Goal: Task Accomplishment & Management: Use online tool/utility

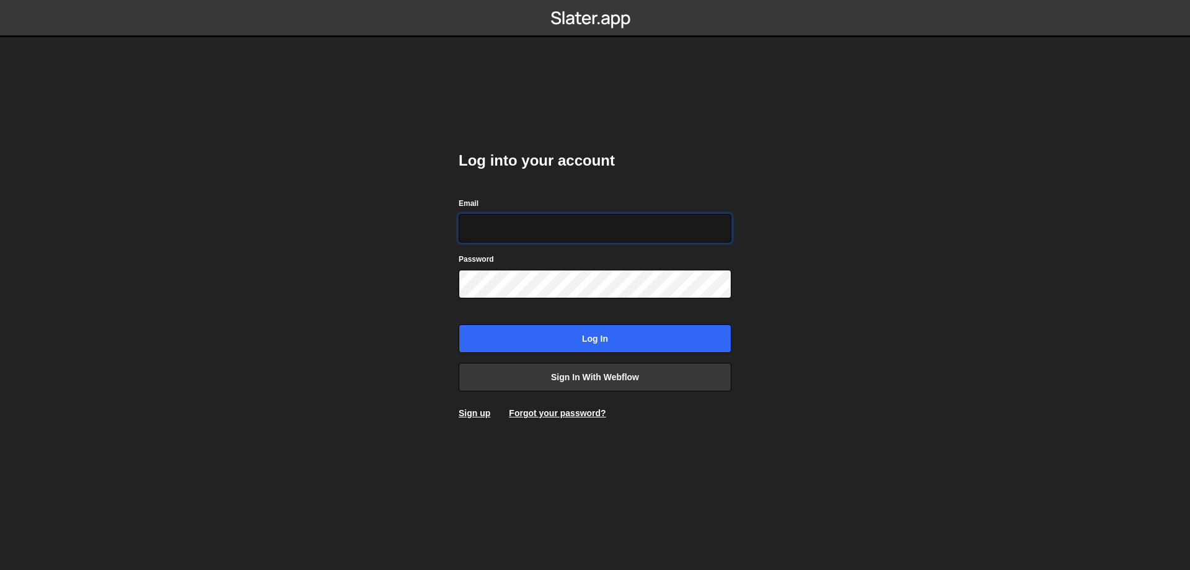
type input "leader.mah.com@gmail.com"
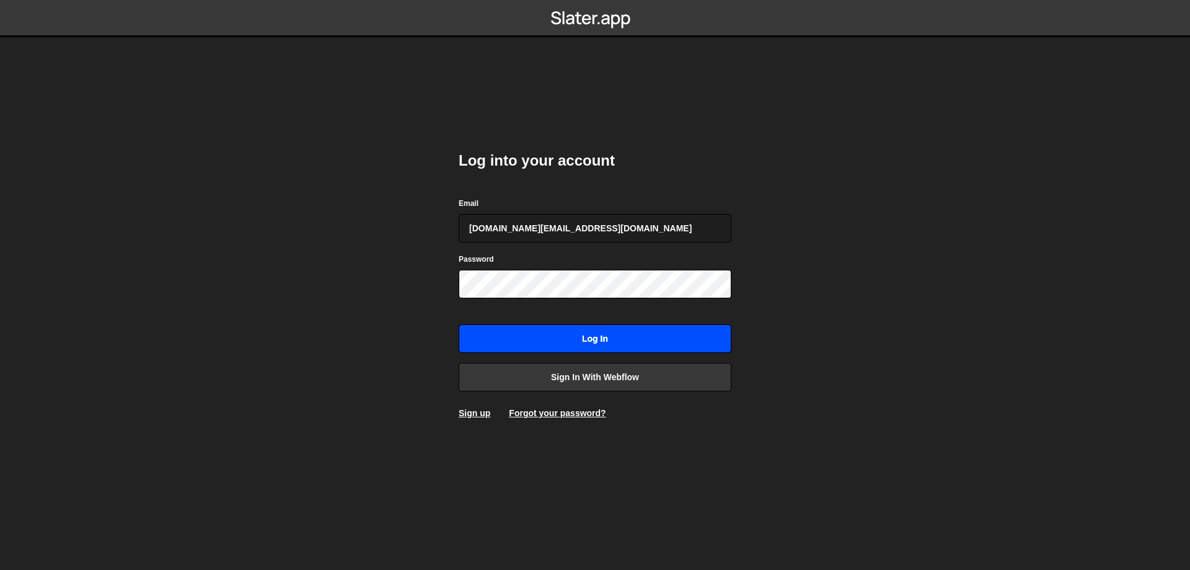
click at [589, 334] on input "Log in" at bounding box center [595, 338] width 273 height 29
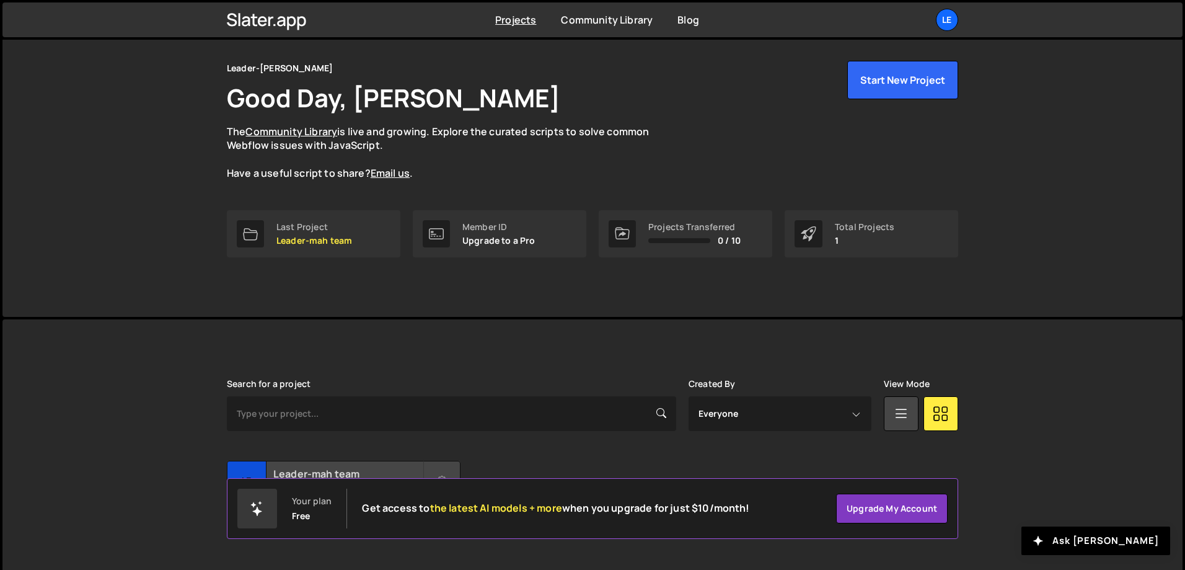
scroll to position [69, 0]
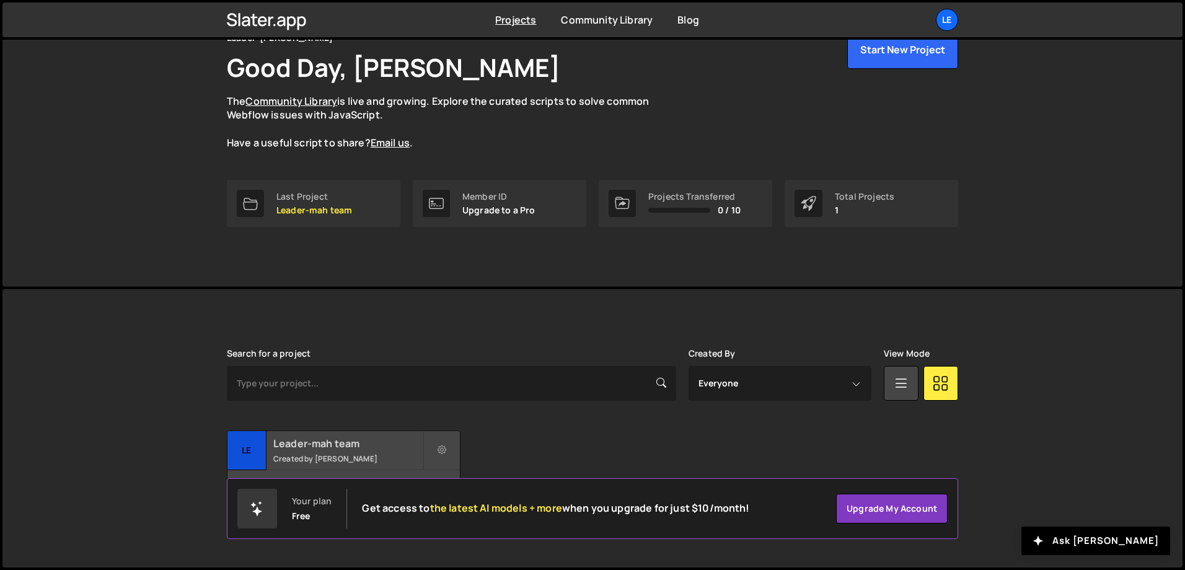
click at [393, 446] on h2 "Leader-mah team" at bounding box center [347, 443] width 149 height 14
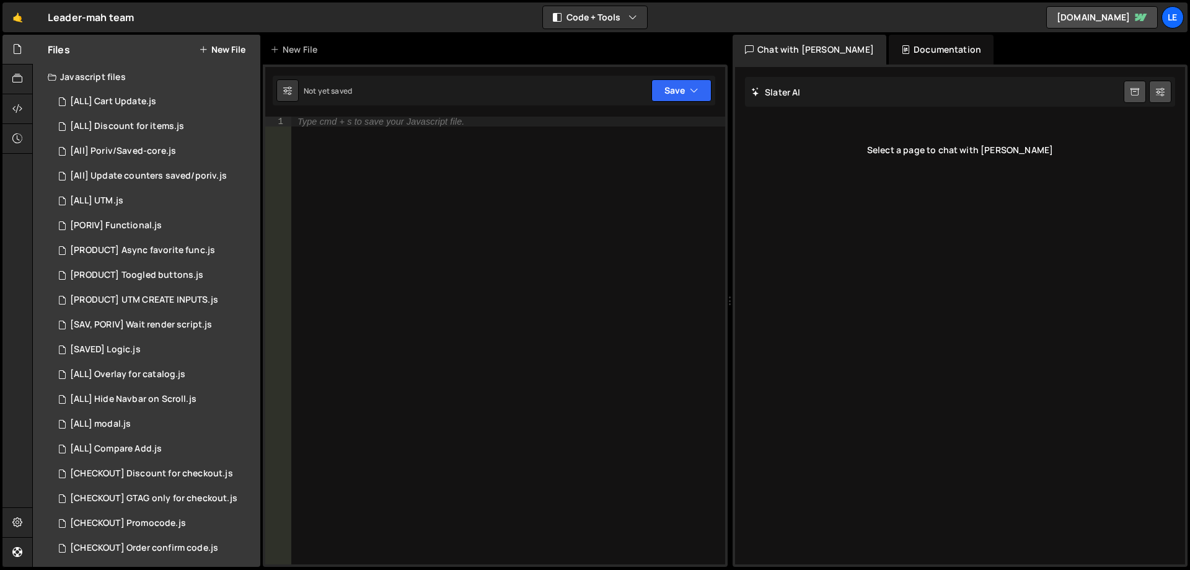
click at [219, 53] on button "New File" at bounding box center [222, 50] width 46 height 10
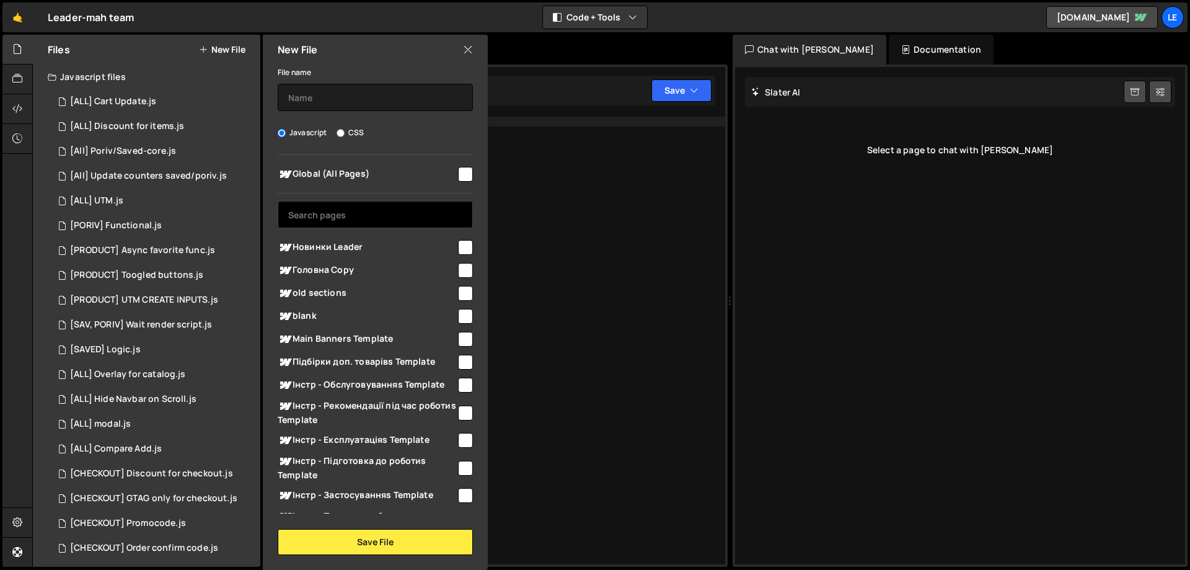
click at [376, 214] on input "text" at bounding box center [375, 214] width 195 height 27
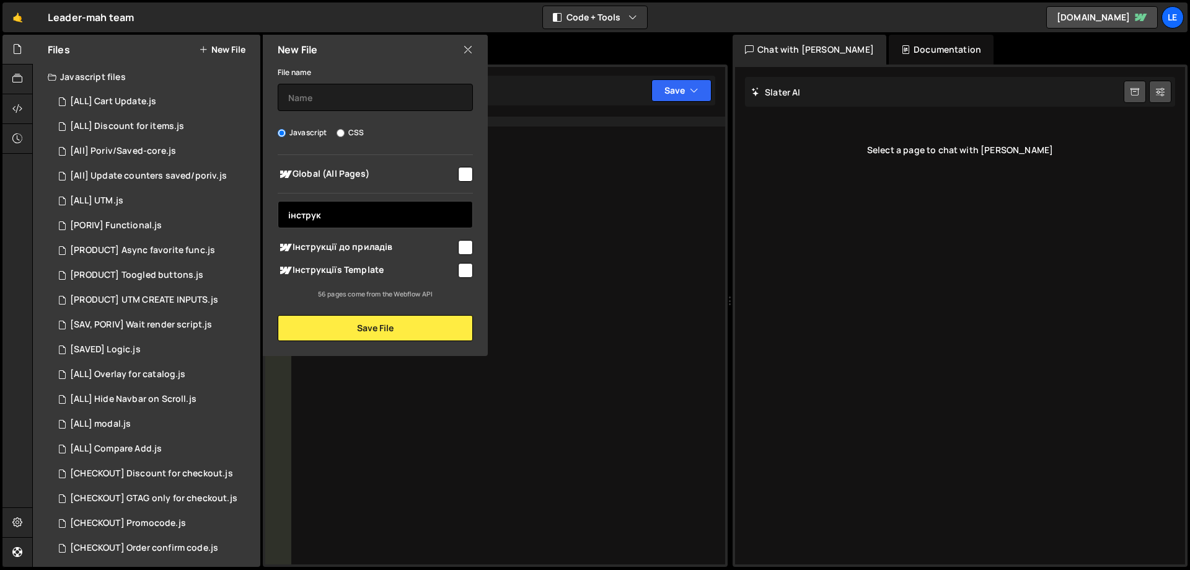
type input "інструк"
click at [465, 270] on input "checkbox" at bounding box center [465, 270] width 15 height 15
checkbox input "true"
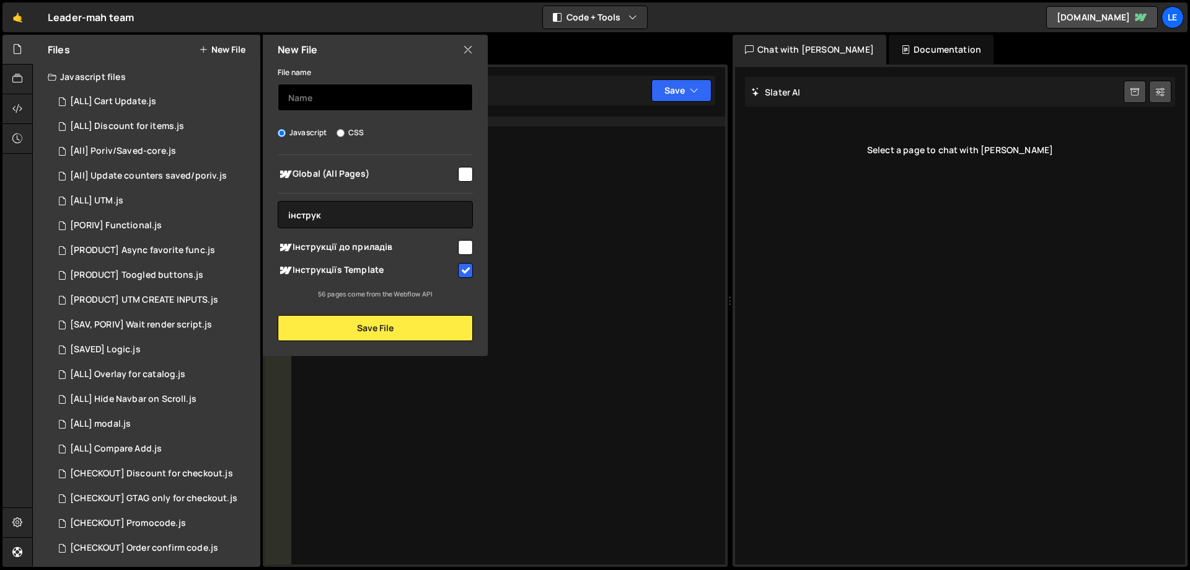
click at [348, 95] on input "text" at bounding box center [375, 97] width 195 height 27
type input "sc"
type input "[INSTR] Fix scroll-margin"
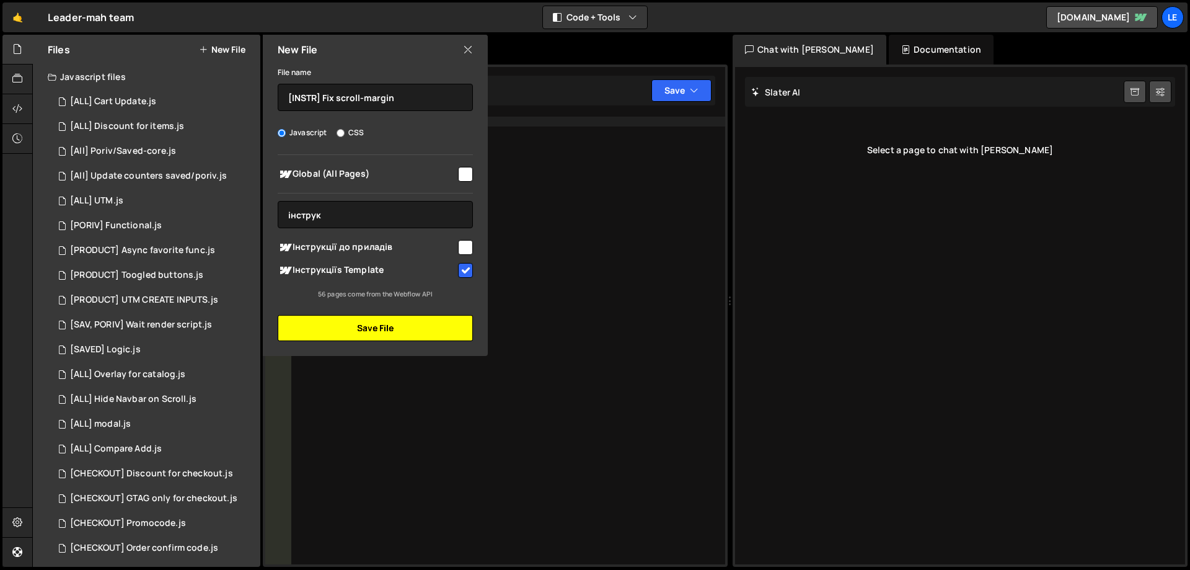
click at [371, 325] on button "Save File" at bounding box center [375, 328] width 195 height 26
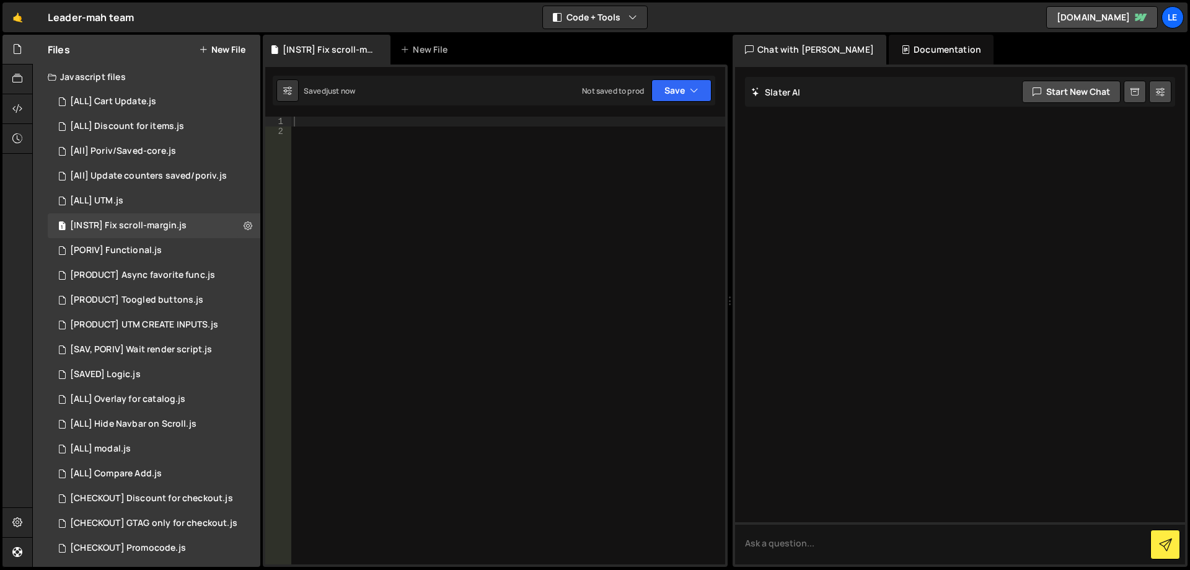
click at [477, 193] on div at bounding box center [508, 350] width 434 height 467
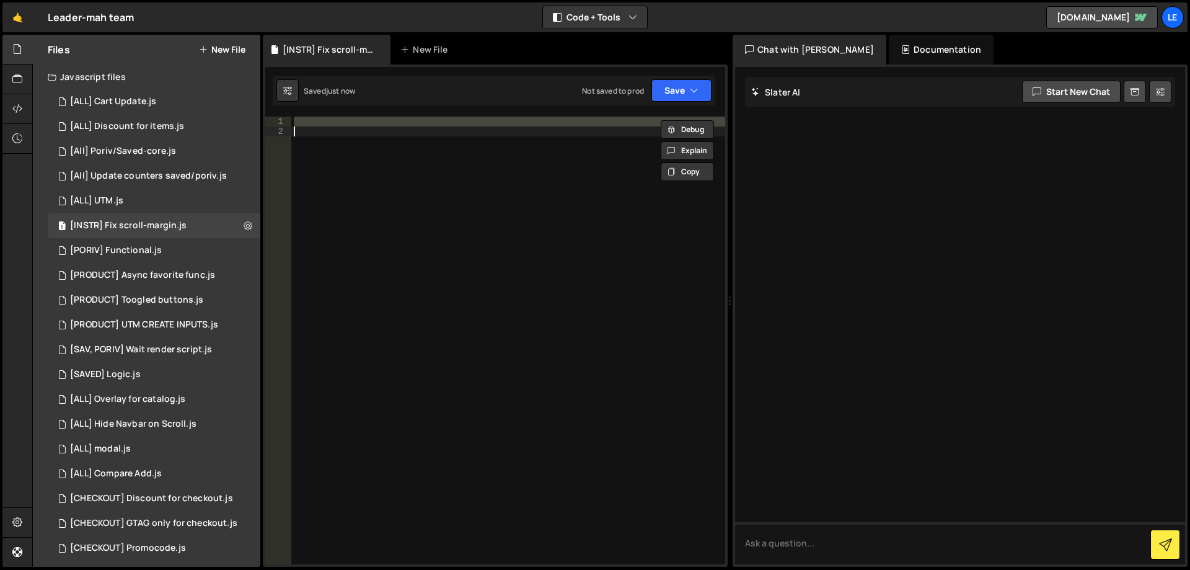
paste textarea
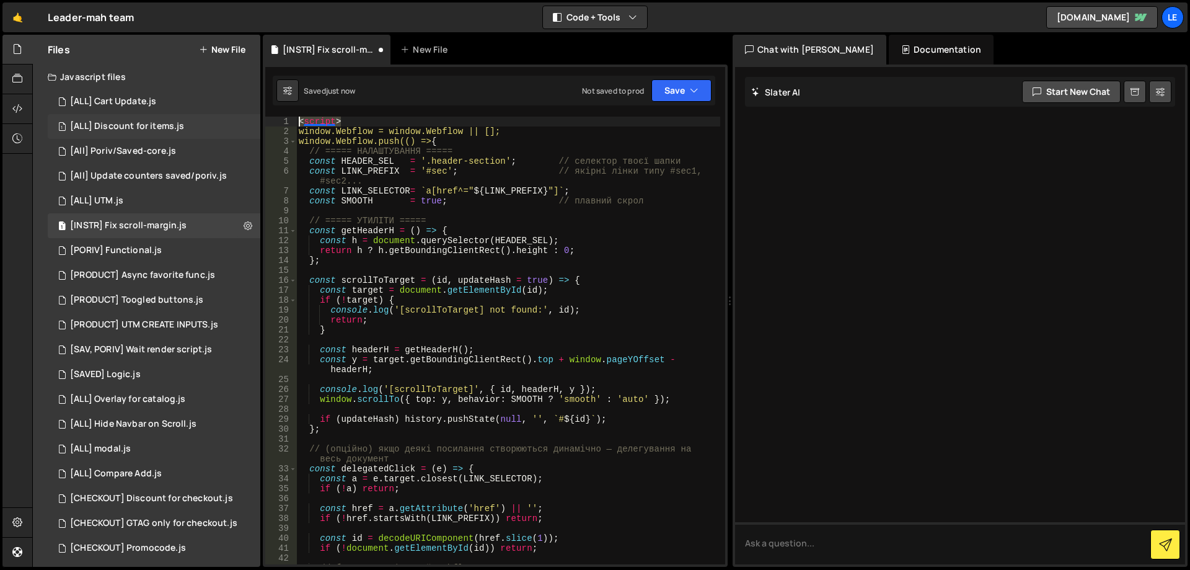
drag, startPoint x: 371, startPoint y: 121, endPoint x: 237, endPoint y: 121, distance: 134.5
click at [237, 121] on div "Files New File Javascript files 1 [ALL] Cart Update.js 0 1 [ALL] Discount for i…" at bounding box center [611, 301] width 1158 height 532
type textarea "<script>"
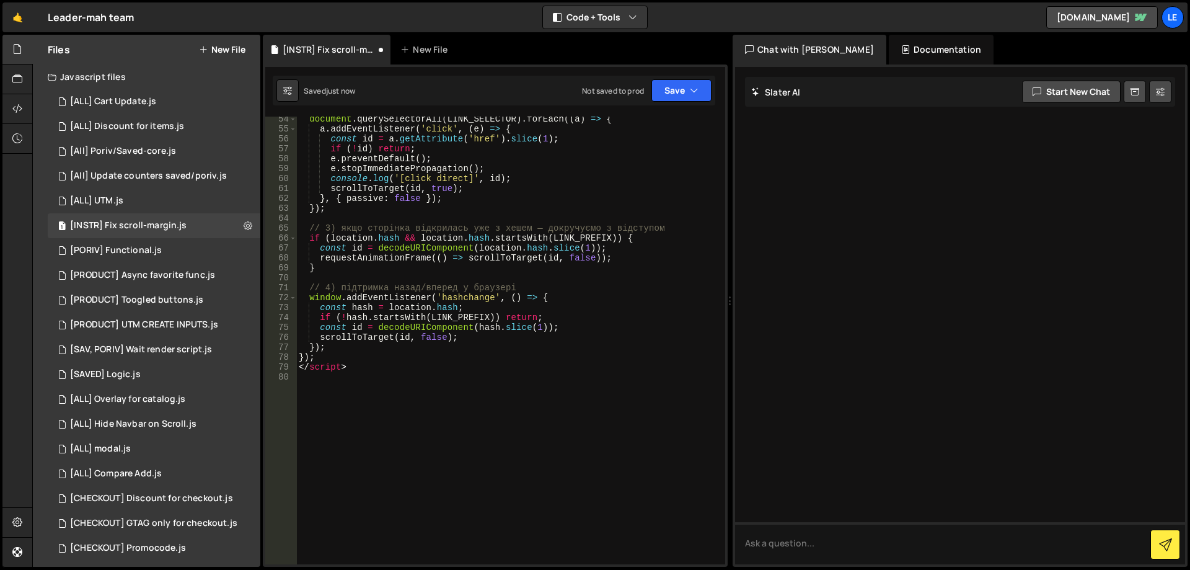
scroll to position [594, 0]
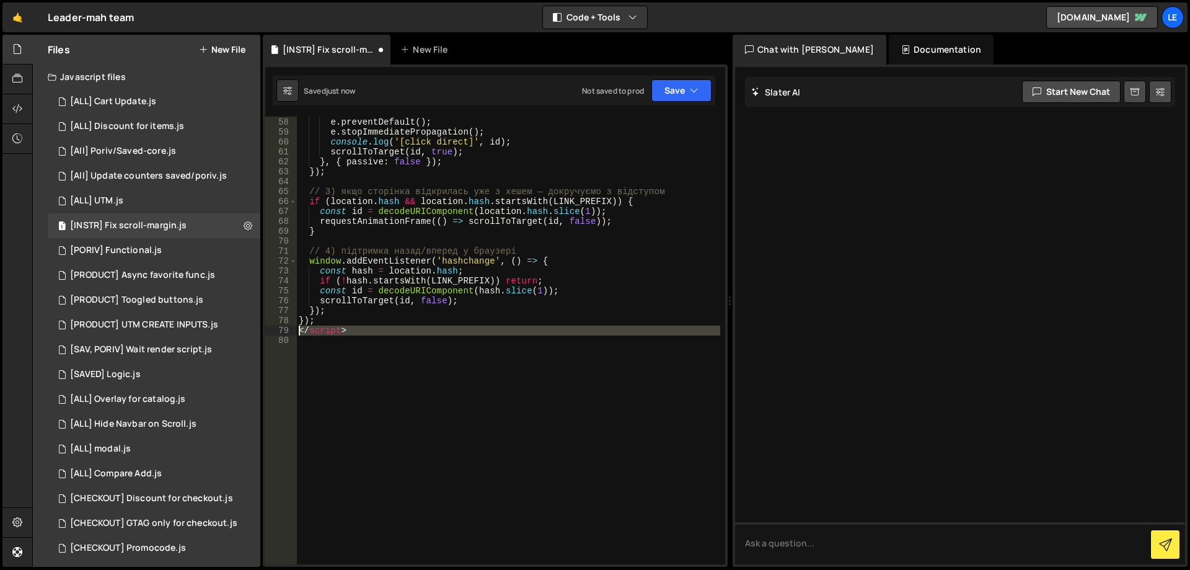
drag, startPoint x: 397, startPoint y: 359, endPoint x: 288, endPoint y: 328, distance: 113.4
click at [288, 328] on div "window.Webflow = window.Webflow || []; 57 58 59 60 61 62 63 64 65 66 67 68 69 7…" at bounding box center [495, 340] width 460 height 447
type textarea "</script>"
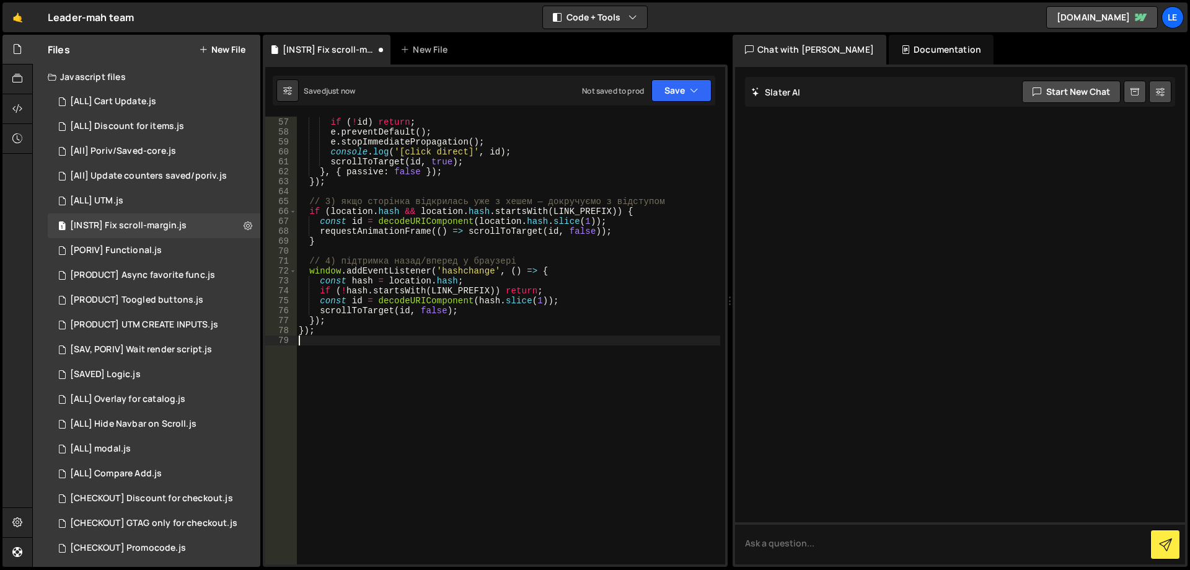
scroll to position [575, 0]
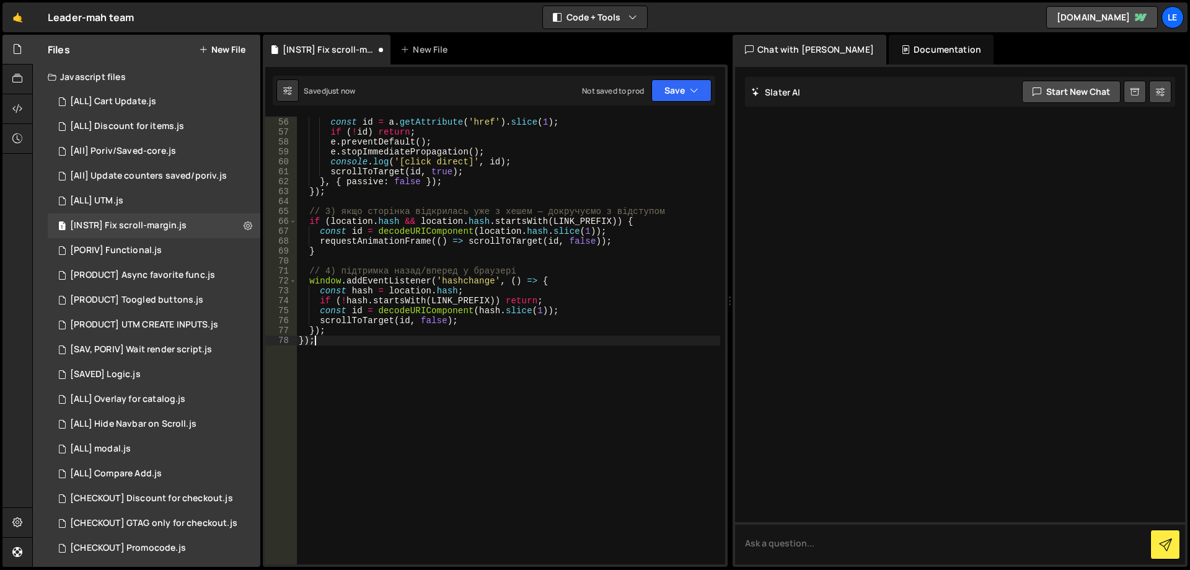
click at [643, 148] on div "a . addEventListener ( 'click' , ( e ) => { const id = a . getAttribute ( 'href…" at bounding box center [508, 340] width 424 height 467
click at [674, 96] on button "Save" at bounding box center [681, 90] width 60 height 22
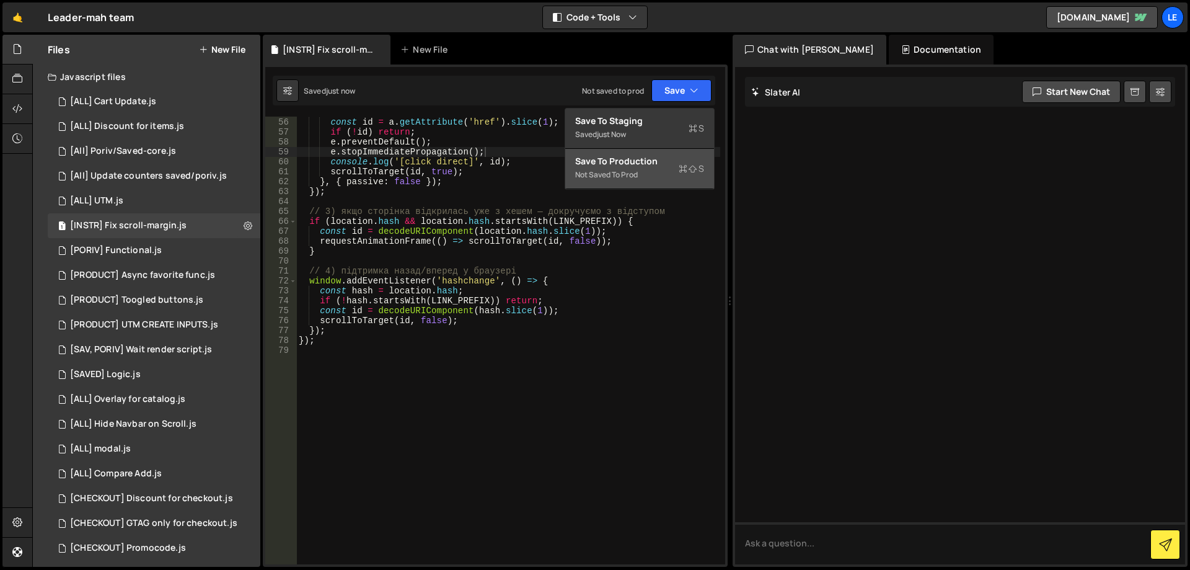
click at [633, 164] on div "Save to Production S" at bounding box center [639, 161] width 129 height 12
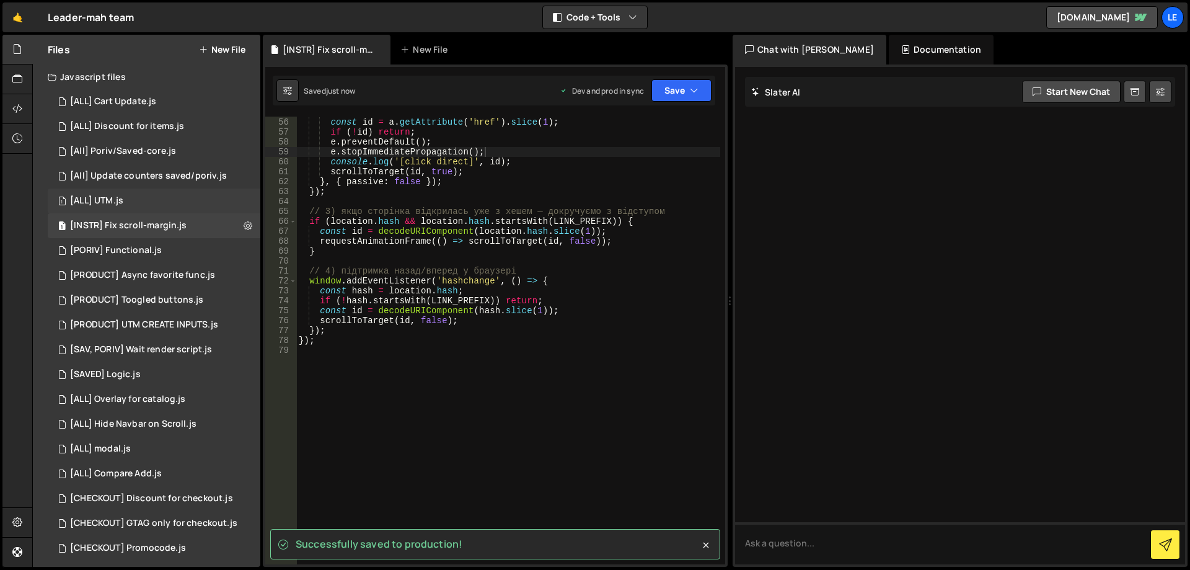
click at [169, 205] on div "1 [ALL] UTM.js 0" at bounding box center [154, 200] width 213 height 25
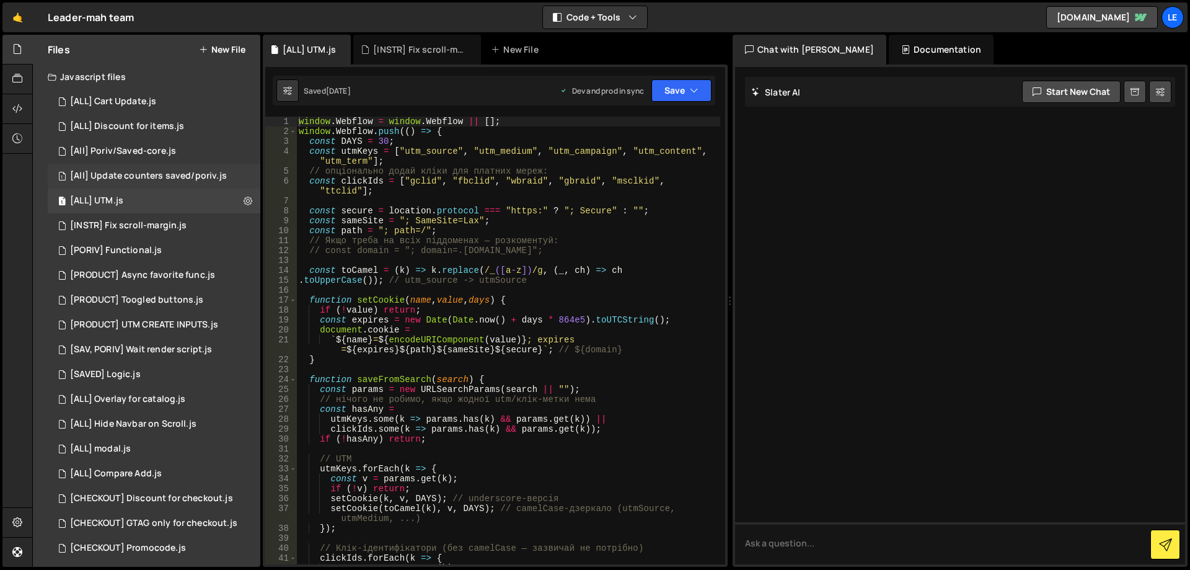
click at [167, 170] on div "1 [All] Update counters saved/poriv.js 0" at bounding box center [154, 176] width 213 height 25
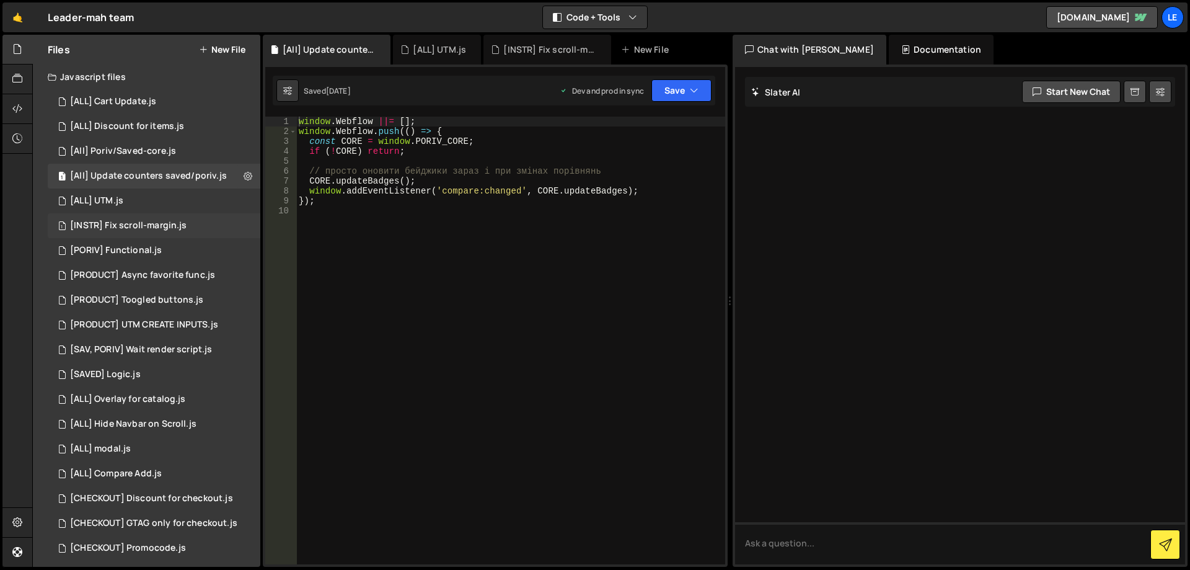
click at [159, 222] on div "[INSTR] Fix scroll-margin.js" at bounding box center [128, 225] width 117 height 11
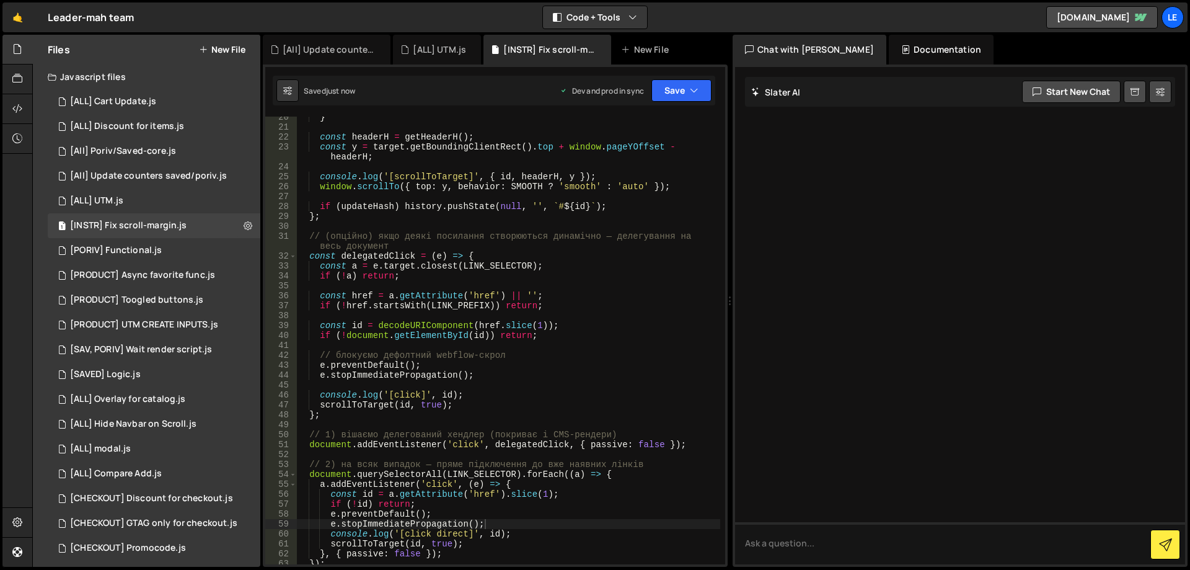
scroll to position [0, 0]
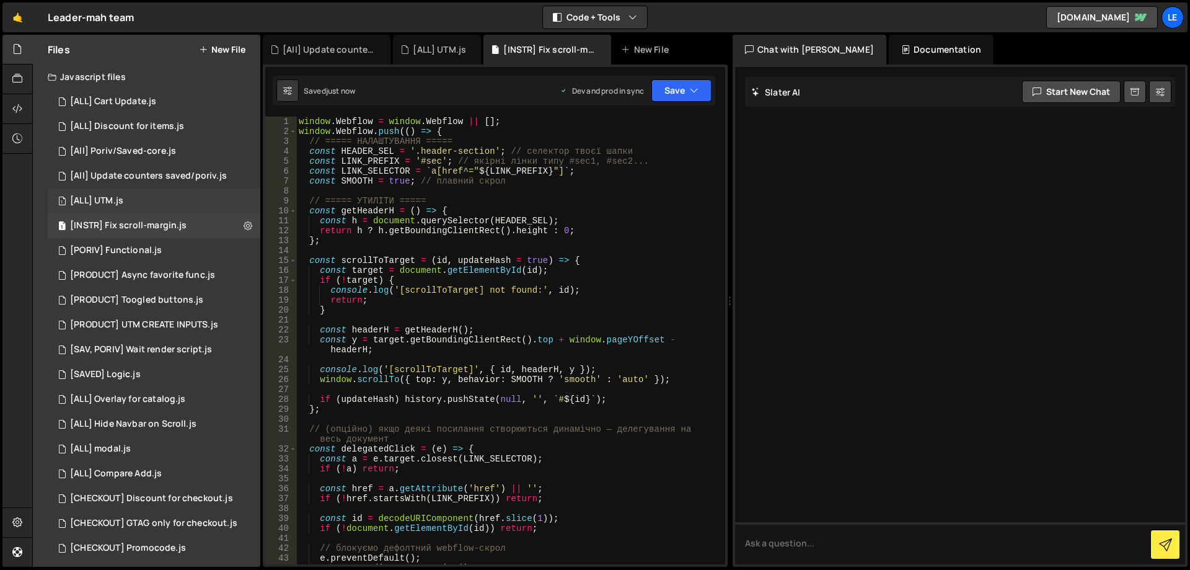
click at [175, 199] on div "1 [ALL] UTM.js 0" at bounding box center [154, 200] width 213 height 25
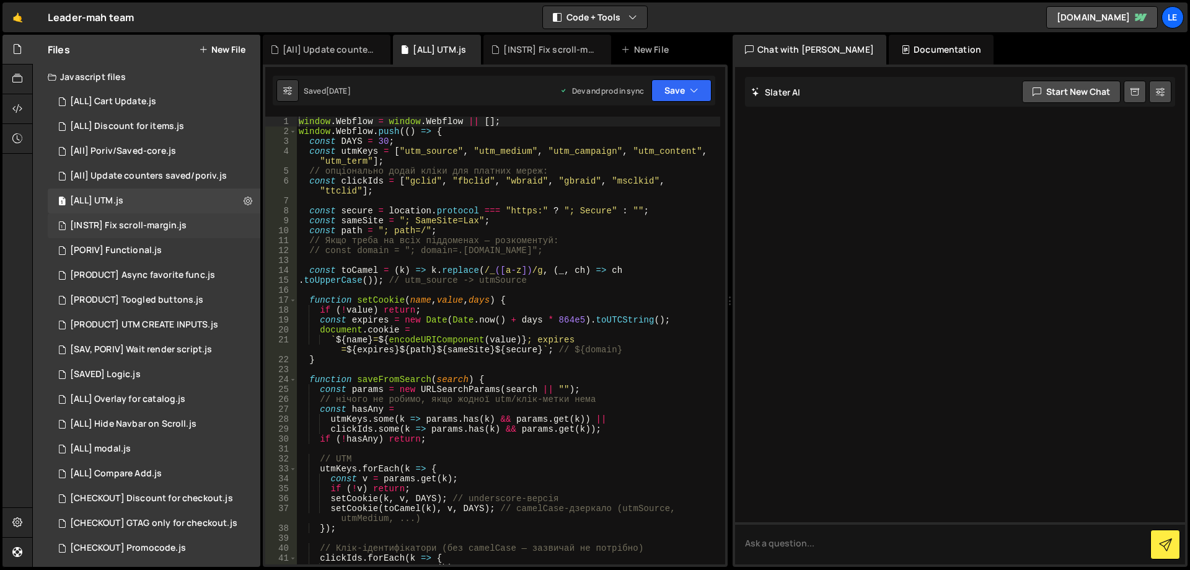
click at [165, 222] on div "[INSTR] Fix scroll-margin.js" at bounding box center [128, 225] width 117 height 11
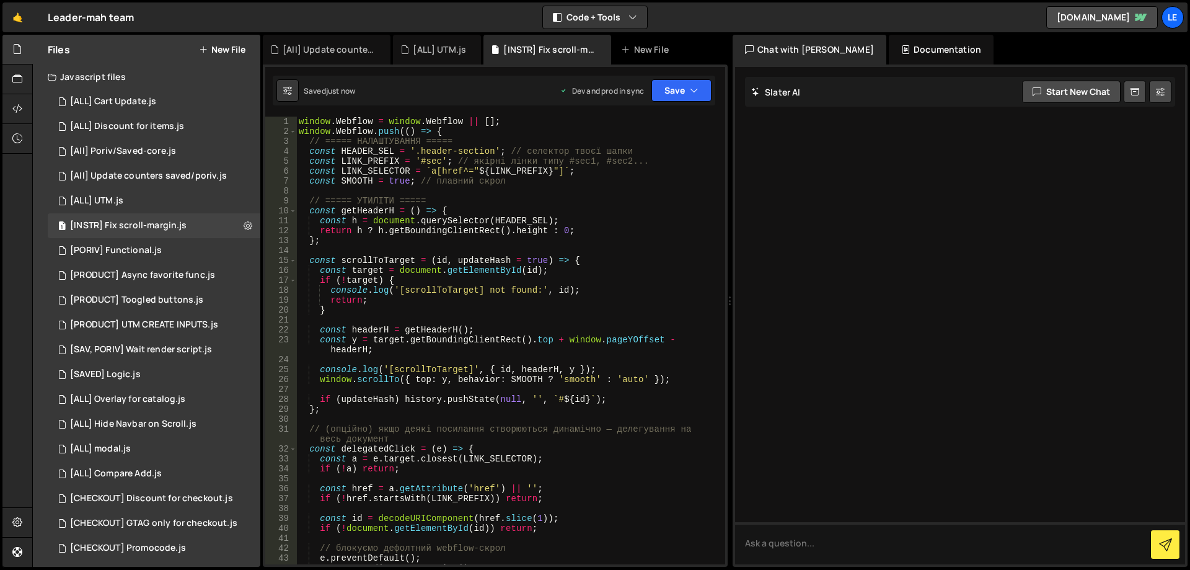
click at [589, 210] on div "window . Webflow = window . Webflow || [ ] ; window . Webflow . push (( ) => { …" at bounding box center [508, 350] width 424 height 467
click at [520, 172] on div "window . Webflow = window . Webflow || [ ] ; window . Webflow . push (( ) => { …" at bounding box center [508, 350] width 424 height 467
click at [676, 94] on button "Save" at bounding box center [681, 90] width 60 height 22
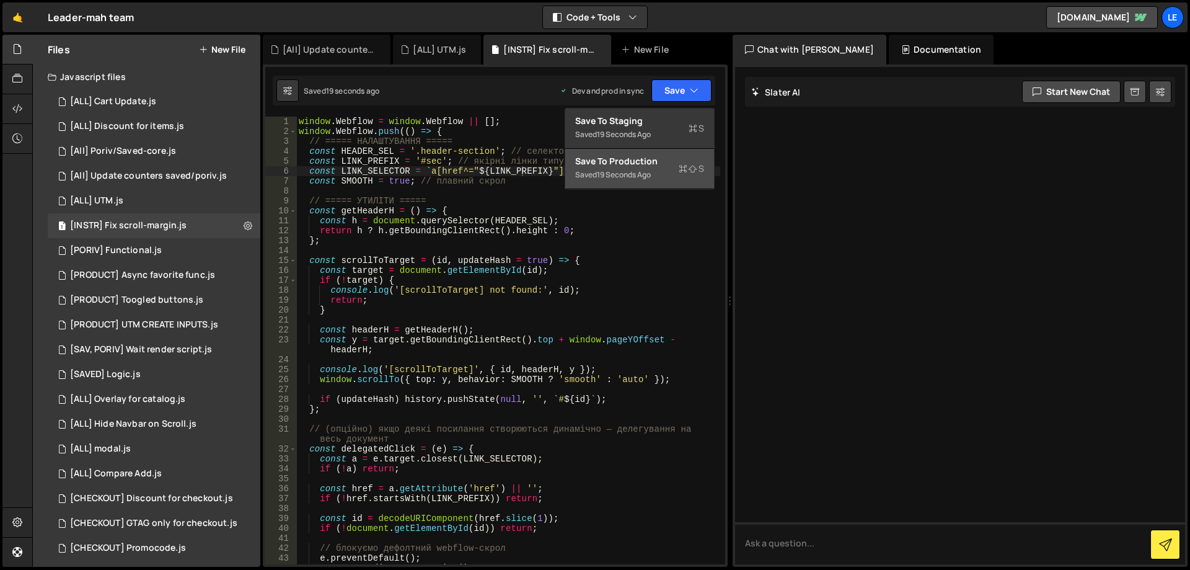
click at [642, 157] on div "Save to Production S" at bounding box center [639, 161] width 129 height 12
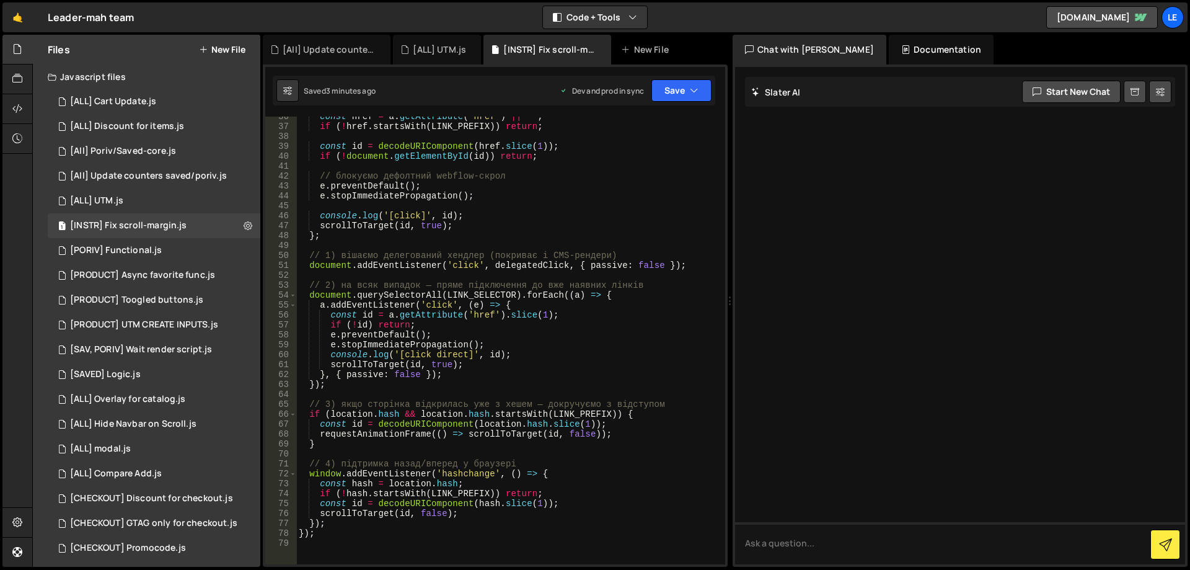
scroll to position [372, 0]
type textarea "}, { passive: false });"
click at [466, 378] on div "const href = a . getAttribute ( 'href' ) || '' ; if ( ! href . startsWith ( LIN…" at bounding box center [508, 345] width 424 height 467
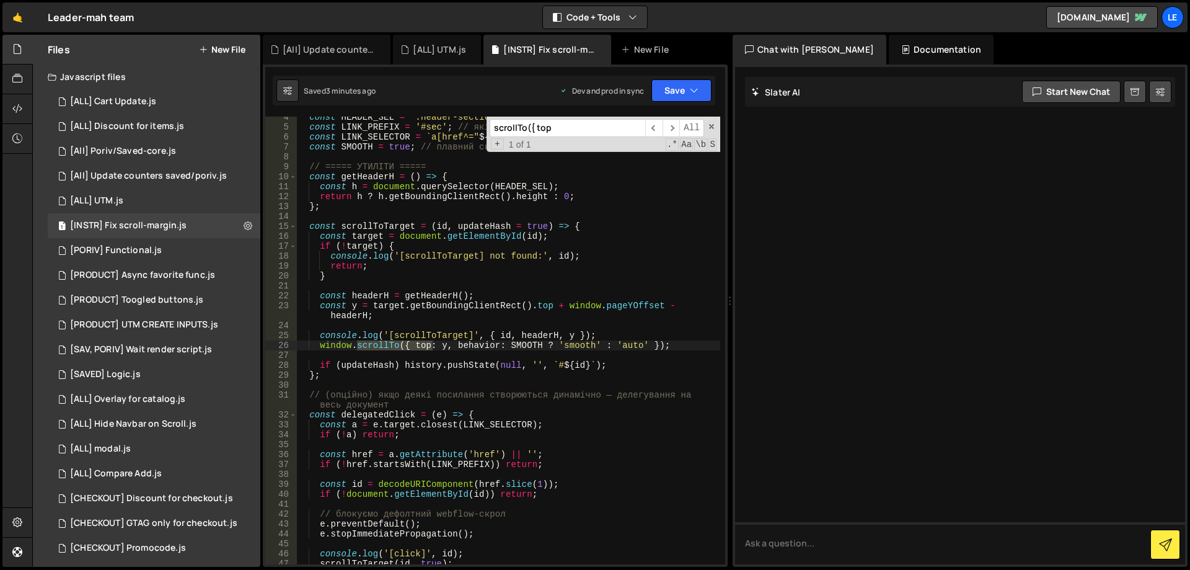
scroll to position [34, 0]
type input "scrollTo({ top"
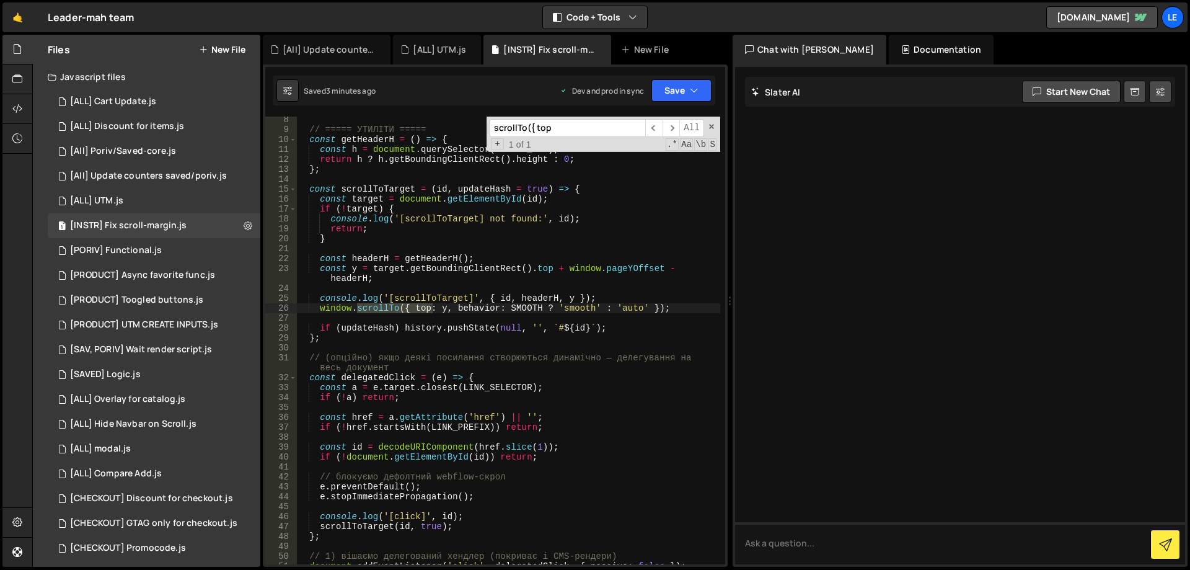
scroll to position [0, 0]
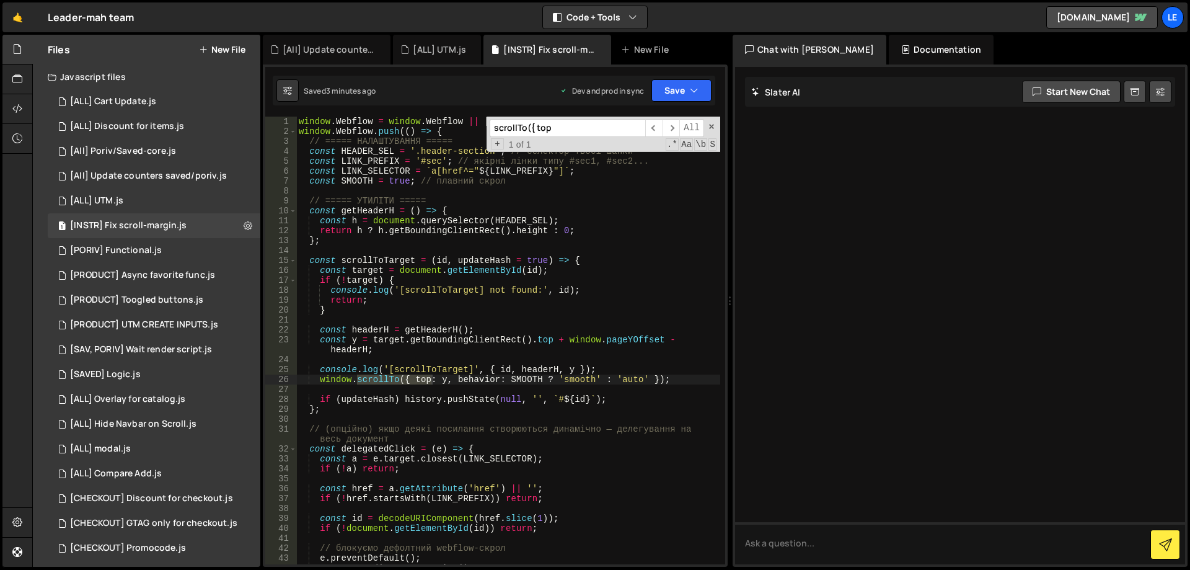
type textarea "// ===== УТИЛІТИ ====="
click at [510, 201] on div "window . Webflow = window . Webflow || [ ] ; window . Webflow . push (( ) => { …" at bounding box center [508, 350] width 424 height 467
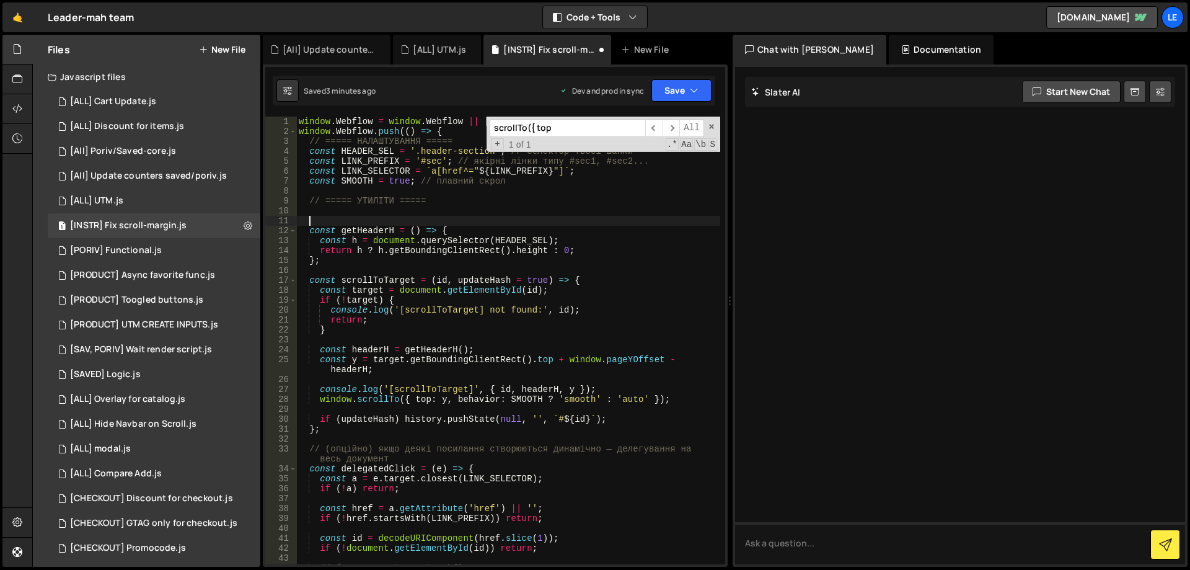
paste textarea
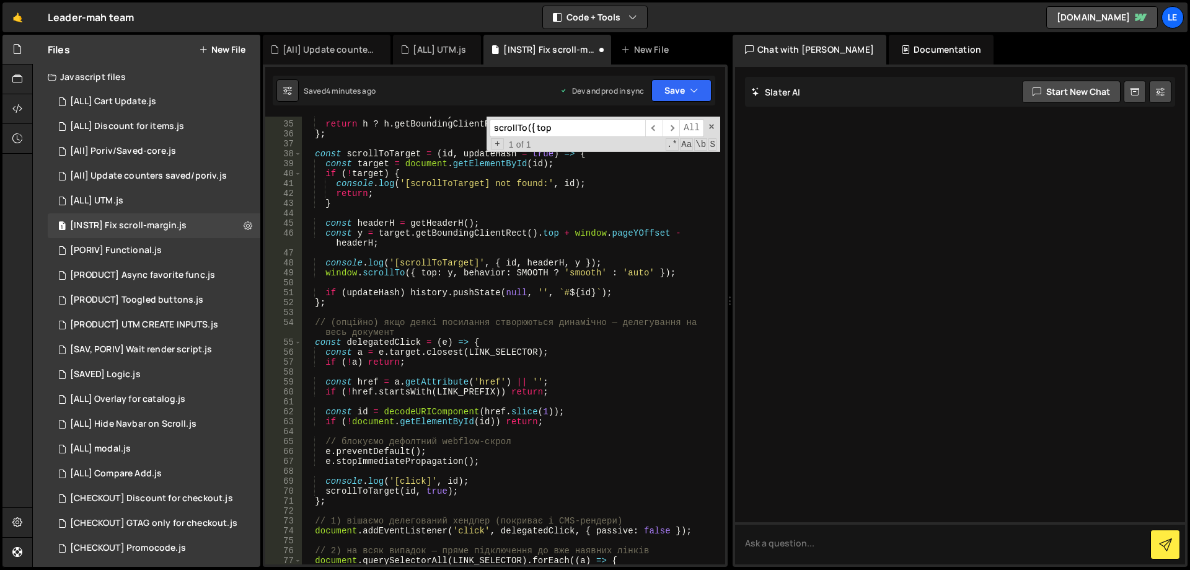
scroll to position [483, 0]
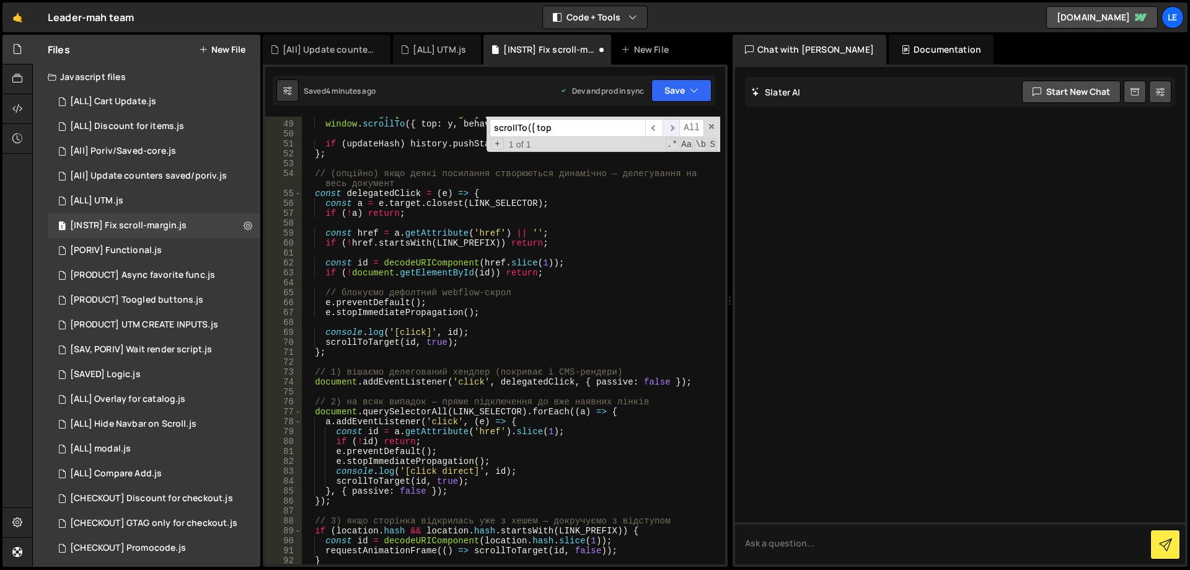
click at [674, 127] on span "​" at bounding box center [671, 128] width 17 height 18
click at [656, 130] on span "​" at bounding box center [653, 128] width 17 height 18
click at [671, 129] on span "​" at bounding box center [671, 128] width 17 height 18
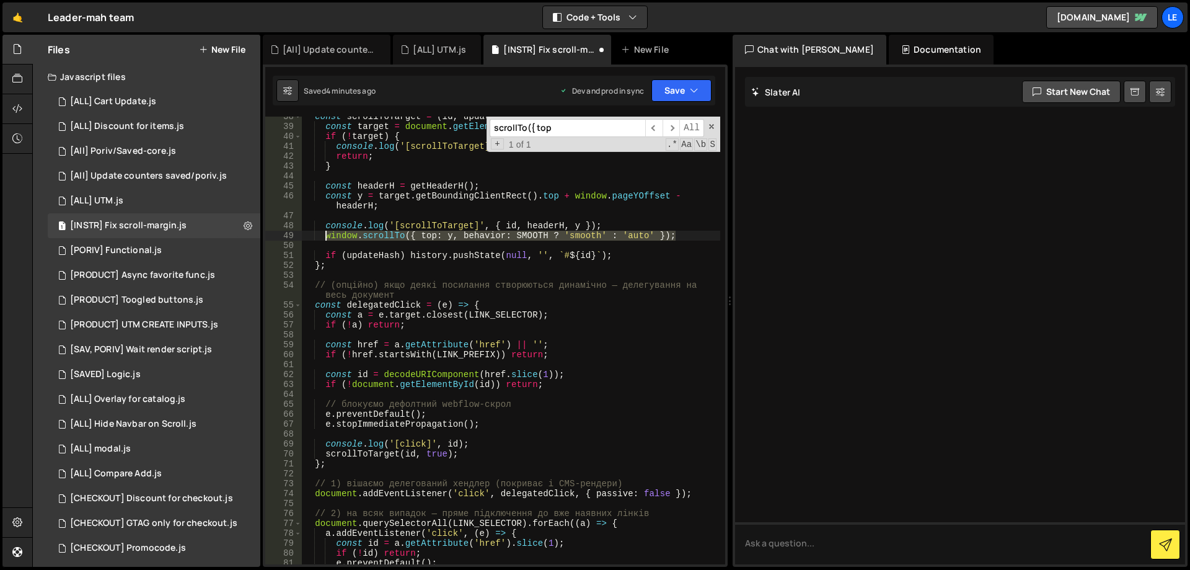
drag, startPoint x: 687, startPoint y: 236, endPoint x: 324, endPoint y: 237, distance: 363.2
click at [324, 237] on div "const scrollToTarget = ( id , updateHash = true ) => { const target = document …" at bounding box center [511, 345] width 418 height 467
paste textarea "animateScrollTo(y, 1200); // 1200 мс для більш плавного руху"
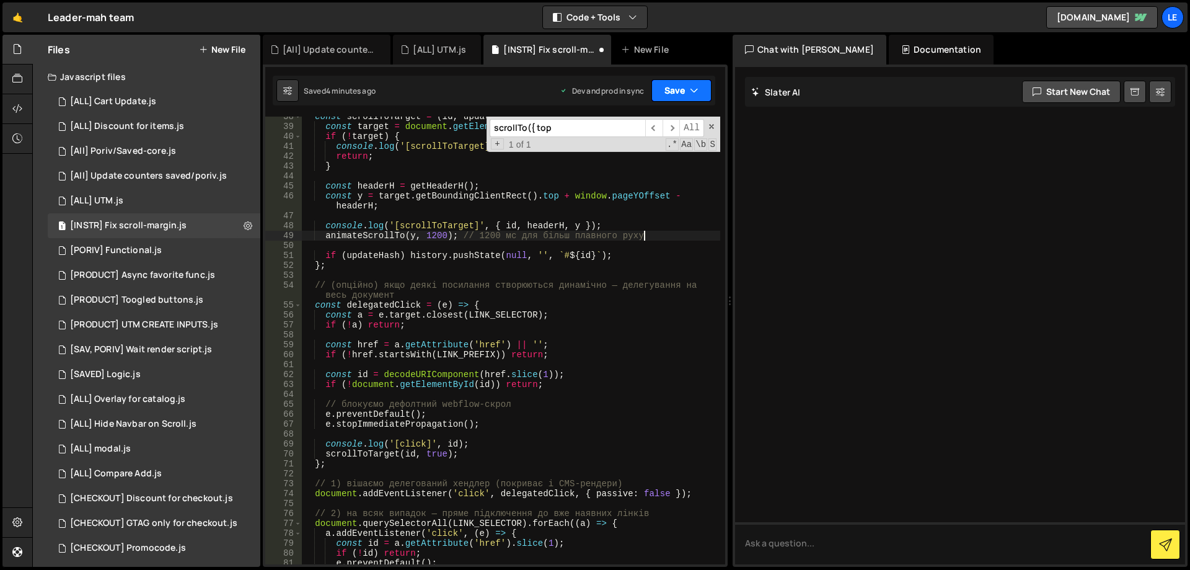
click at [666, 85] on button "Save" at bounding box center [681, 90] width 60 height 22
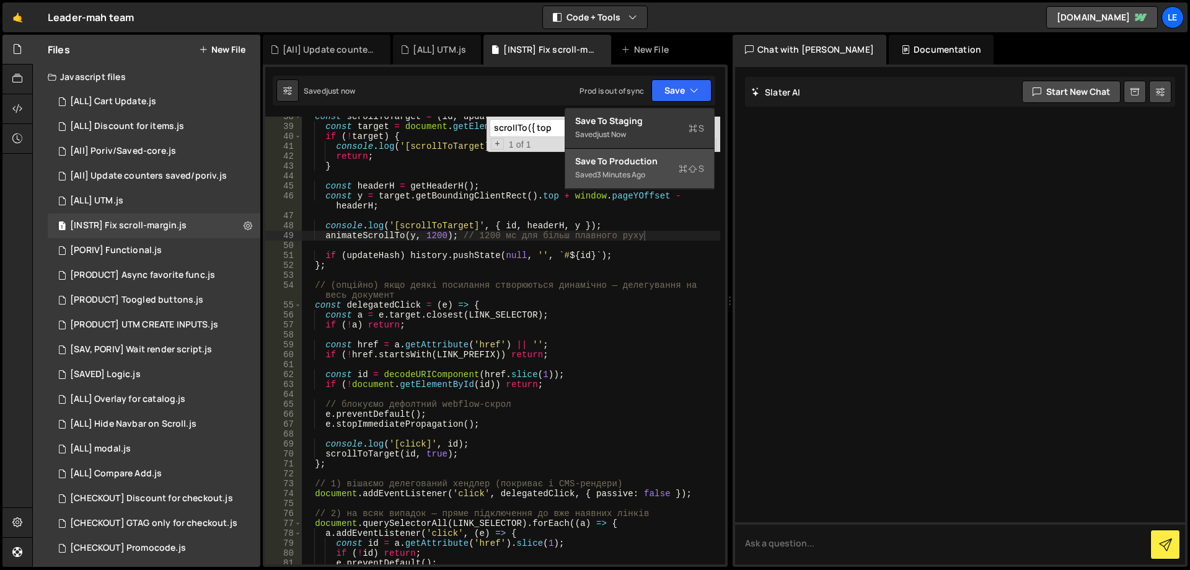
click at [625, 161] on div "Save to Production S" at bounding box center [639, 161] width 129 height 12
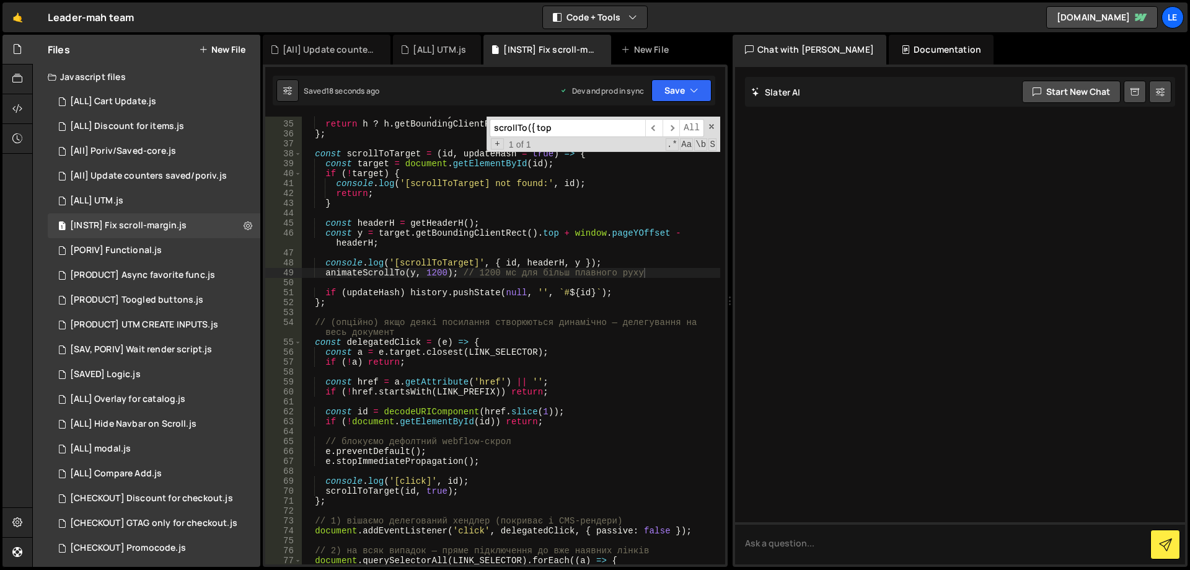
scroll to position [297, 0]
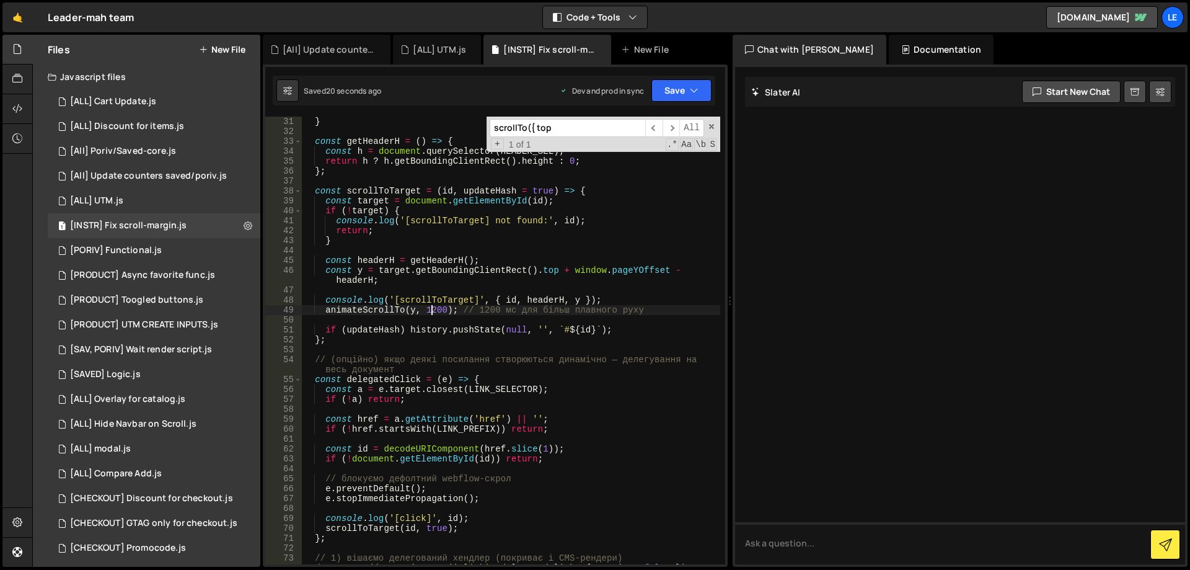
click at [432, 308] on div "} const getHeaderH = ( ) => { const h = document . querySelector ( HEADER_SEL )…" at bounding box center [511, 350] width 418 height 467
drag, startPoint x: 434, startPoint y: 309, endPoint x: 428, endPoint y: 309, distance: 6.8
click at [428, 309] on div "} const getHeaderH = ( ) => { const h = document . querySelector ( HEADER_SEL )…" at bounding box center [511, 350] width 418 height 467
click at [681, 87] on button "Save" at bounding box center [681, 90] width 60 height 22
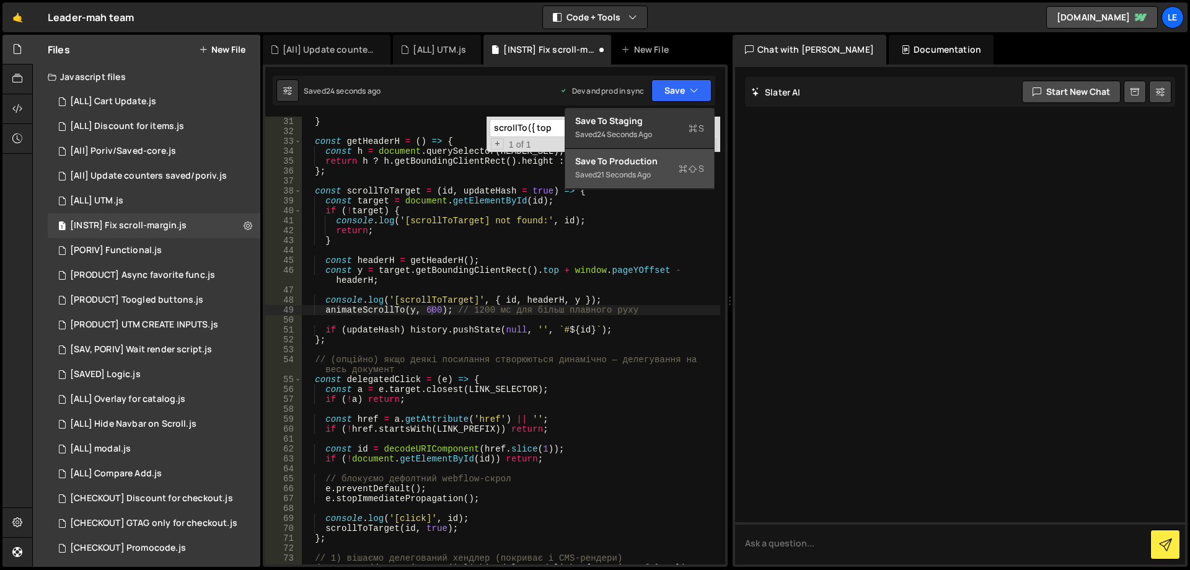
click at [650, 160] on div "Save to Production S" at bounding box center [639, 161] width 129 height 12
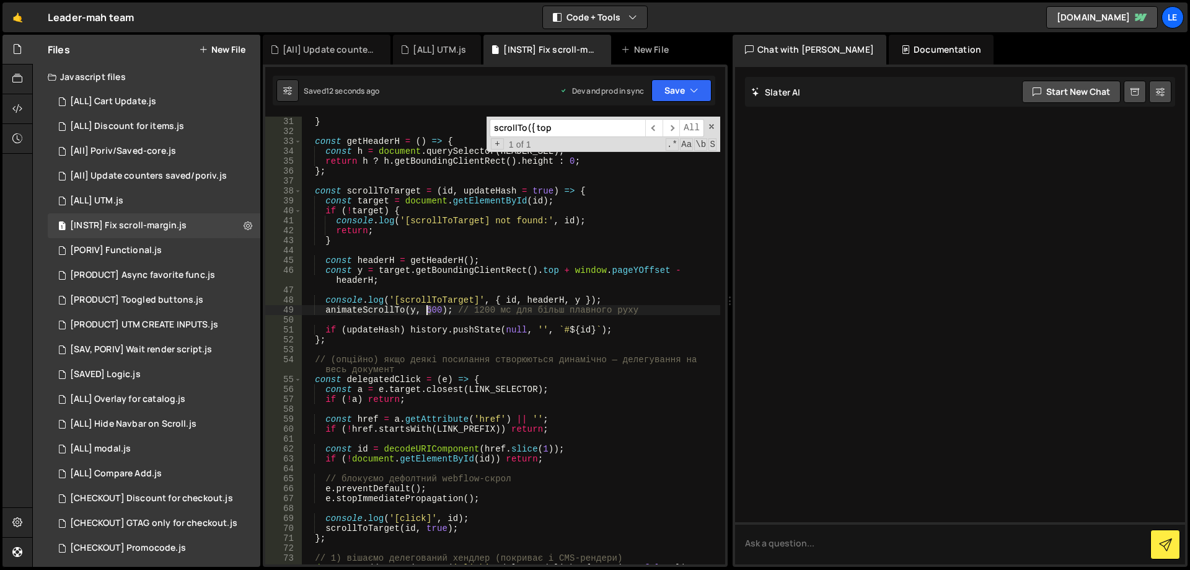
click at [428, 311] on div "} const getHeaderH = ( ) => { const h = document . querySelector ( HEADER_SEL )…" at bounding box center [511, 350] width 418 height 467
click at [643, 304] on div "} const getHeaderH = ( ) => { const h = document . querySelector ( HEADER_SEL )…" at bounding box center [511, 350] width 418 height 467
click at [687, 96] on button "Save" at bounding box center [681, 90] width 60 height 22
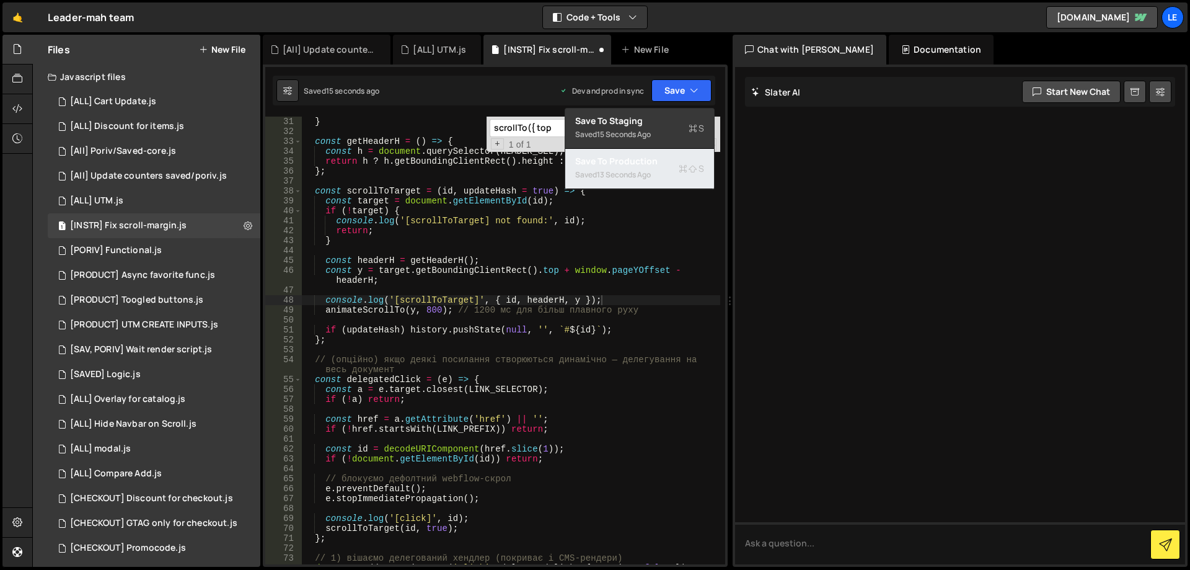
click at [634, 173] on div "13 seconds ago" at bounding box center [624, 174] width 54 height 11
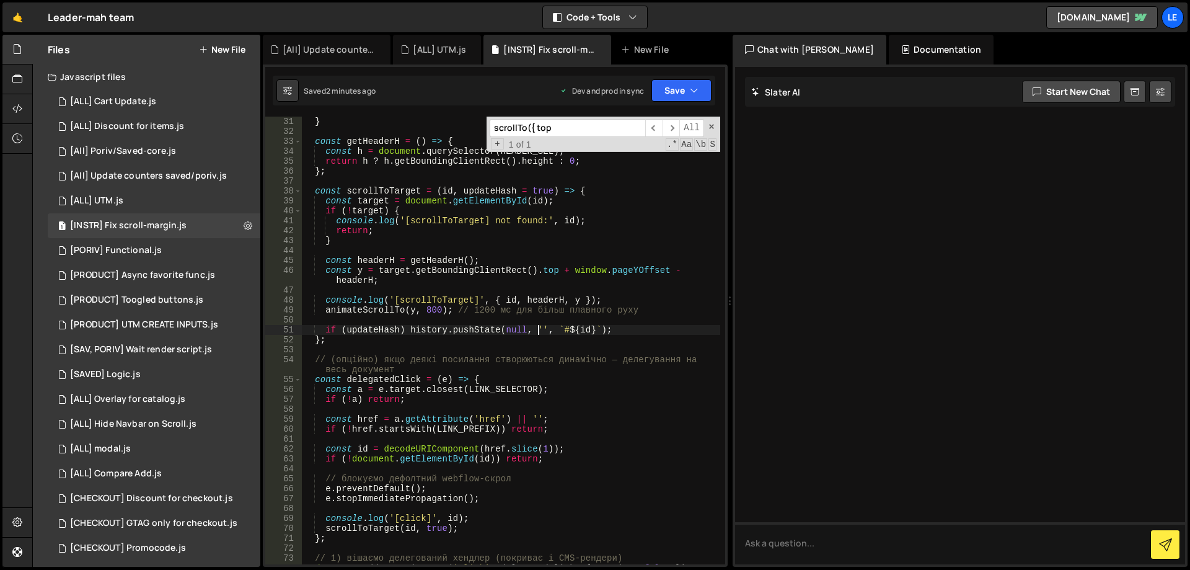
click at [539, 330] on div "} const getHeaderH = ( ) => { const h = document . querySelector ( HEADER_SEL )…" at bounding box center [511, 350] width 418 height 467
type textarea "});"
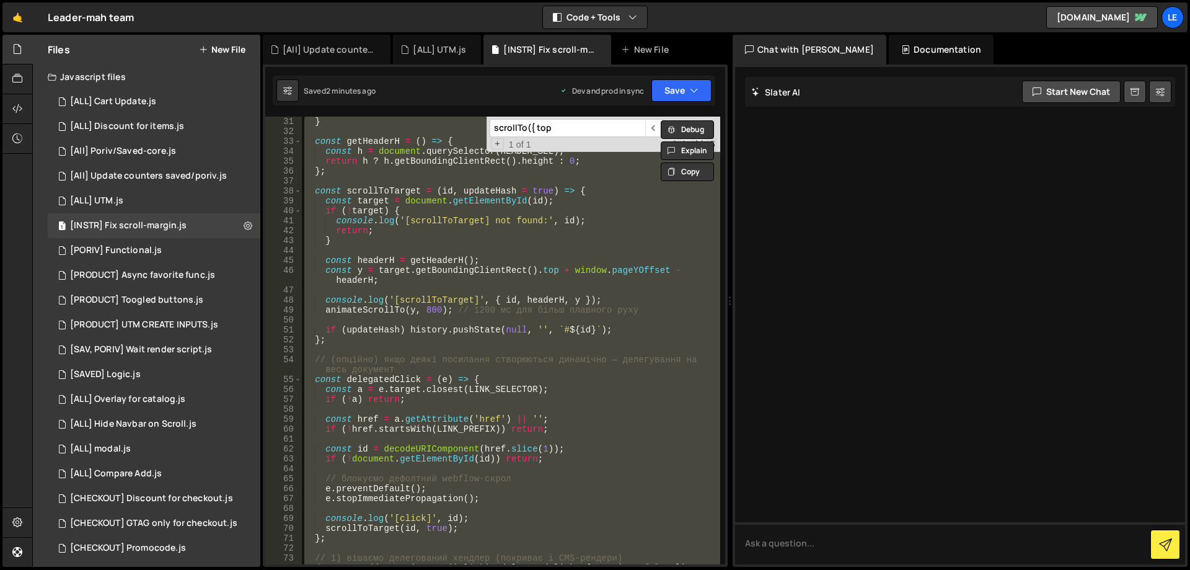
paste textarea
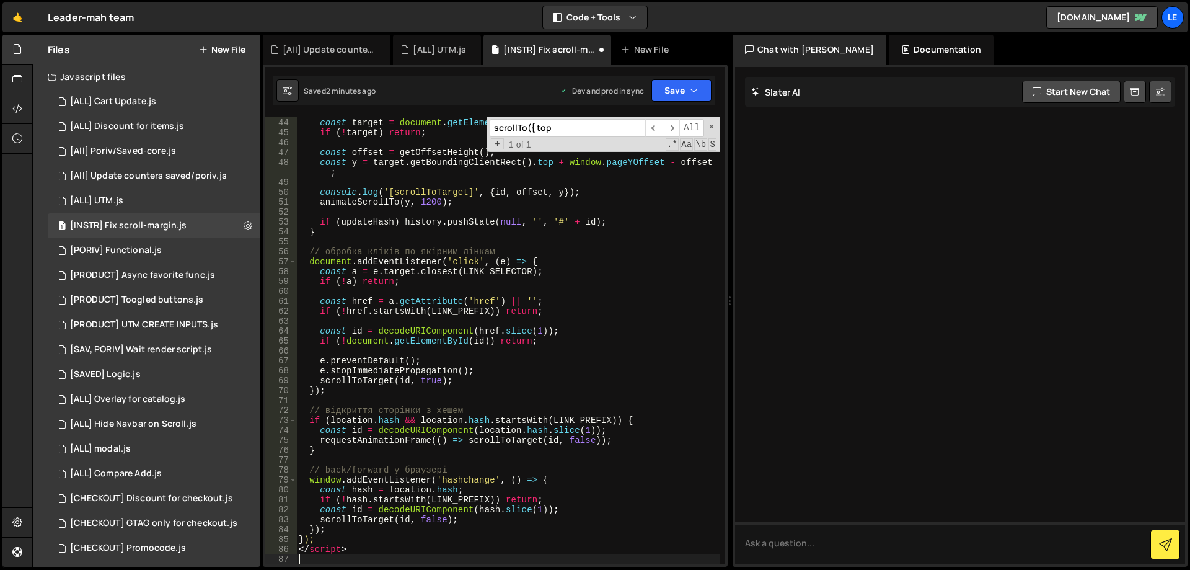
type textarea "</script>"
drag, startPoint x: 370, startPoint y: 553, endPoint x: 266, endPoint y: 548, distance: 103.6
click at [262, 552] on div "Files New File Javascript files 1 [ALL] Cart Update.js 0 1 [ALL] Discount for i…" at bounding box center [611, 301] width 1158 height 532
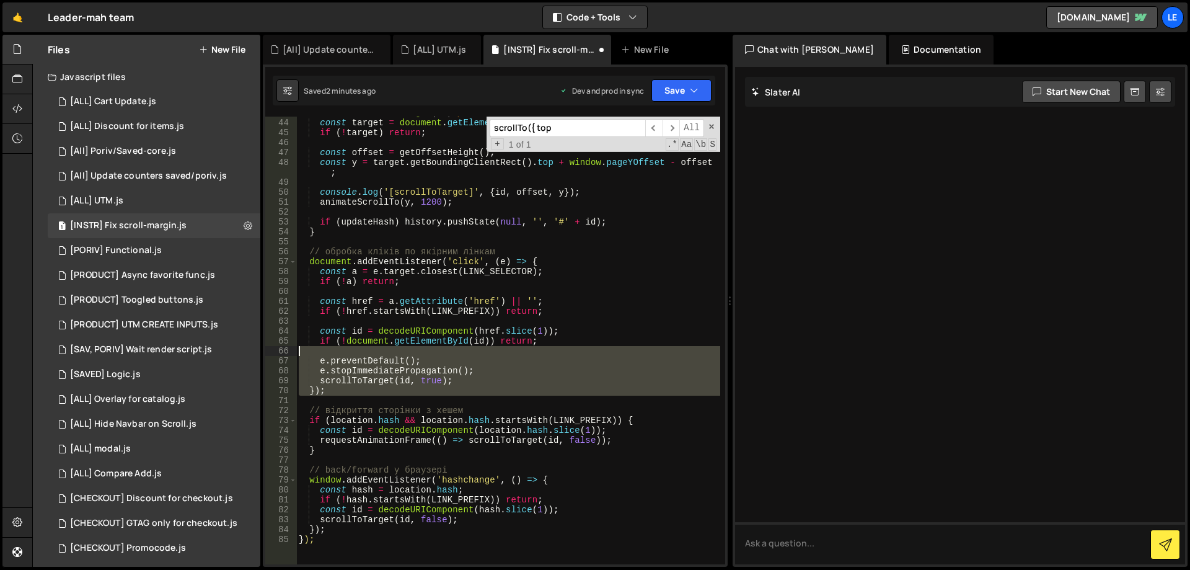
drag, startPoint x: 726, startPoint y: 315, endPoint x: 723, endPoint y: 272, distance: 43.5
click at [724, 270] on div at bounding box center [721, 340] width 8 height 447
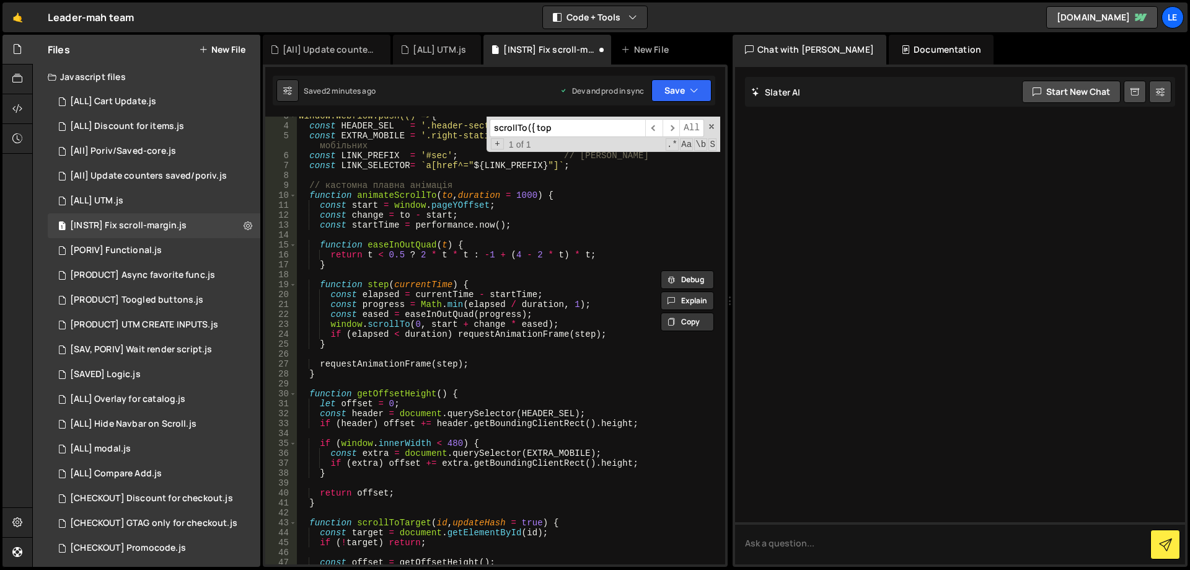
scroll to position [0, 0]
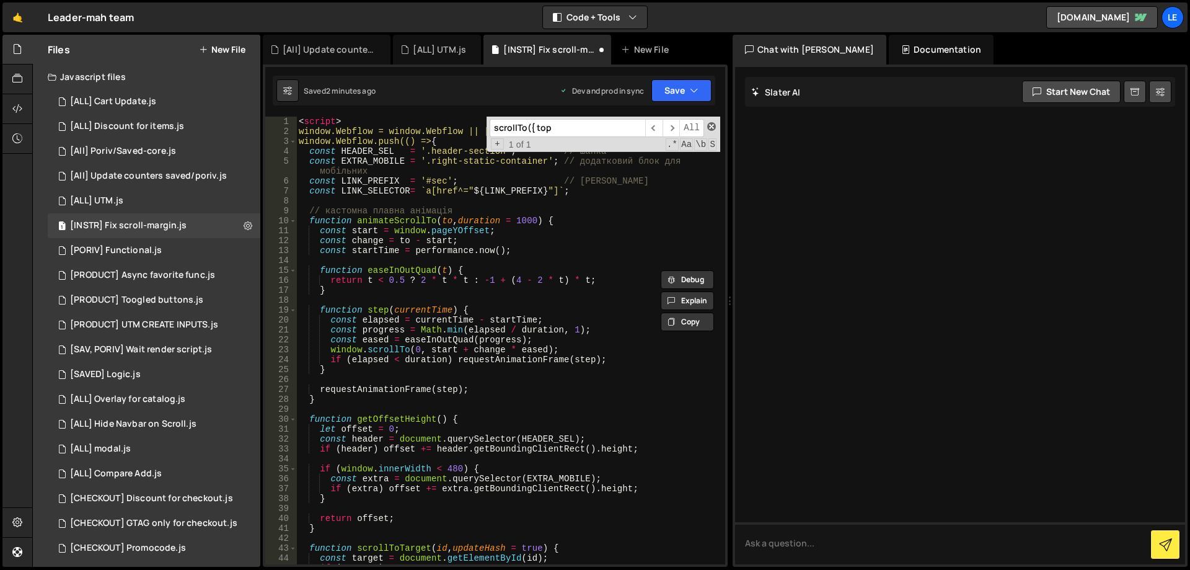
click at [711, 127] on span at bounding box center [711, 126] width 9 height 9
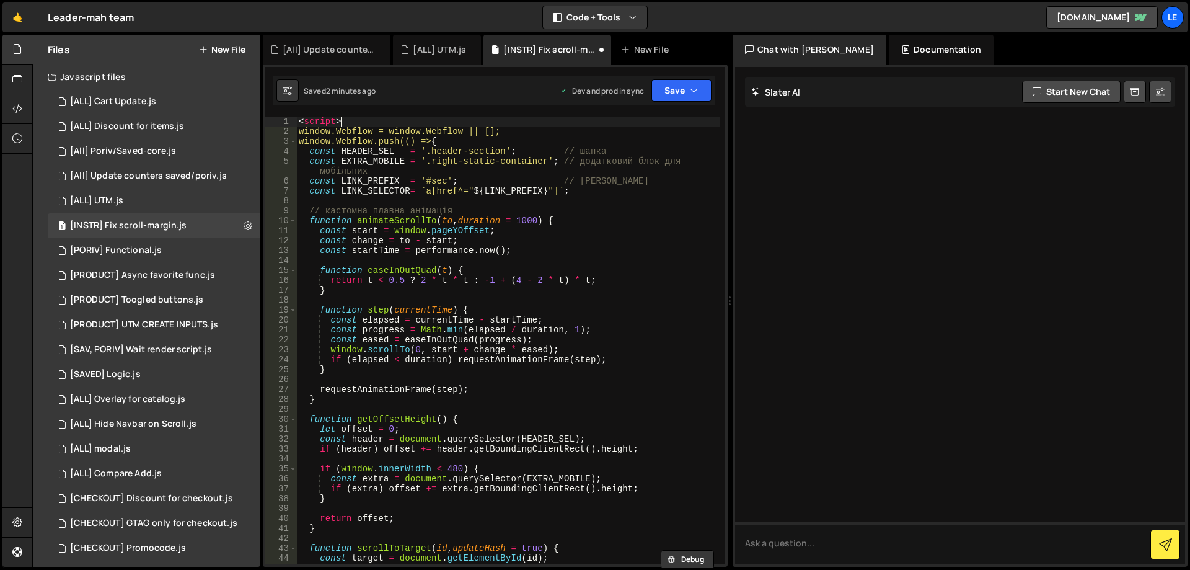
drag, startPoint x: 346, startPoint y: 123, endPoint x: 258, endPoint y: 118, distance: 87.5
click at [258, 118] on div "Files New File Javascript files 1 [ALL] Cart Update.js 0 1 [ALL] Discount for i…" at bounding box center [611, 301] width 1158 height 532
type textarea "<script>"
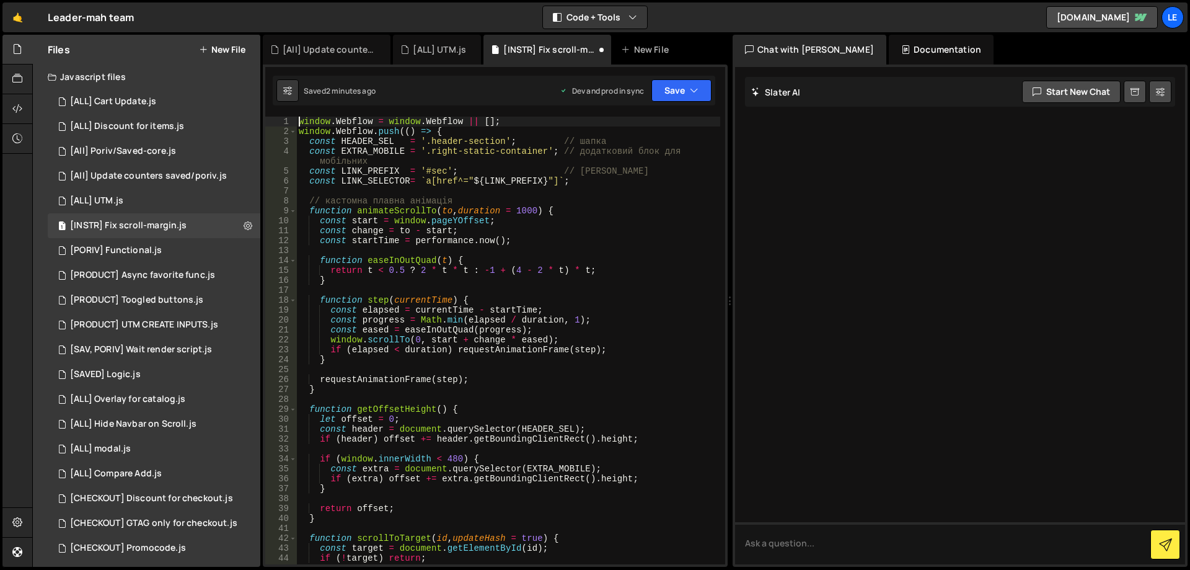
click at [521, 155] on div "window . Webflow = window . Webflow || [ ] ; window . Webflow . push (( ) => { …" at bounding box center [508, 350] width 424 height 467
click at [707, 86] on button "Save" at bounding box center [681, 90] width 60 height 22
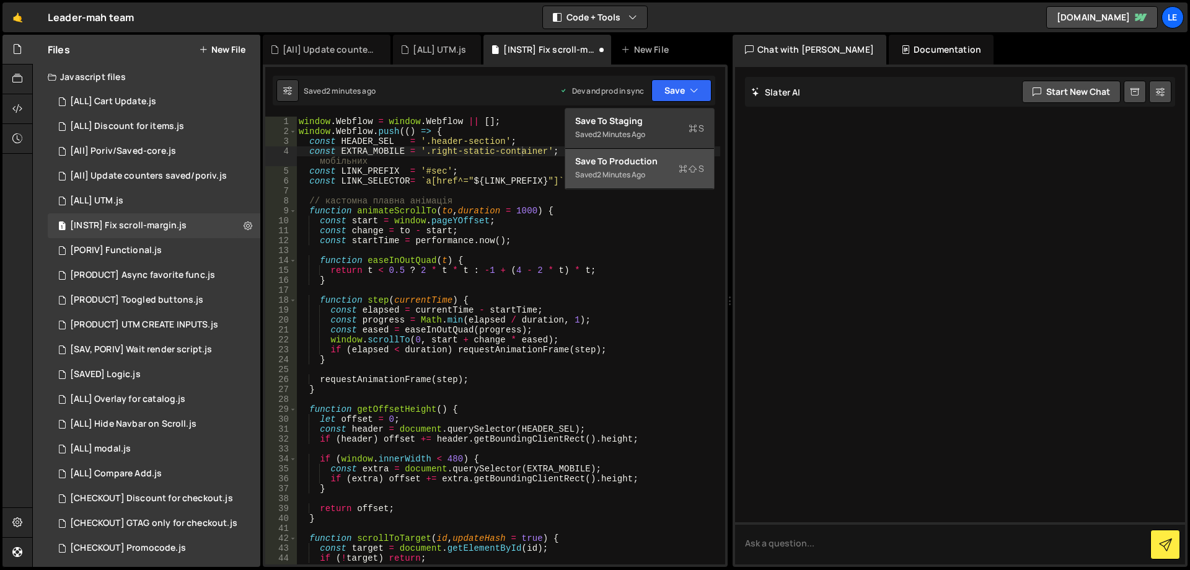
click at [642, 157] on div "Save to Production S" at bounding box center [639, 161] width 129 height 12
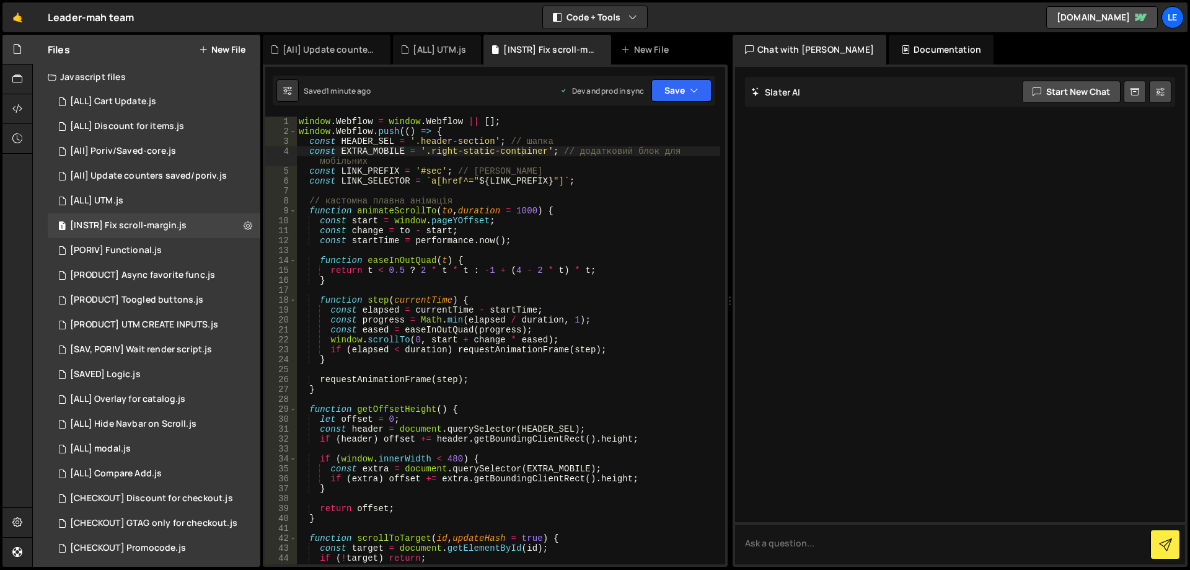
click at [603, 314] on div "window . Webflow = window . Webflow || [ ] ; window . Webflow . push (( ) => { …" at bounding box center [508, 350] width 424 height 467
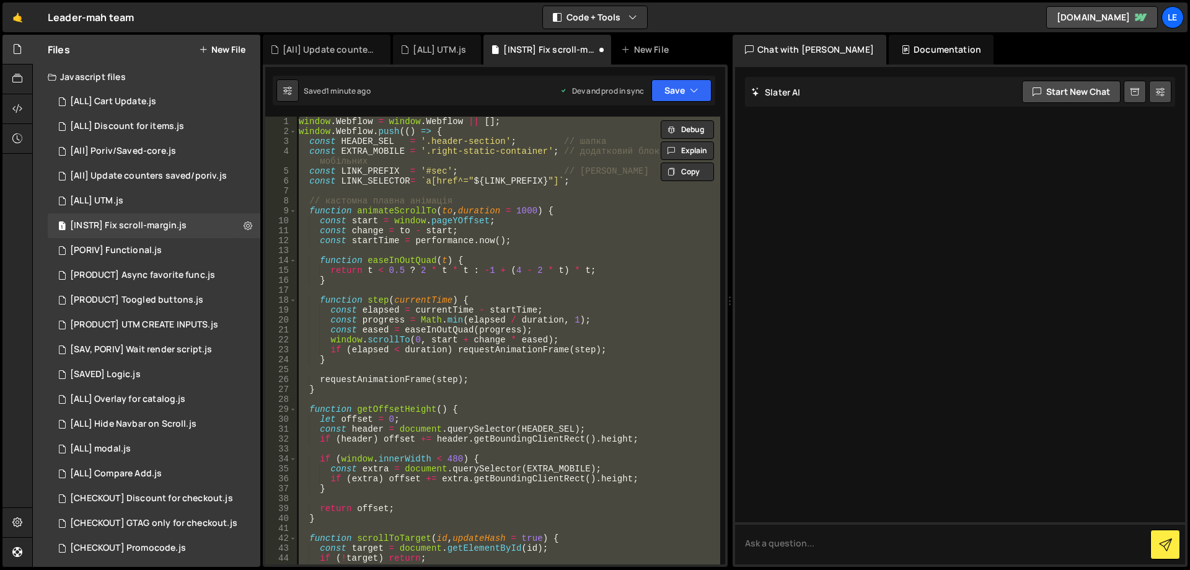
click at [606, 312] on div "window . Webflow = window . Webflow || [ ] ; window . Webflow . push (( ) => { …" at bounding box center [508, 340] width 424 height 447
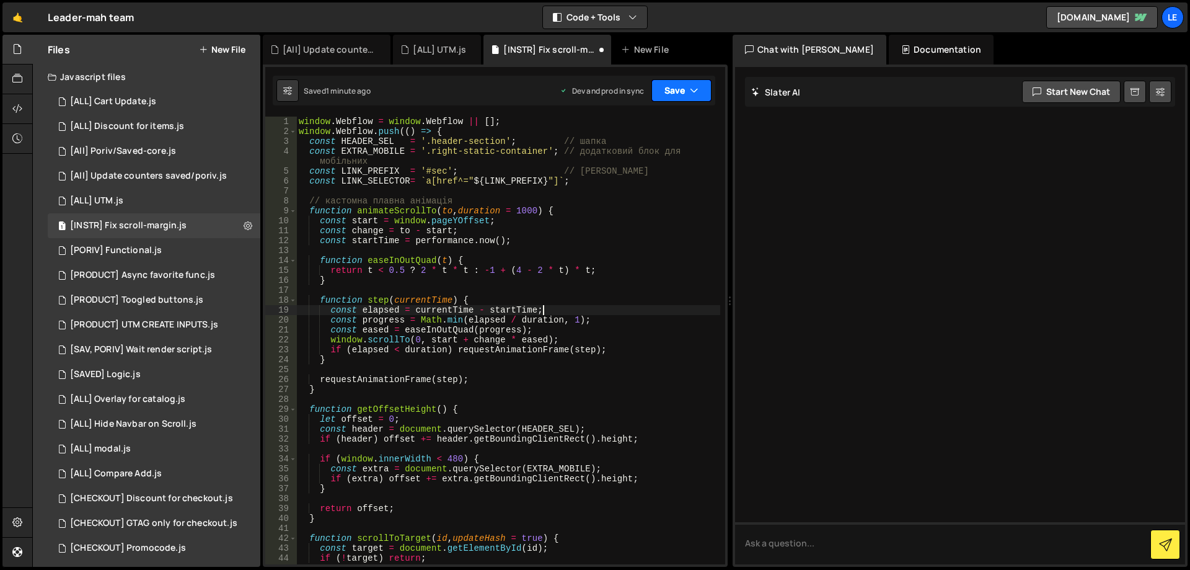
click at [657, 92] on button "Save" at bounding box center [681, 90] width 60 height 22
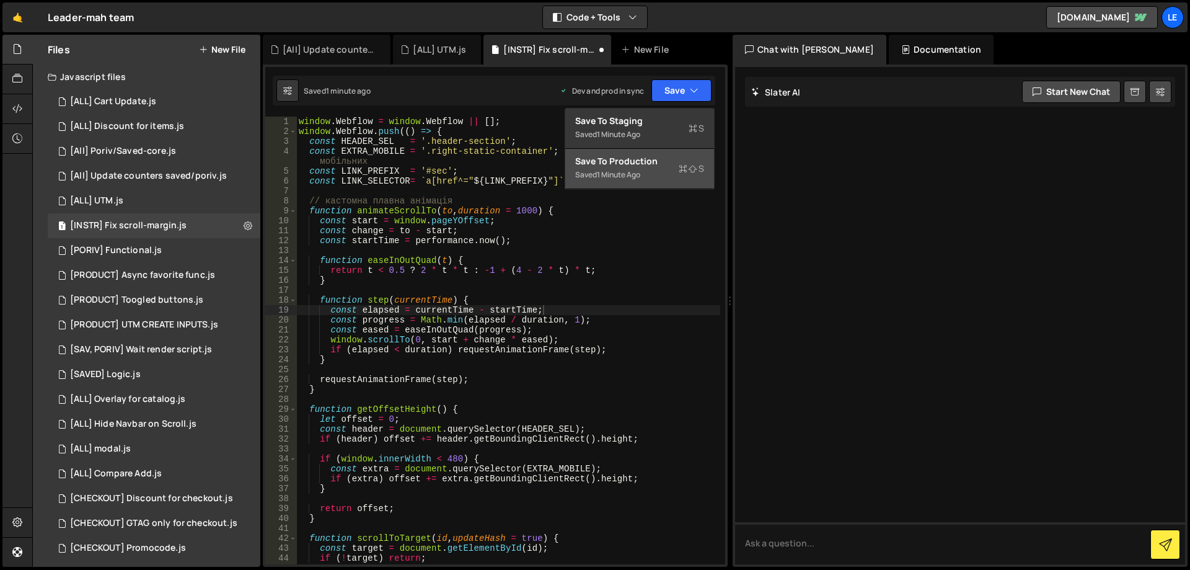
click at [648, 165] on div "Save to Production S" at bounding box center [639, 161] width 129 height 12
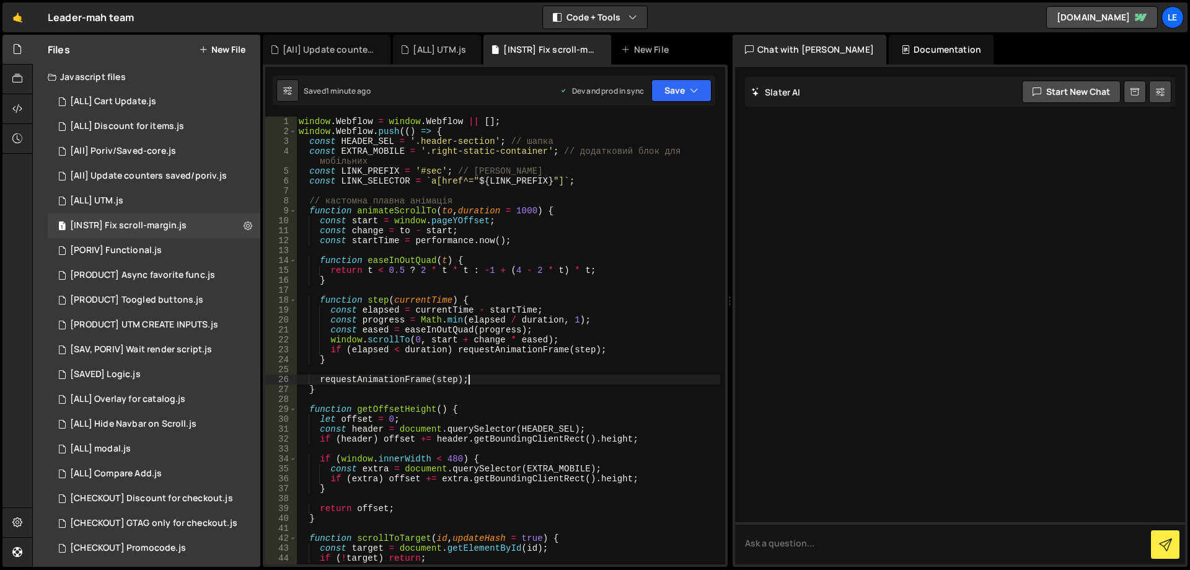
click at [507, 380] on div "window . Webflow = window . Webflow || [ ] ; window . Webflow . push (( ) => { …" at bounding box center [508, 350] width 424 height 467
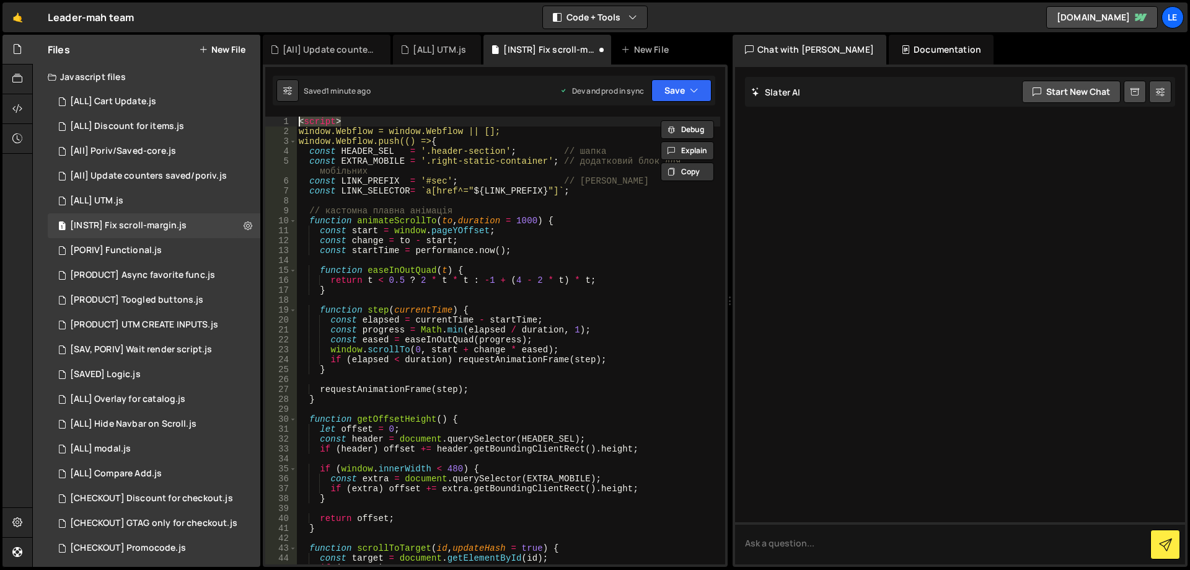
drag, startPoint x: 337, startPoint y: 123, endPoint x: 259, endPoint y: 123, distance: 78.1
click at [259, 123] on div "Files New File Javascript files 1 [ALL] Cart Update.js 0 1 [ALL] Discount for i…" at bounding box center [611, 301] width 1158 height 532
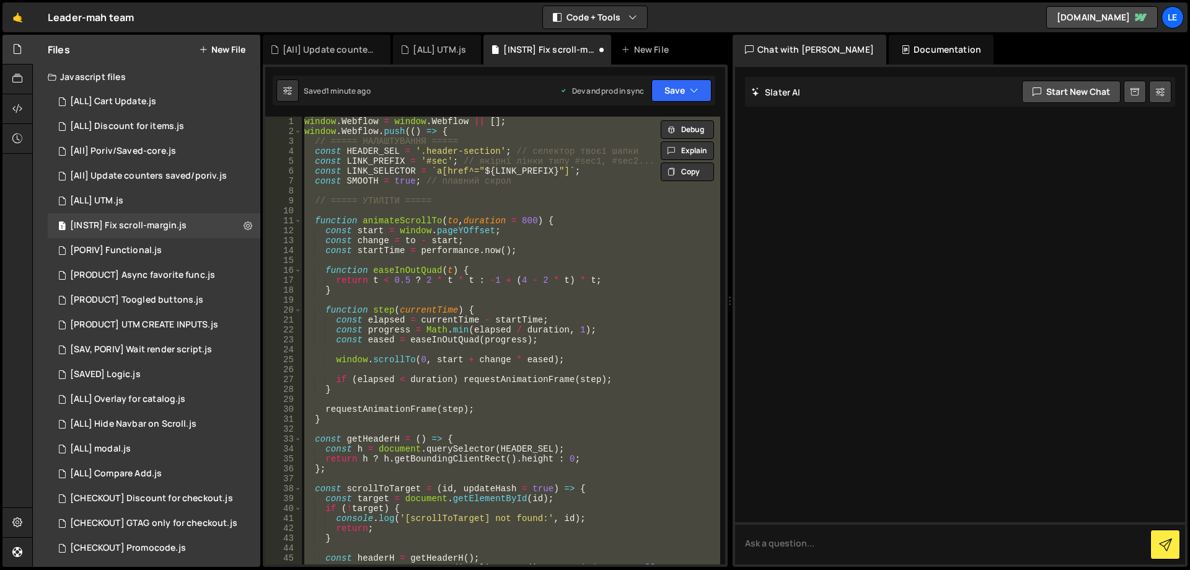
click at [482, 359] on div "window . Webflow = window . Webflow || [ ] ; window . Webflow . push (( ) => { …" at bounding box center [511, 340] width 418 height 447
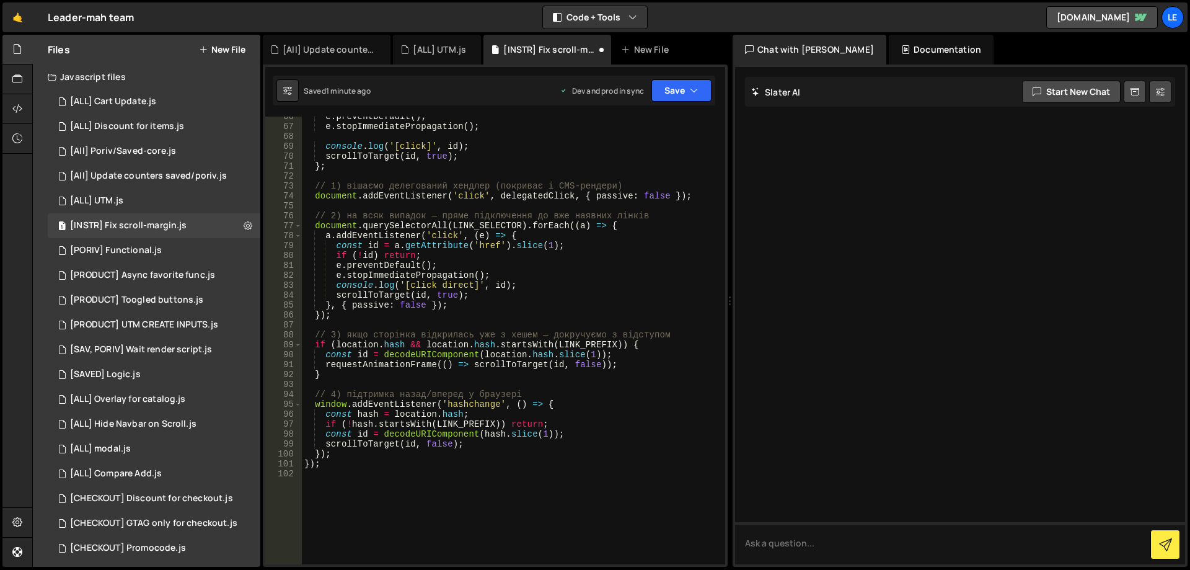
scroll to position [669, 0]
click at [488, 356] on div "e . preventDefault ( ) ; e . stopImmediatePropagation ( ) ; console . log ( '[c…" at bounding box center [511, 345] width 418 height 467
click at [661, 91] on button "Save" at bounding box center [681, 90] width 60 height 22
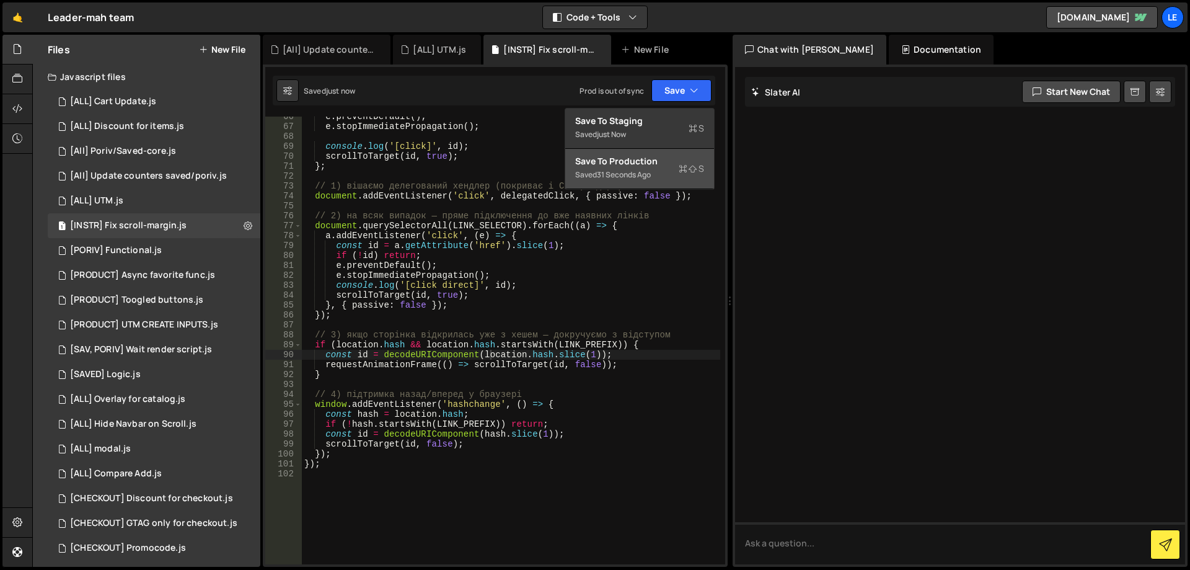
click at [642, 152] on button "Save to Production S Saved 31 seconds ago" at bounding box center [639, 169] width 149 height 40
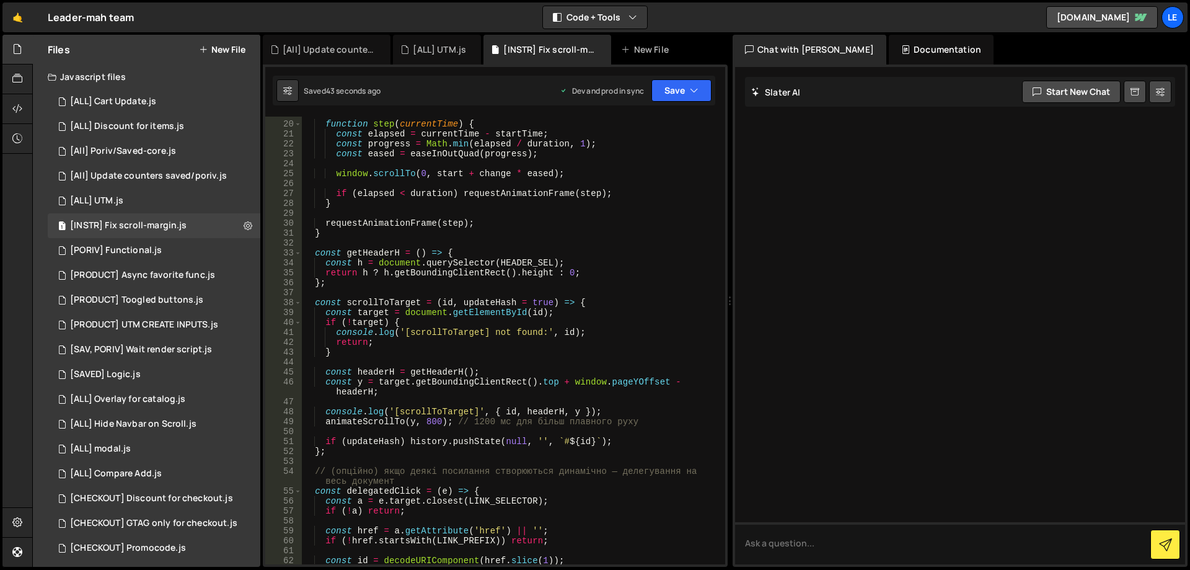
scroll to position [149, 0]
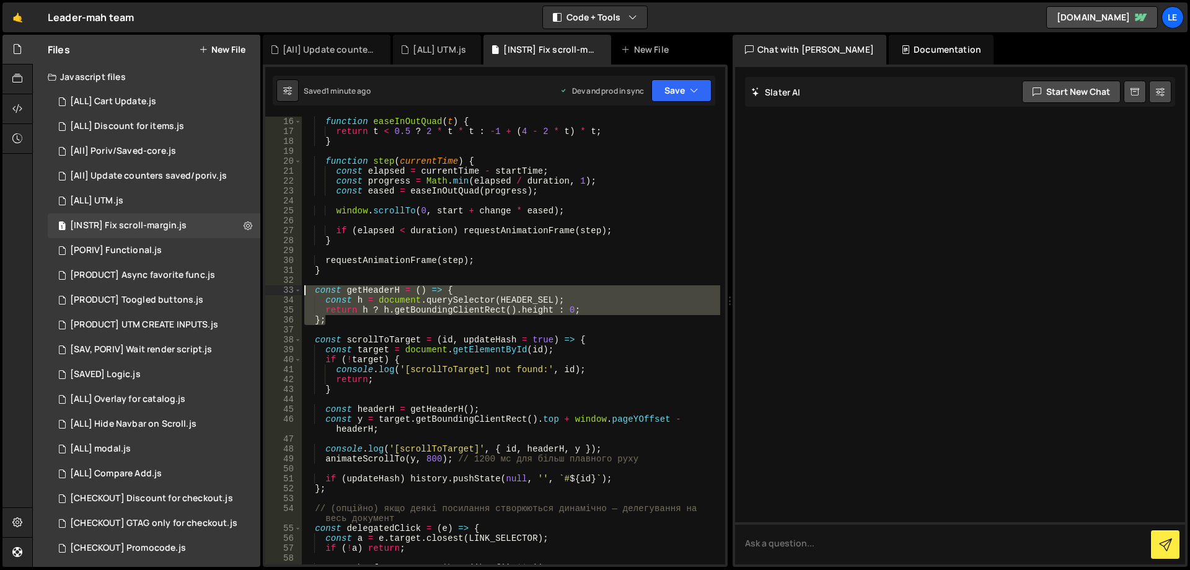
drag, startPoint x: 343, startPoint y: 318, endPoint x: 286, endPoint y: 290, distance: 63.5
click at [286, 290] on div "}; 16 17 18 19 20 21 22 23 24 25 26 27 28 29 30 31 32 33 34 35 36 37 38 39 40 4…" at bounding box center [495, 340] width 460 height 447
paste textarea "}"
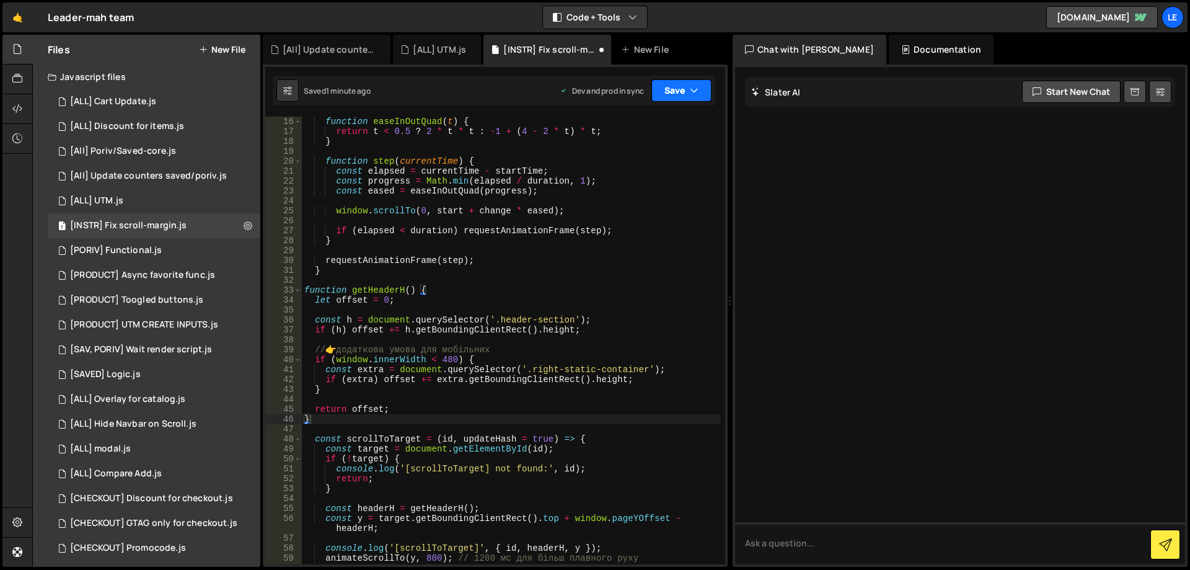
click at [673, 88] on button "Save" at bounding box center [681, 90] width 60 height 22
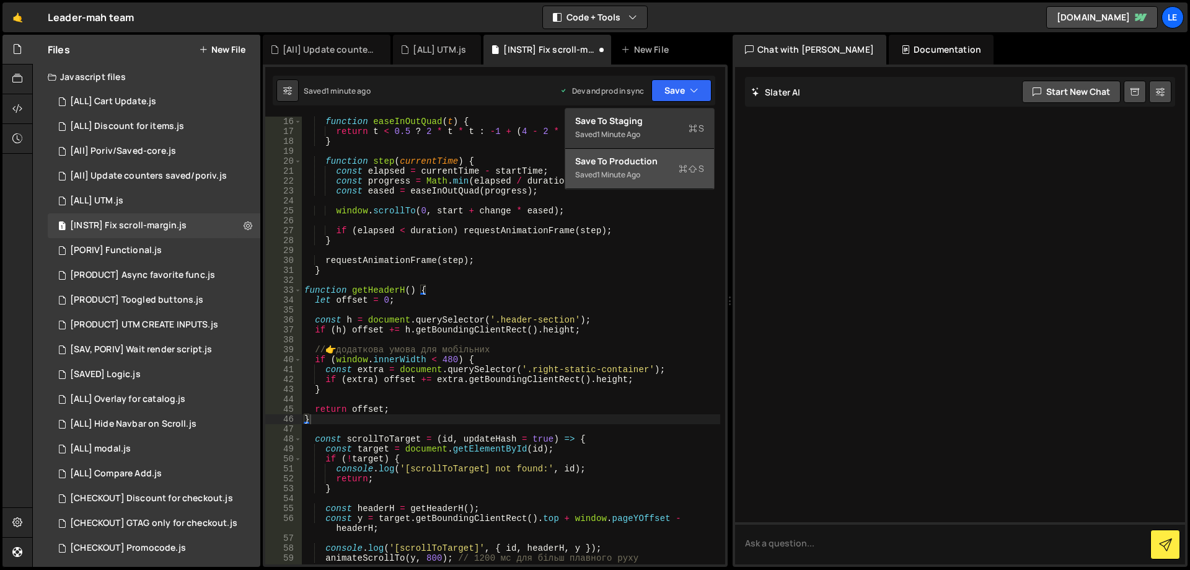
click at [644, 151] on button "Save to Production S Saved 1 minute ago" at bounding box center [639, 169] width 149 height 40
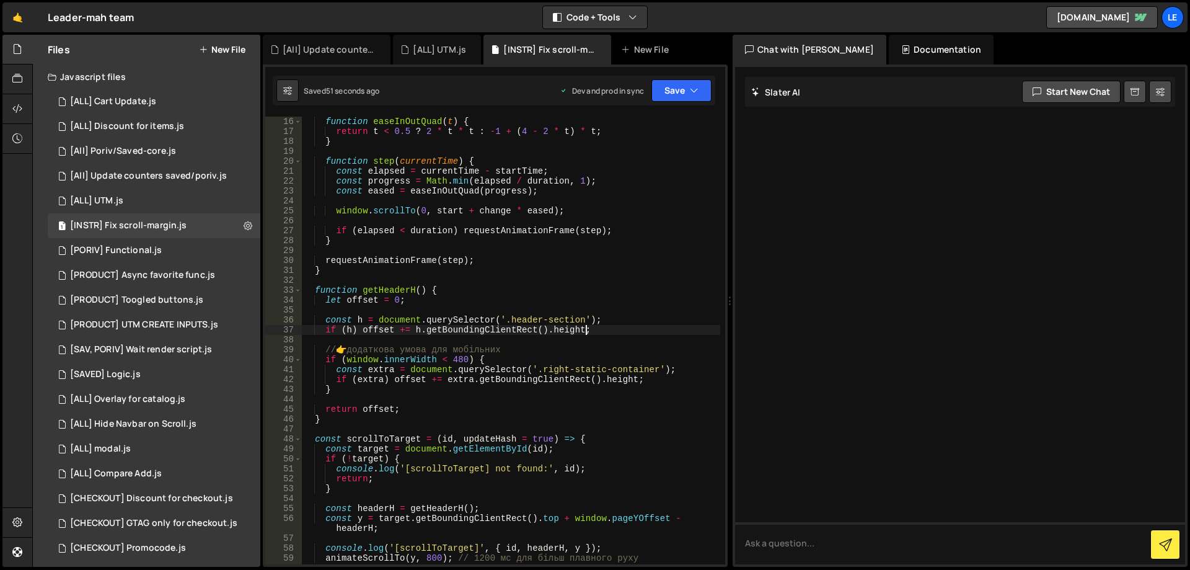
click at [586, 329] on div "function easeInOutQuad ( t ) { return t < 0.5 ? 2 * t * t : - 1 + ( 4 - 2 * t )…" at bounding box center [511, 350] width 418 height 467
click at [449, 378] on div "function easeInOutQuad ( t ) { return t < 0.5 ? 2 * t * t : - 1 + ( 4 - 2 * t )…" at bounding box center [511, 350] width 418 height 467
click at [644, 382] on div "function easeInOutQuad ( t ) { return t < 0.5 ? 2 * t * t : - 1 + ( 4 - 2 * t )…" at bounding box center [511, 350] width 418 height 467
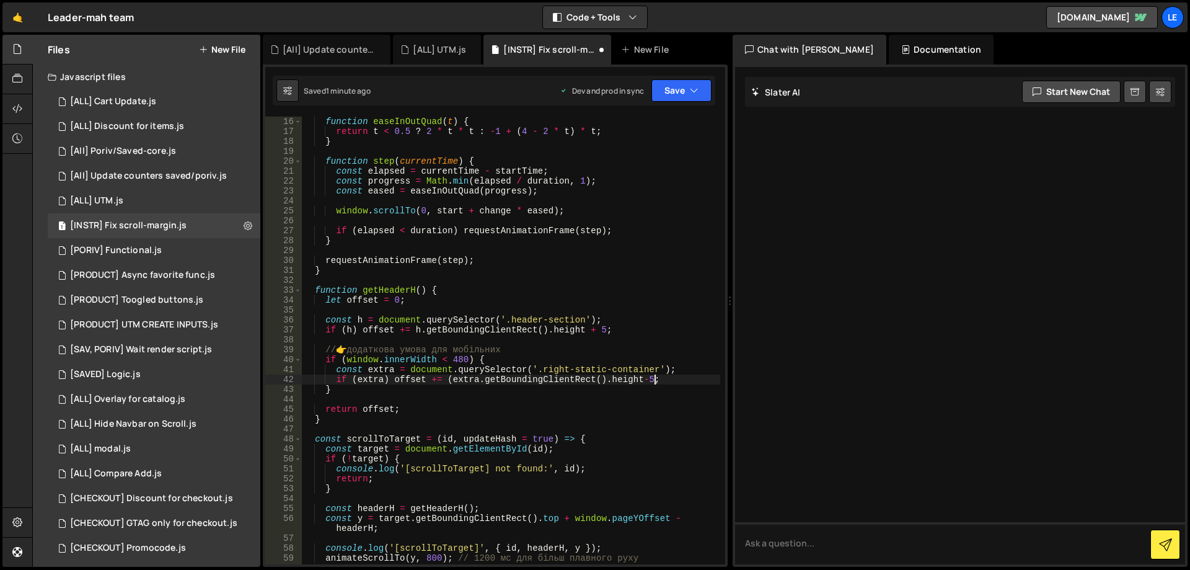
scroll to position [0, 24]
click at [643, 351] on div "function easeInOutQuad ( t ) { return t < 0.5 ? 2 * t * t : - 1 + ( 4 - 2 * t )…" at bounding box center [511, 350] width 418 height 467
click at [676, 99] on button "Save" at bounding box center [681, 90] width 60 height 22
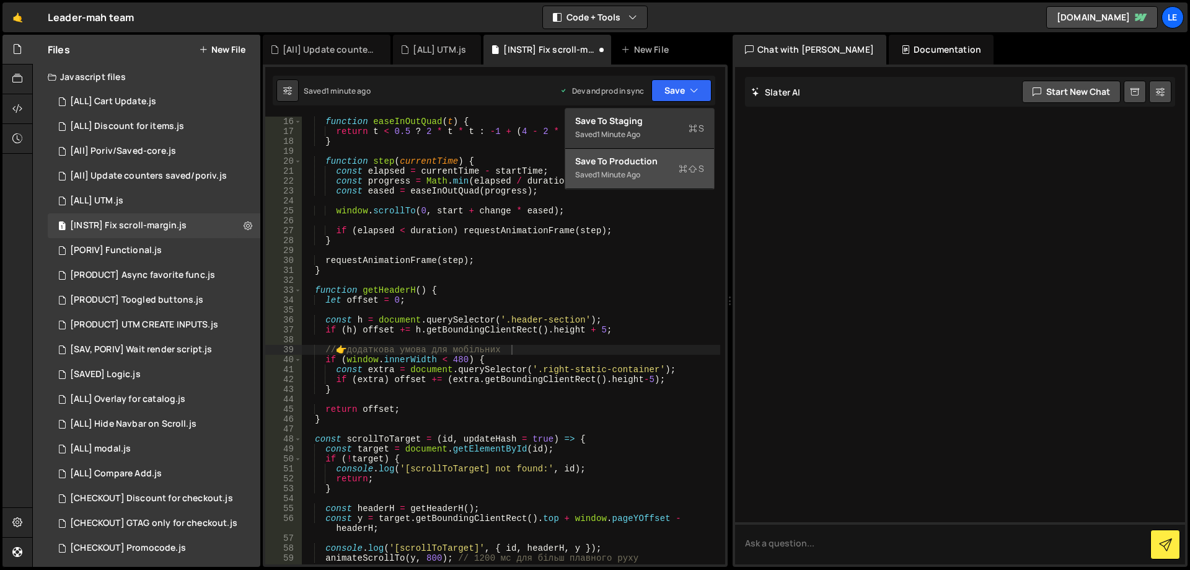
click at [618, 169] on div "1 minute ago" at bounding box center [618, 174] width 43 height 11
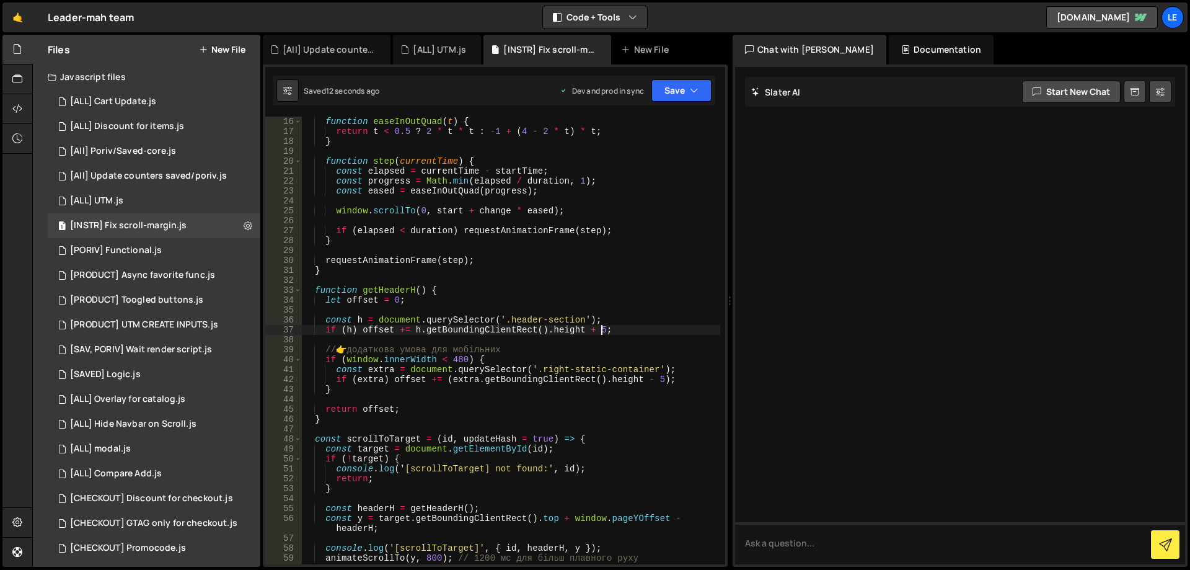
click at [606, 328] on div "function easeInOutQuad ( t ) { return t < 0.5 ? 2 * t * t : - 1 + ( 4 - 2 * t )…" at bounding box center [511, 350] width 418 height 467
click at [614, 300] on div "function easeInOutQuad ( t ) { return t < 0.5 ? 2 * t * t : - 1 + ( 4 - 2 * t )…" at bounding box center [511, 350] width 418 height 467
click at [663, 379] on div "function easeInOutQuad ( t ) { return t < 0.5 ? 2 * t * t : - 1 + ( 4 - 2 * t )…" at bounding box center [511, 350] width 418 height 467
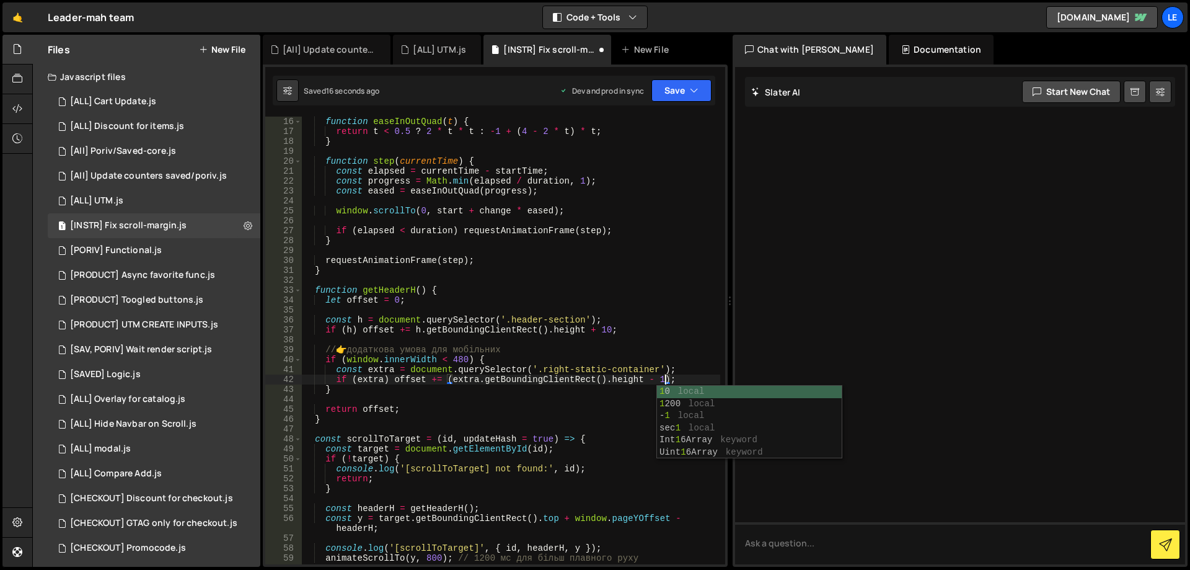
type textarea "if (extra) offset += (extra.getBoundingClientRect().height - 10);"
click at [664, 343] on div "function easeInOutQuad ( t ) { return t < 0.5 ? 2 * t * t : - 1 + ( 4 - 2 * t )…" at bounding box center [511, 350] width 418 height 467
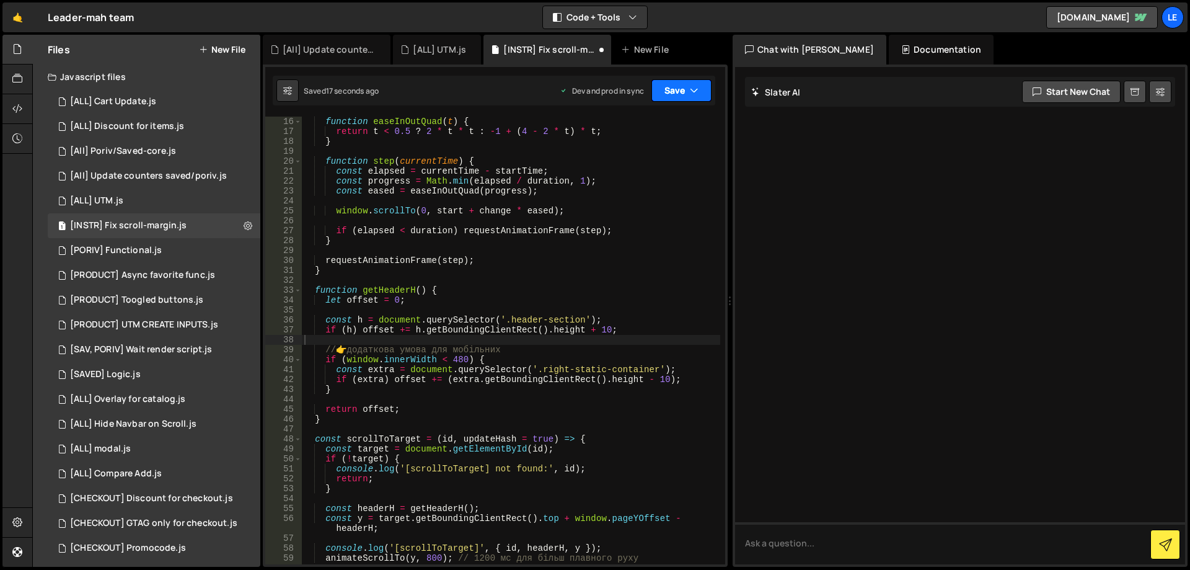
click at [682, 84] on button "Save" at bounding box center [681, 90] width 60 height 22
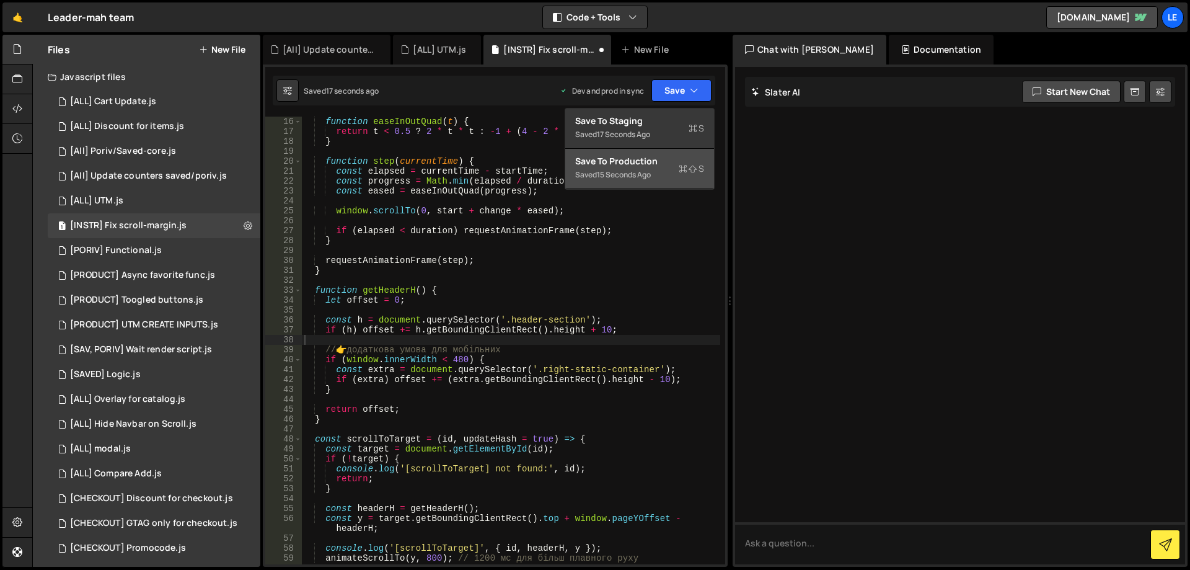
click at [662, 167] on div "Save to Production S" at bounding box center [639, 161] width 129 height 12
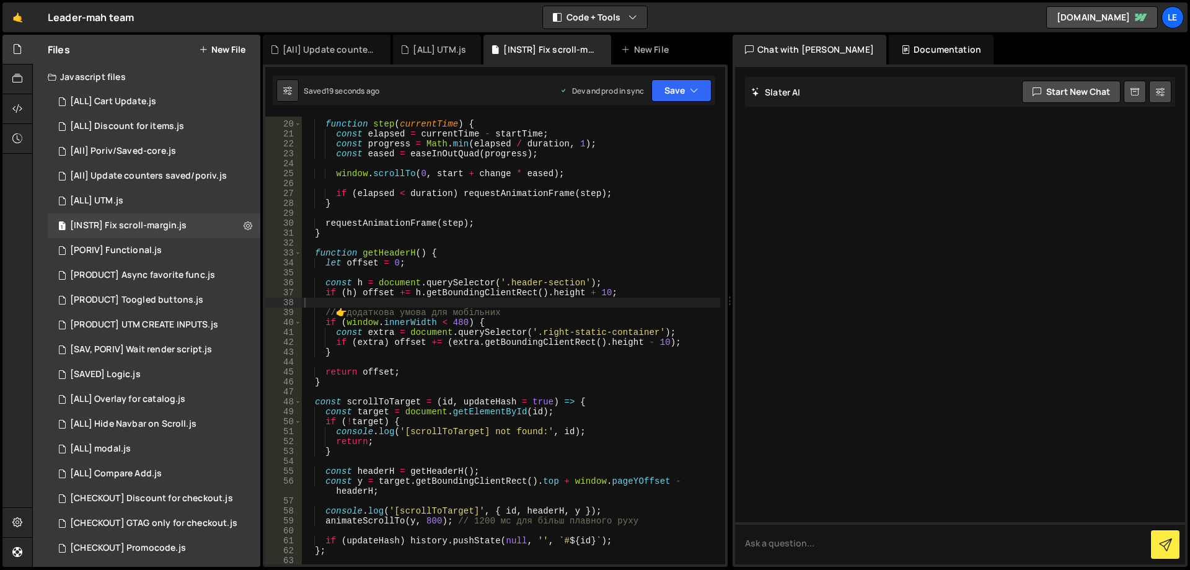
scroll to position [372, 0]
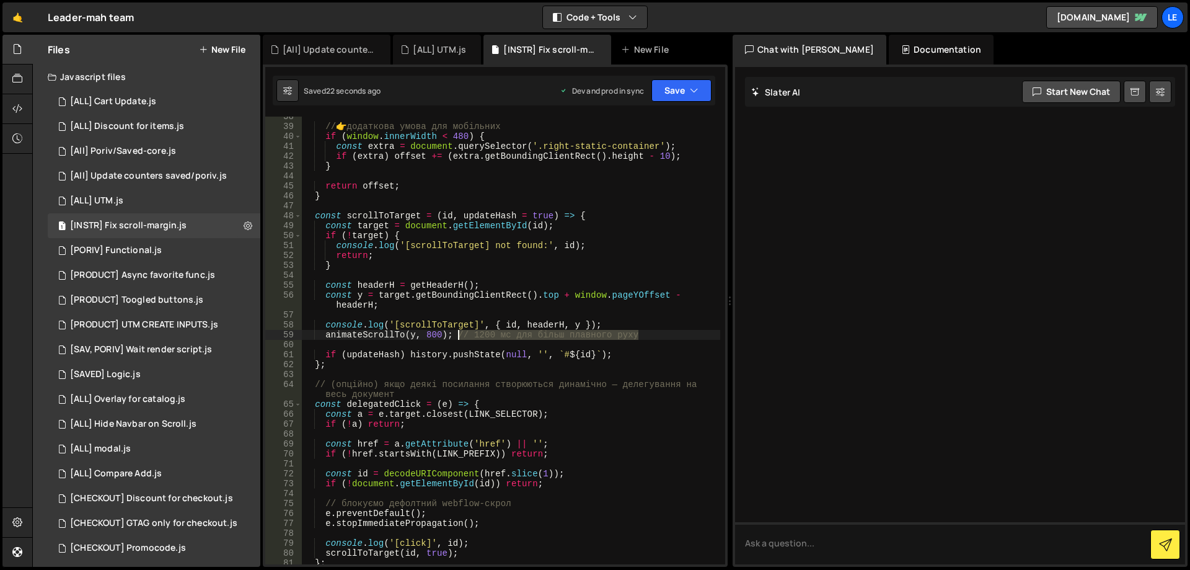
drag, startPoint x: 645, startPoint y: 332, endPoint x: 459, endPoint y: 337, distance: 186.0
click at [459, 337] on div "// 👉 додаткова умова для мобільних if ( window . innerWidth < 480 ) { const ext…" at bounding box center [511, 345] width 418 height 467
click at [621, 332] on div "// 👉 додаткова умова для мобільних if ( window . innerWidth < 480 ) { const ext…" at bounding box center [511, 345] width 418 height 467
click at [478, 388] on div "// 👉 додаткова умова для мобільних if ( window . innerWidth < 480 ) { const ext…" at bounding box center [511, 345] width 418 height 467
type textarea "// (опційно) якщо деякі посилання створюються динамічно — делегування на весь д…"
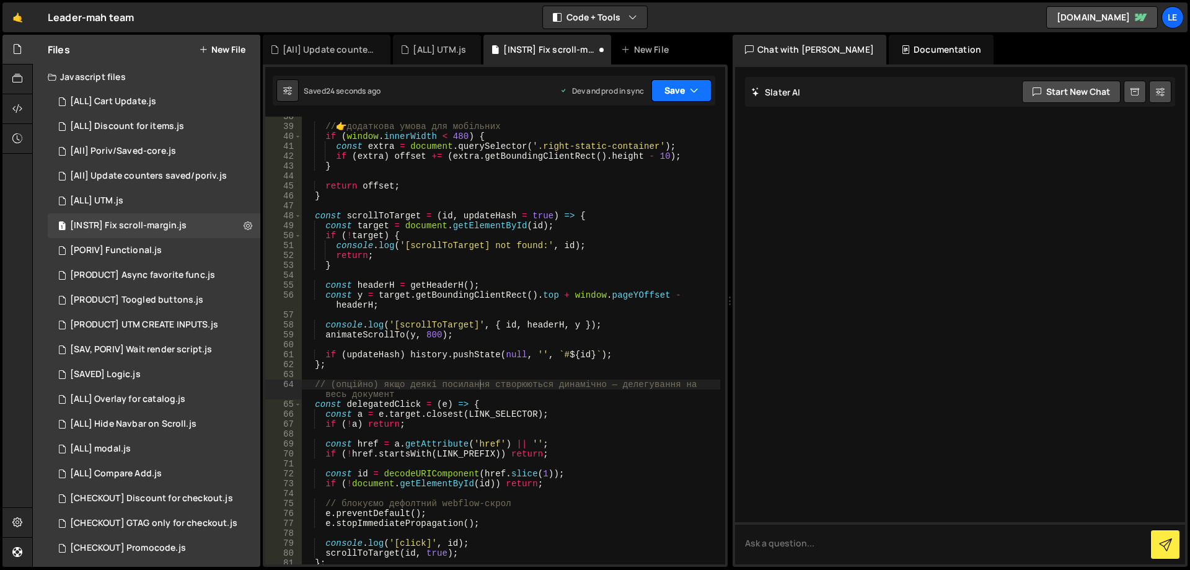
click at [670, 95] on button "Save" at bounding box center [681, 90] width 60 height 22
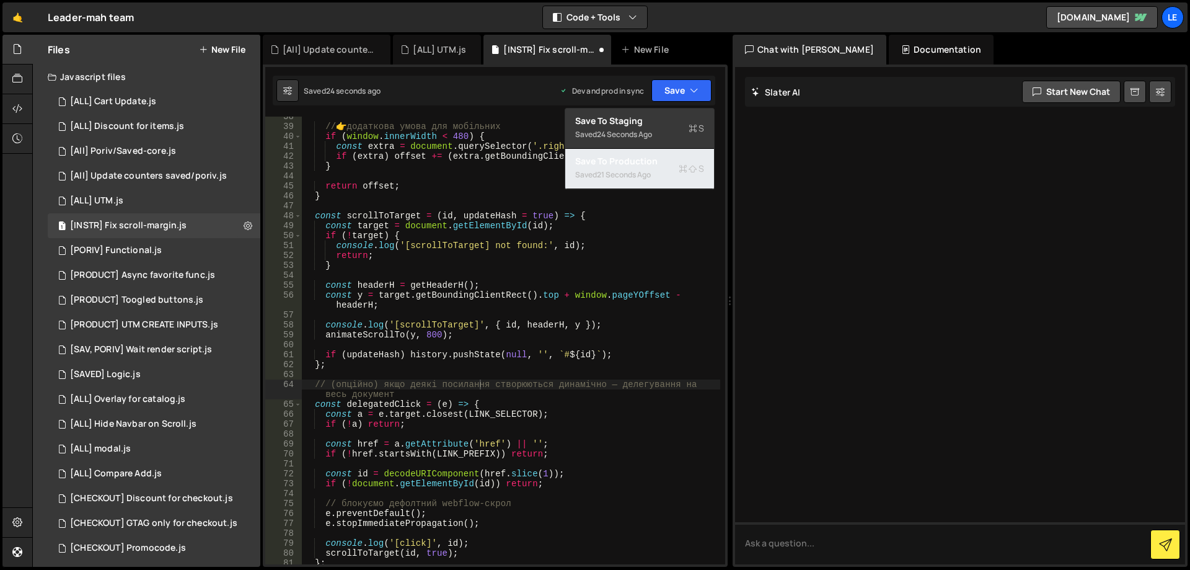
click at [650, 174] on div "21 seconds ago" at bounding box center [624, 174] width 54 height 11
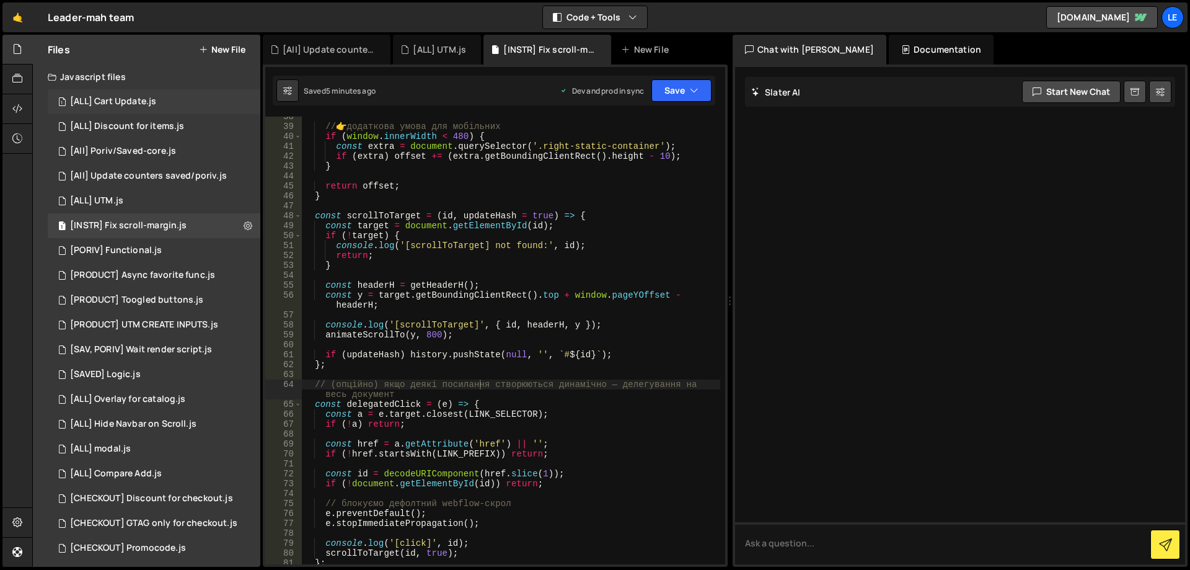
click at [170, 107] on div "1 [ALL] Cart Update.js 0" at bounding box center [154, 101] width 213 height 25
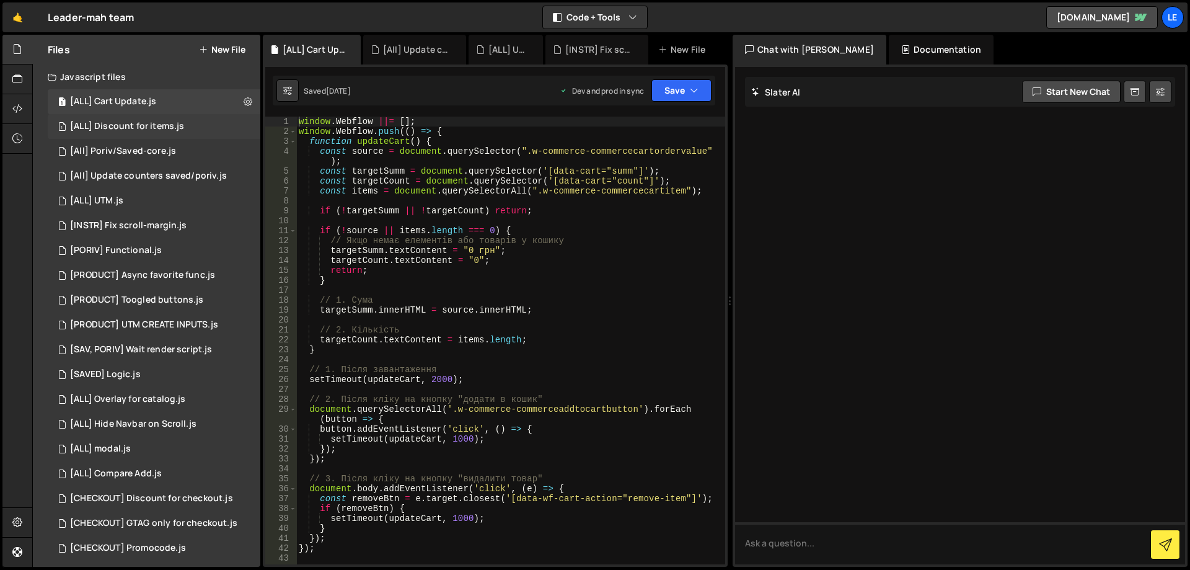
click at [174, 126] on div "[ALL] Discount for items.js" at bounding box center [127, 126] width 114 height 11
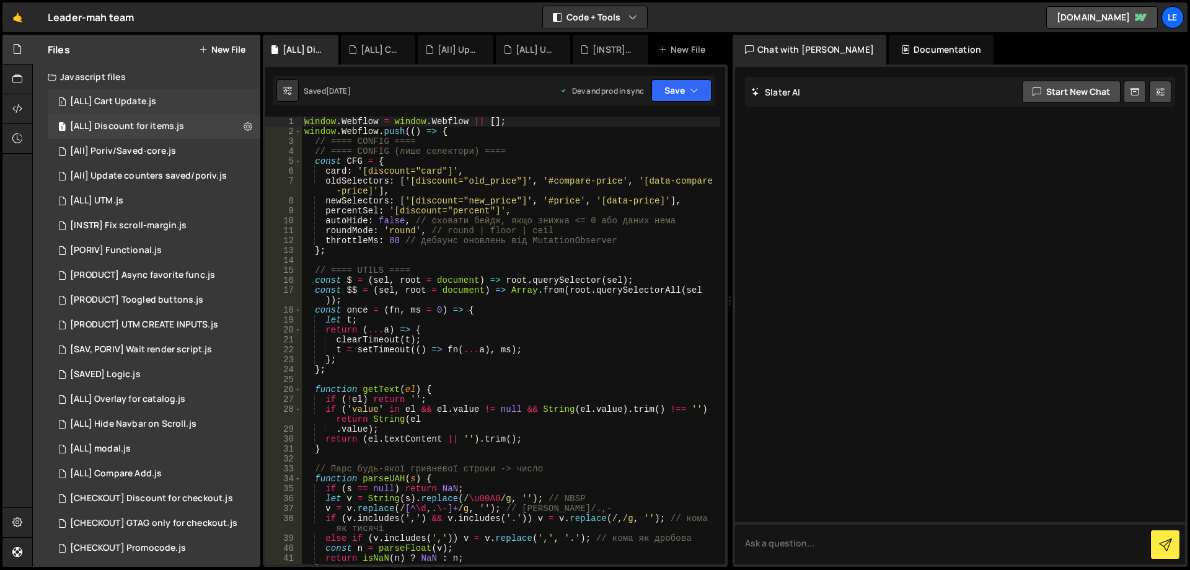
click at [176, 113] on div "1 [ALL] Cart Update.js 0" at bounding box center [154, 101] width 213 height 25
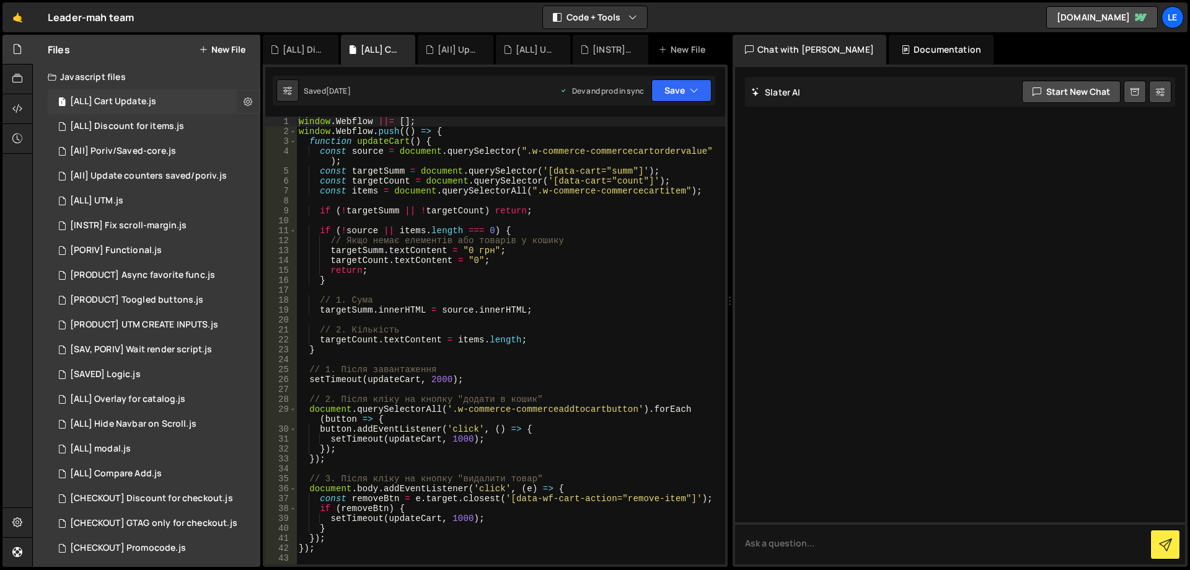
click at [237, 107] on button at bounding box center [248, 101] width 22 height 22
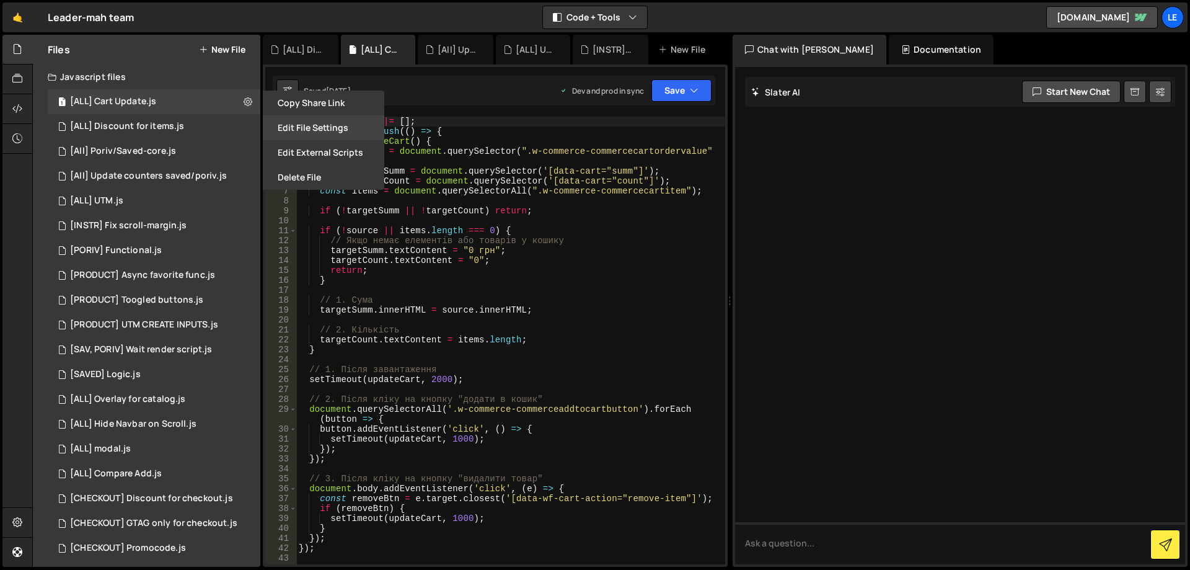
click at [310, 126] on button "Edit File Settings" at bounding box center [323, 127] width 121 height 25
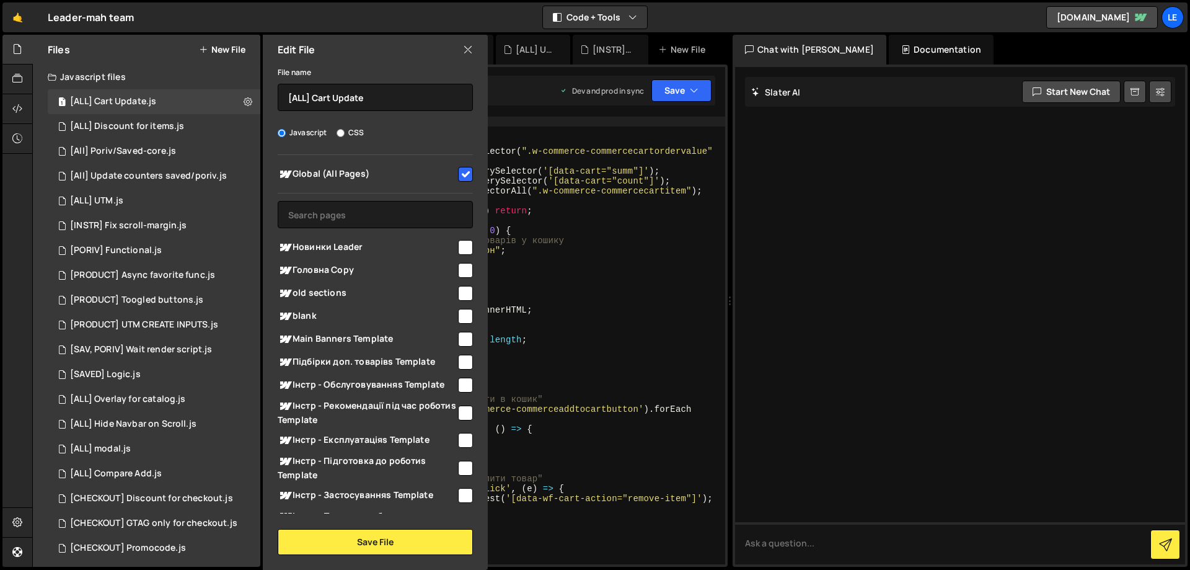
type textarea "// Якщо немає елементів або товарів у кошику"
click at [572, 239] on div "window . Webflow ||= [ ] ; window . Webflow . push (( ) => { function updateCar…" at bounding box center [510, 350] width 429 height 467
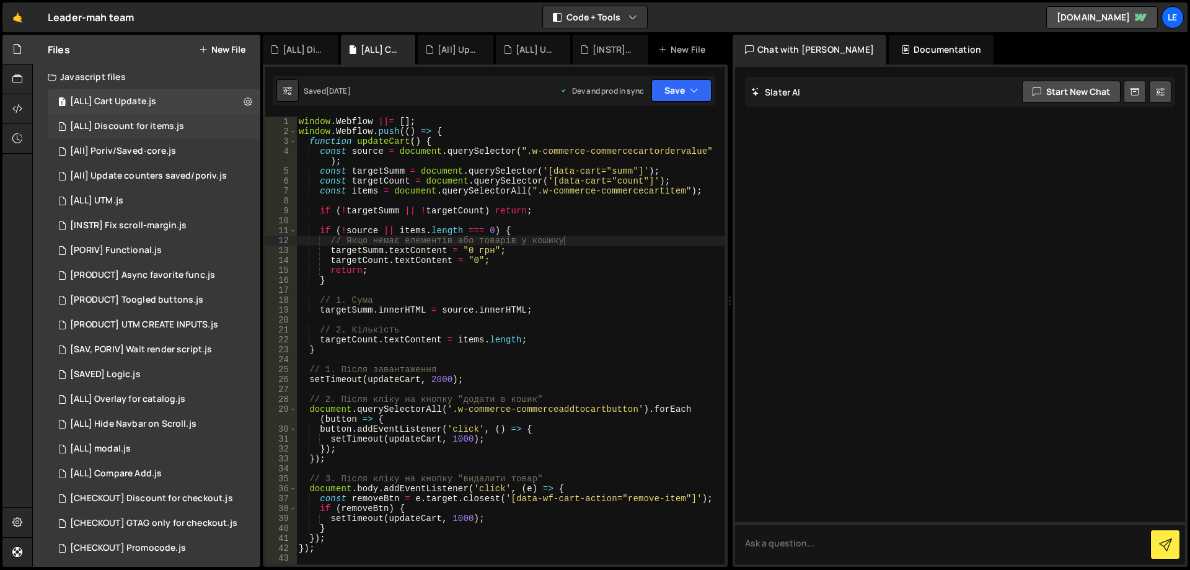
click at [242, 121] on div "1 [ALL] Discount for items.js 0" at bounding box center [154, 126] width 213 height 25
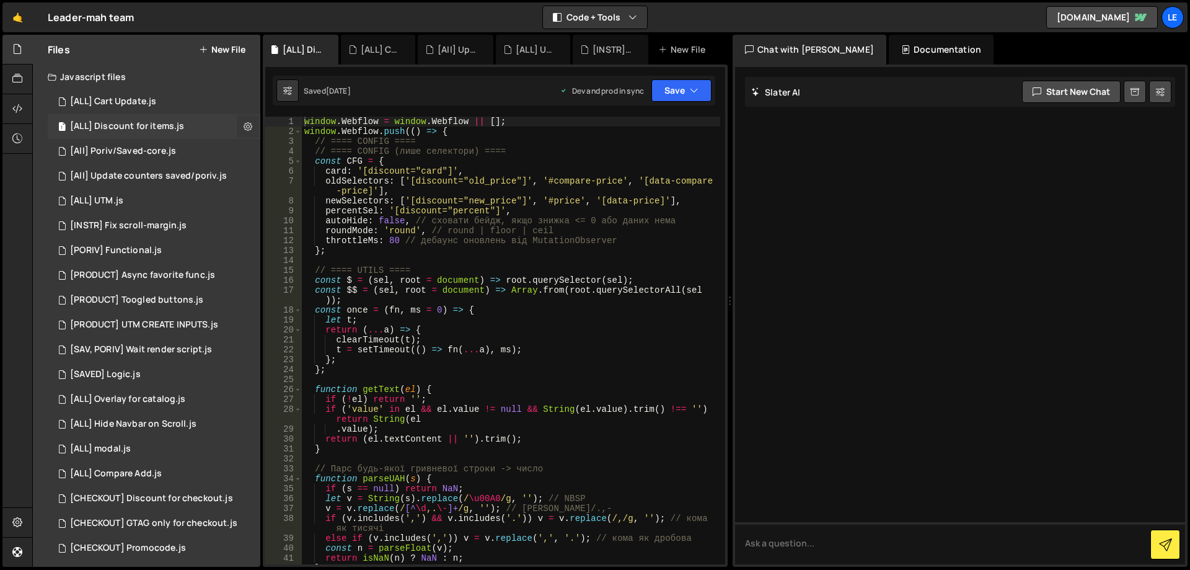
click at [244, 125] on icon at bounding box center [248, 126] width 9 height 12
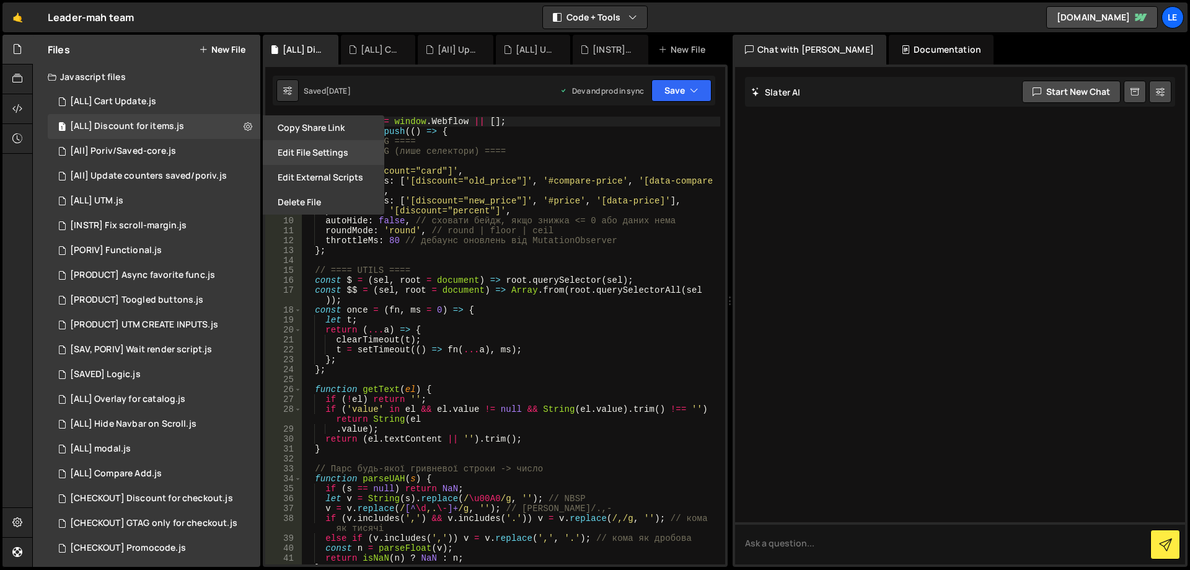
click at [301, 150] on button "Edit File Settings" at bounding box center [323, 152] width 121 height 25
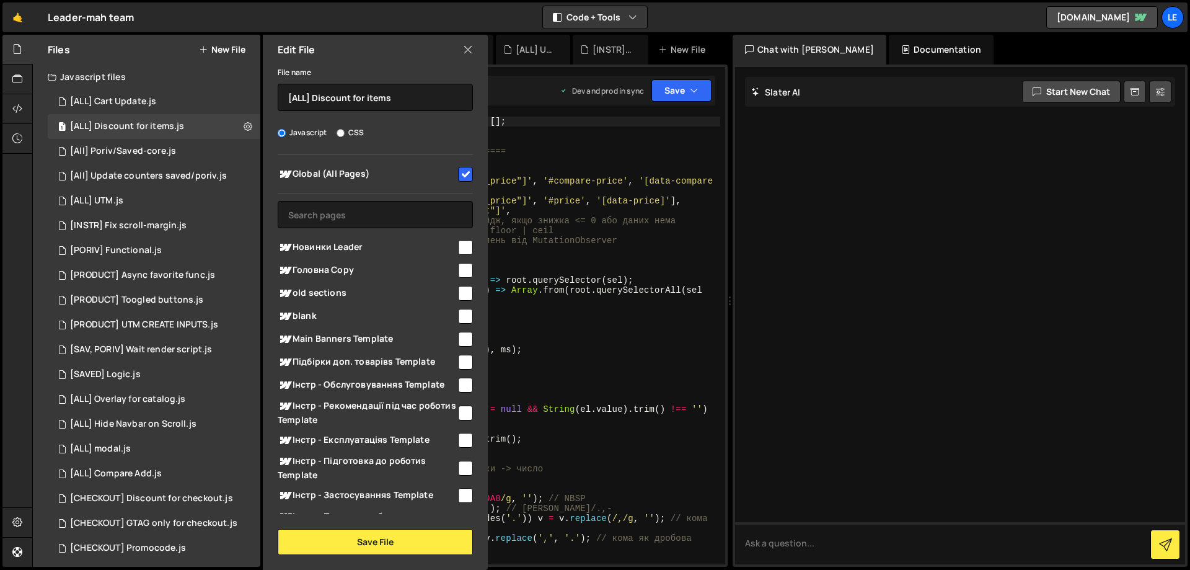
type textarea "newSelectors: ['[discount="new_price"]', '#price', '[data-price]'],"
click at [526, 202] on div "window . Webflow = window . Webflow || [ ] ; window . Webflow . push (( ) => { …" at bounding box center [511, 350] width 418 height 467
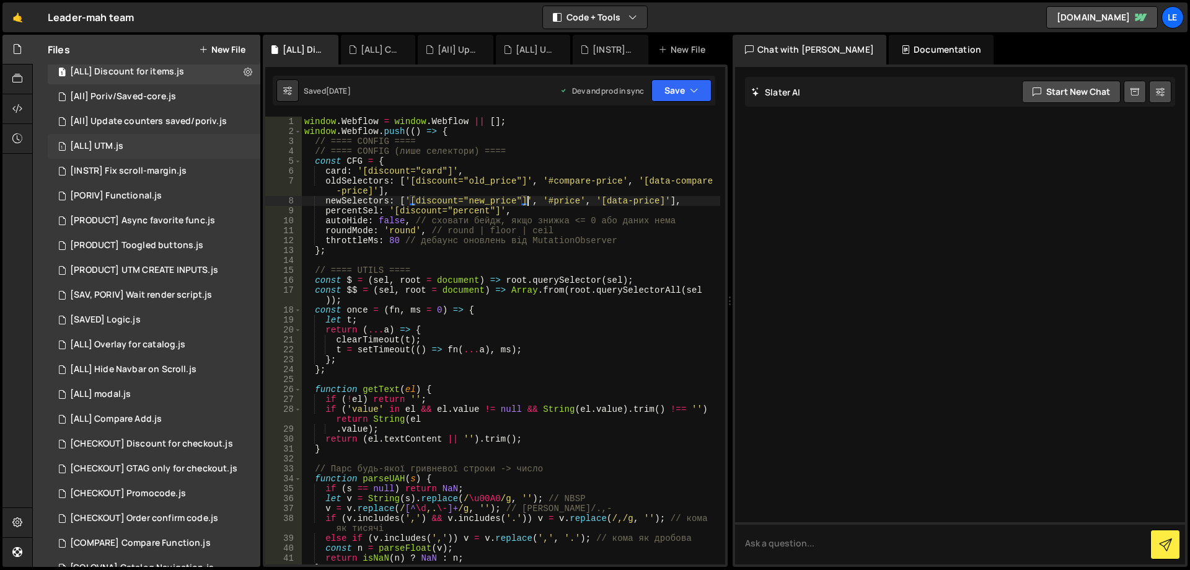
scroll to position [62, 0]
click at [195, 291] on div "[SAV, PORIV] Wait render script.js" at bounding box center [141, 287] width 142 height 11
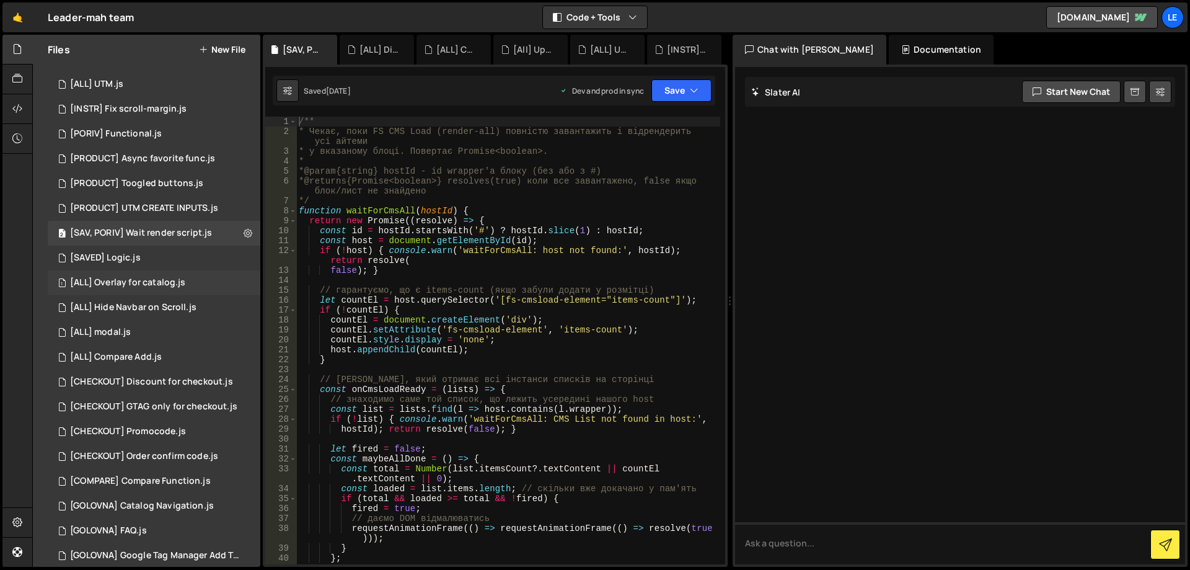
scroll to position [124, 0]
click at [201, 281] on div "1 [ALL] Overlay for catalog.js 0" at bounding box center [154, 275] width 213 height 25
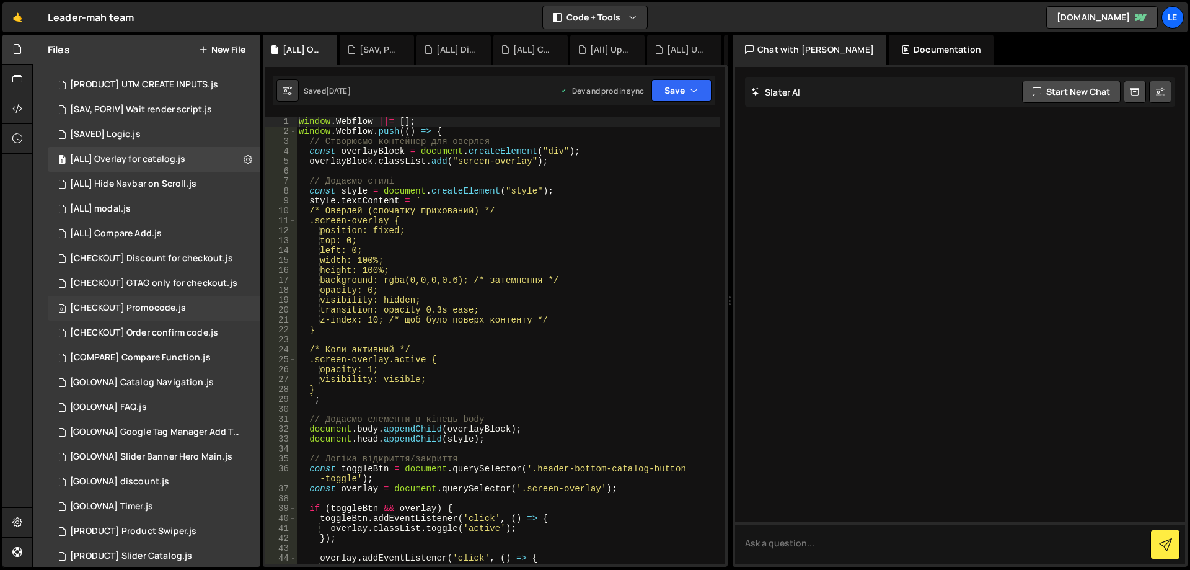
scroll to position [248, 0]
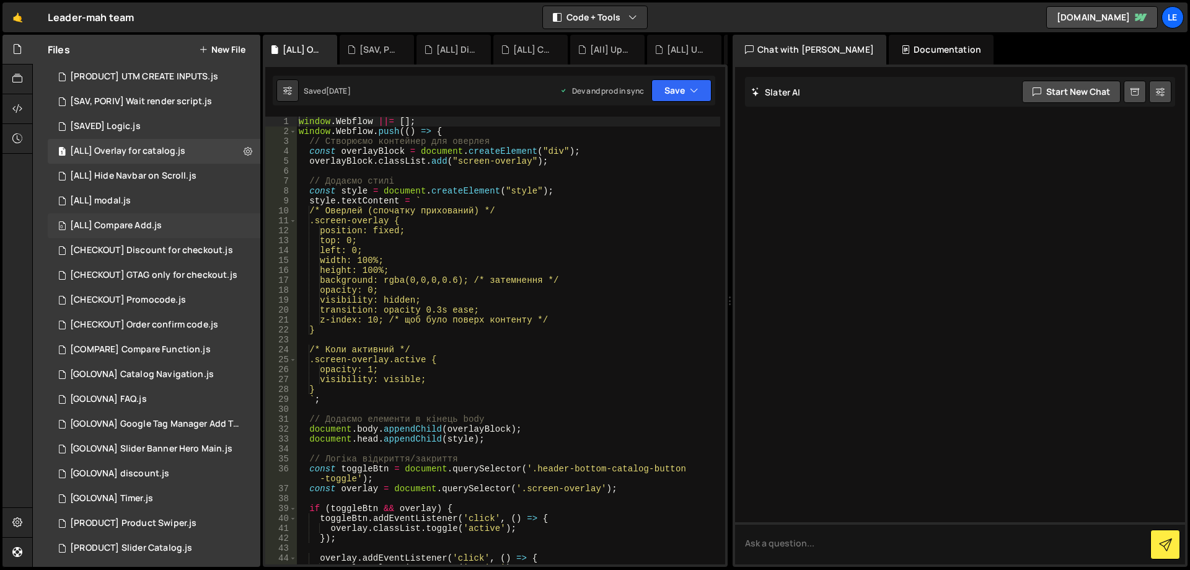
click at [198, 229] on div "0 [ALL] Compare Add.js 0" at bounding box center [154, 225] width 213 height 25
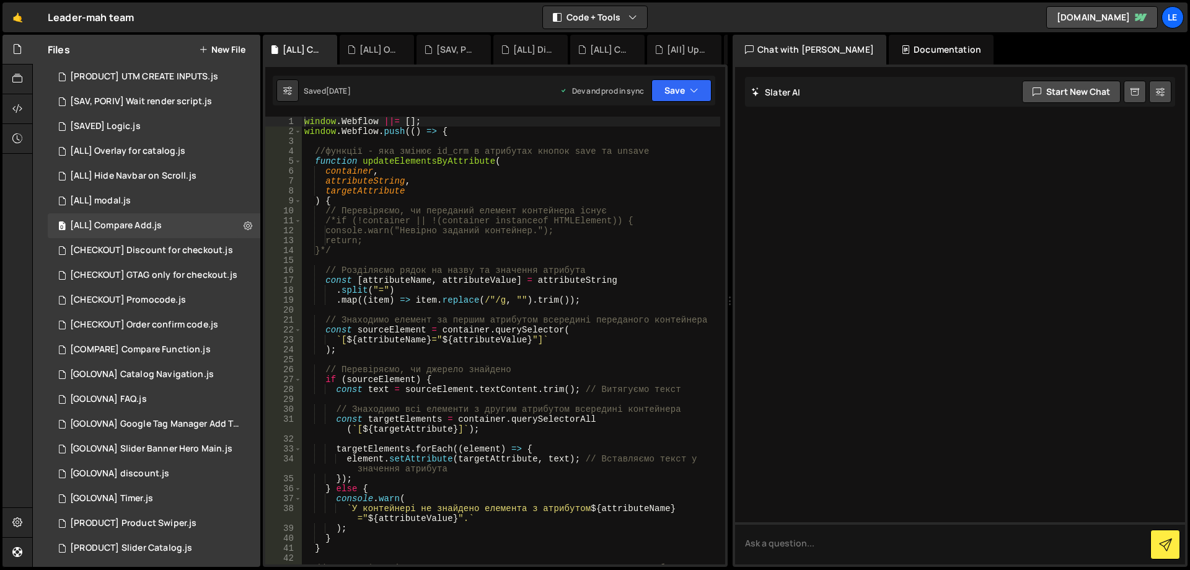
scroll to position [112, 0]
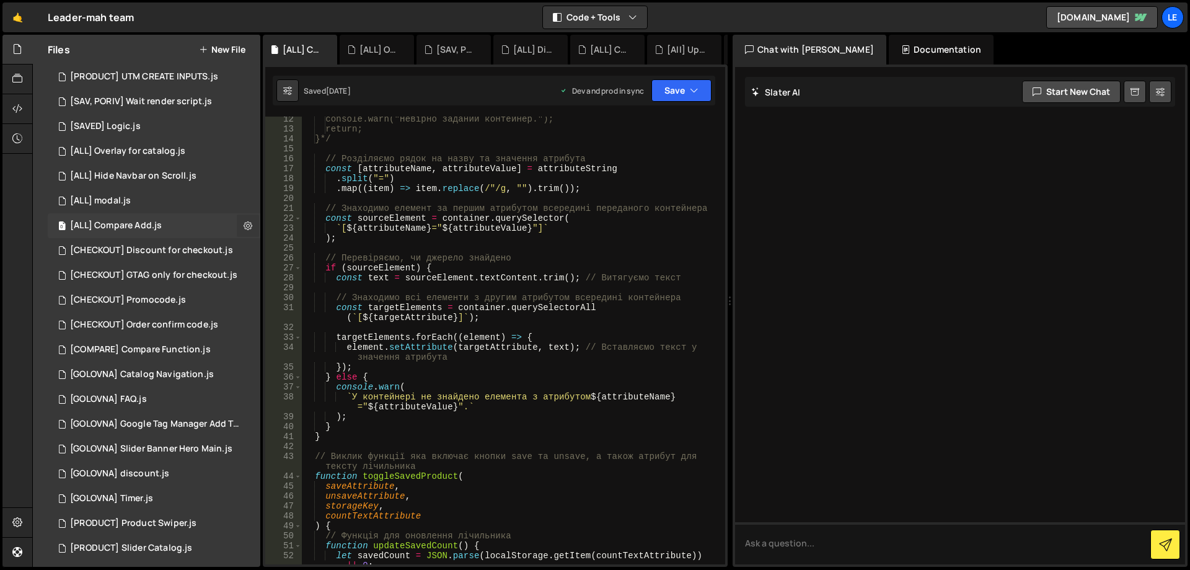
click at [246, 231] on icon at bounding box center [248, 225] width 9 height 12
type input "[ALL] Compare Add"
radio input "true"
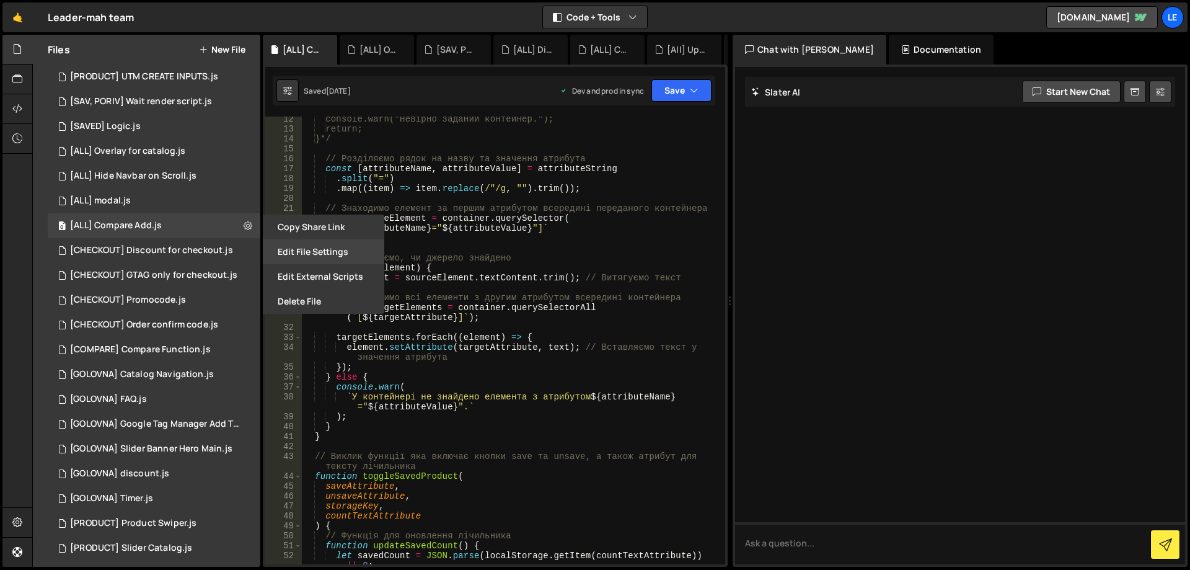
click at [289, 256] on button "Edit File Settings" at bounding box center [323, 251] width 121 height 25
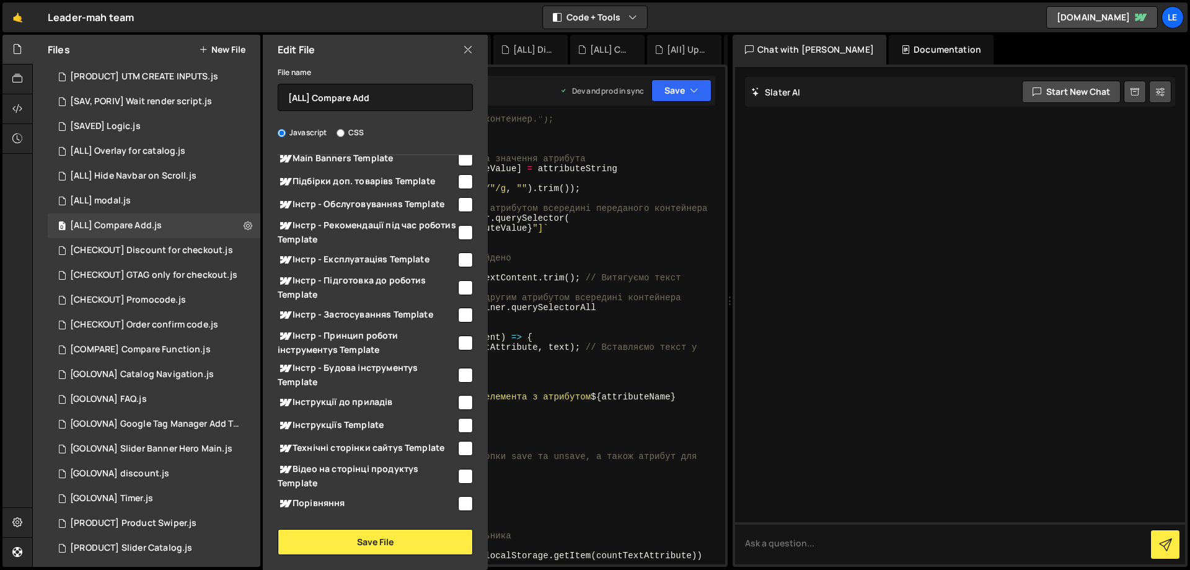
scroll to position [0, 0]
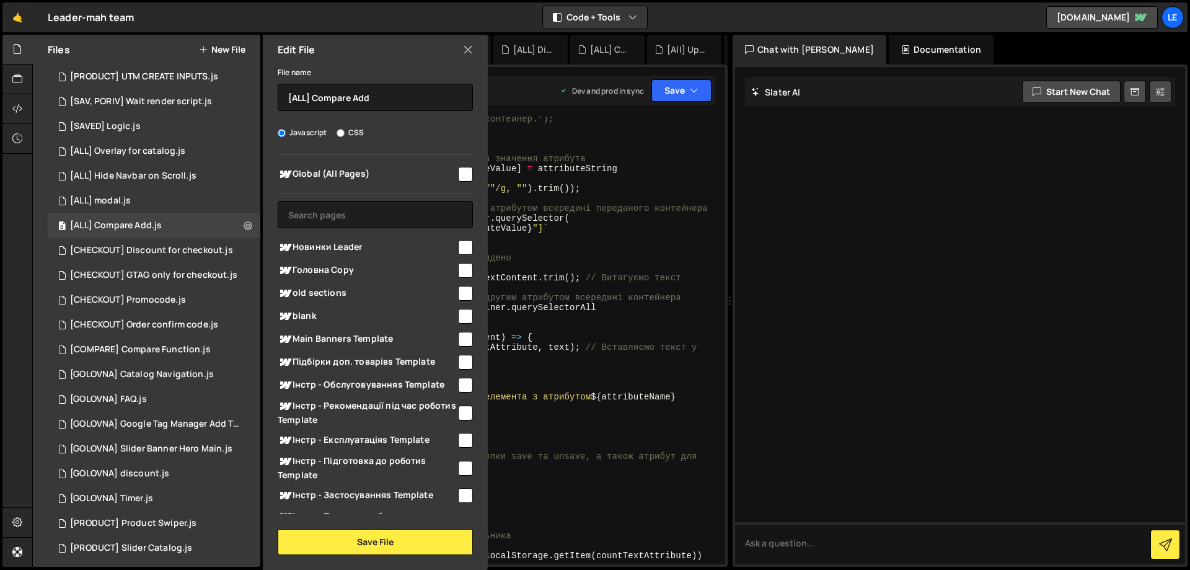
type textarea "const targetElements = container.querySelectorAll(`[${targetAttribute}]`);"
click at [523, 303] on div "console.warn("Невірно заданий контейнер."); return; }*/ // Розділяємо рядок на …" at bounding box center [511, 347] width 418 height 467
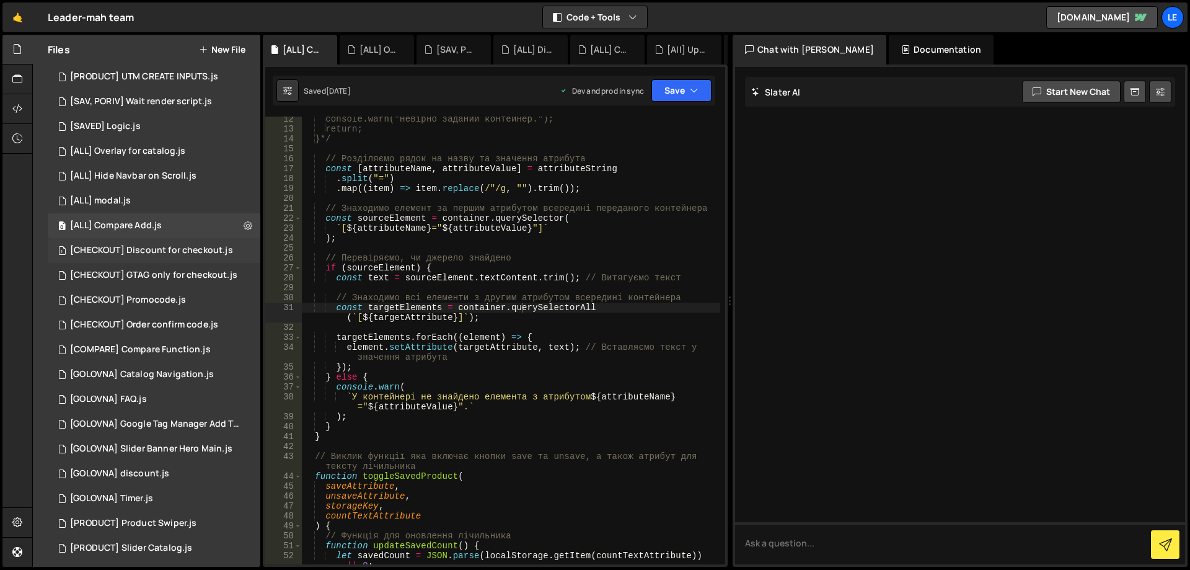
click at [198, 254] on div "[CHECKOUT] Discount for checkout.js" at bounding box center [151, 250] width 163 height 11
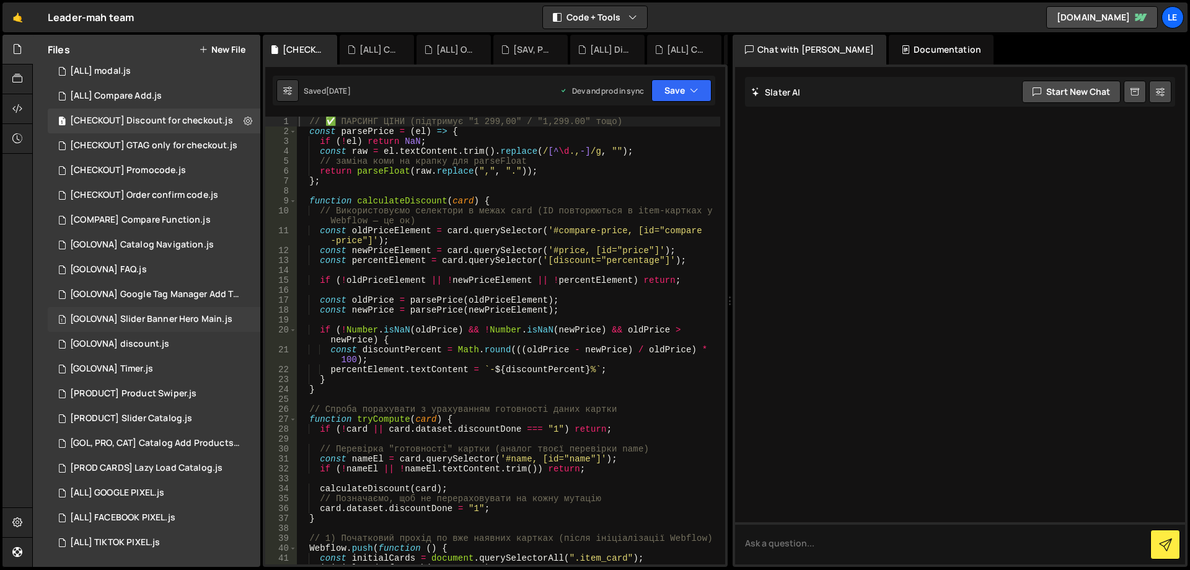
scroll to position [378, 0]
click at [195, 420] on div "4 [PRODUCT] Slider Catalog.js 0" at bounding box center [154, 417] width 213 height 25
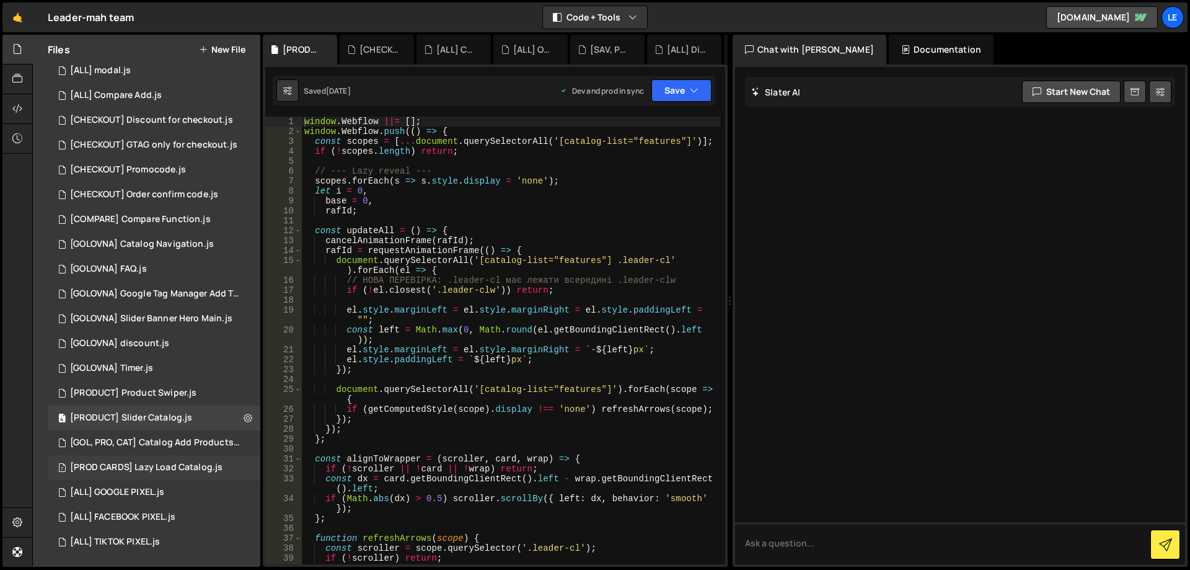
click at [185, 465] on div "[PROD CARDS] Lazy Load Catalog.js" at bounding box center [146, 467] width 152 height 11
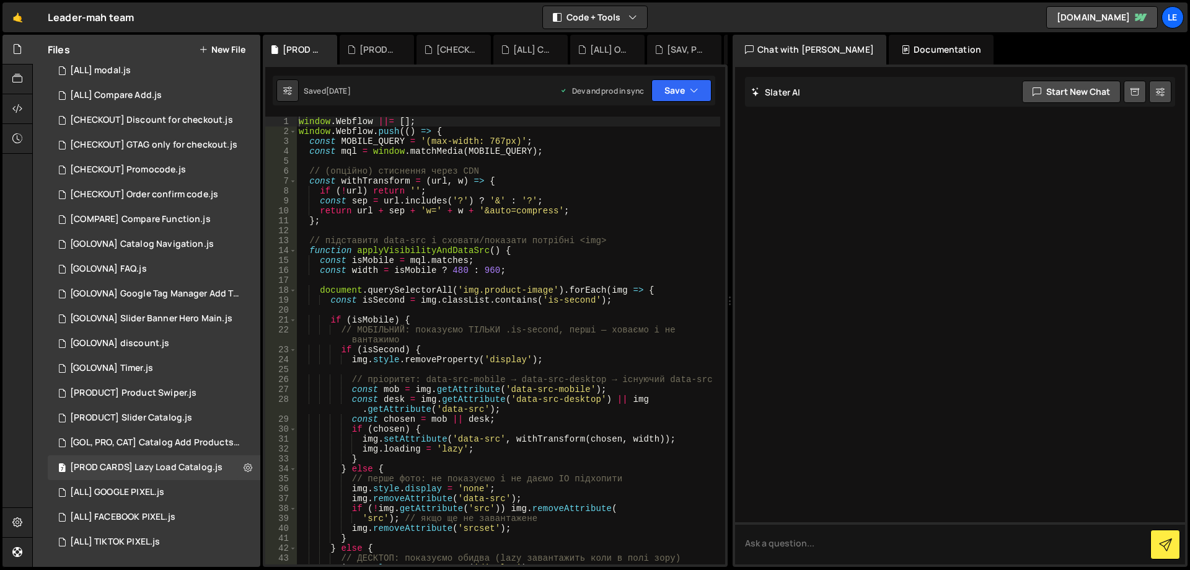
scroll to position [74, 0]
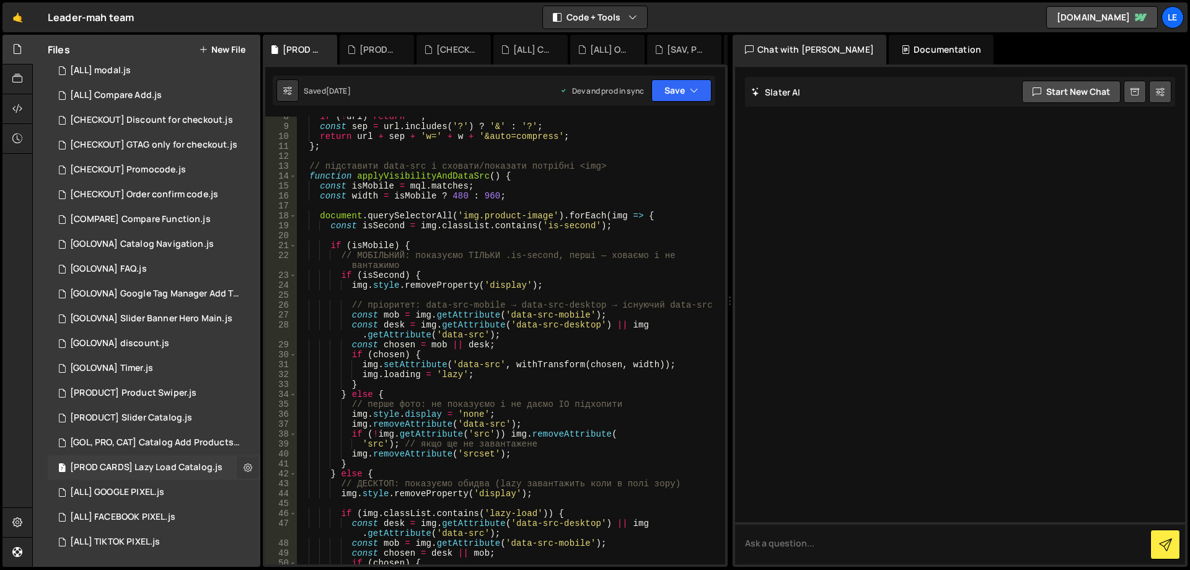
click at [244, 466] on icon at bounding box center [248, 467] width 9 height 12
type input "[PROD CARDS] Lazy Load Catalog"
radio input "true"
checkbox input "true"
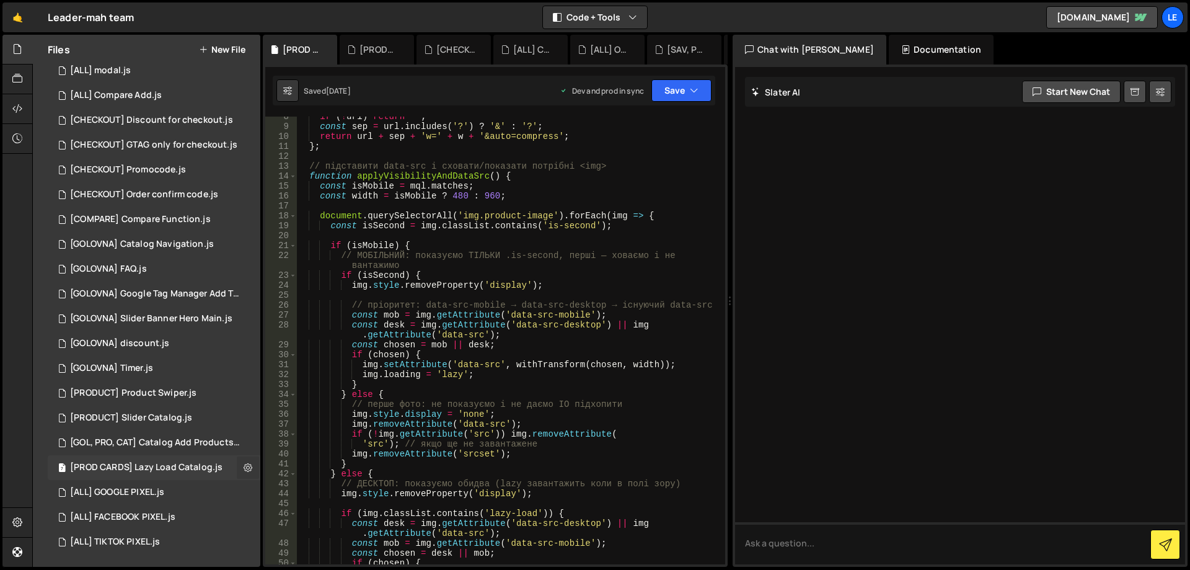
checkbox input "true"
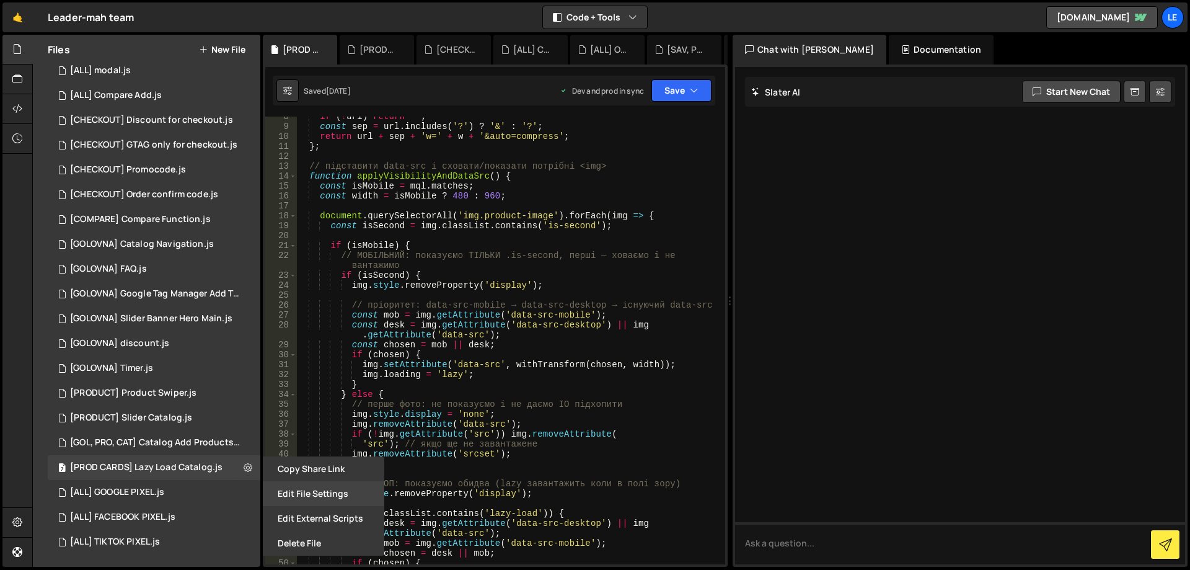
click at [288, 485] on button "Edit File Settings" at bounding box center [323, 493] width 121 height 25
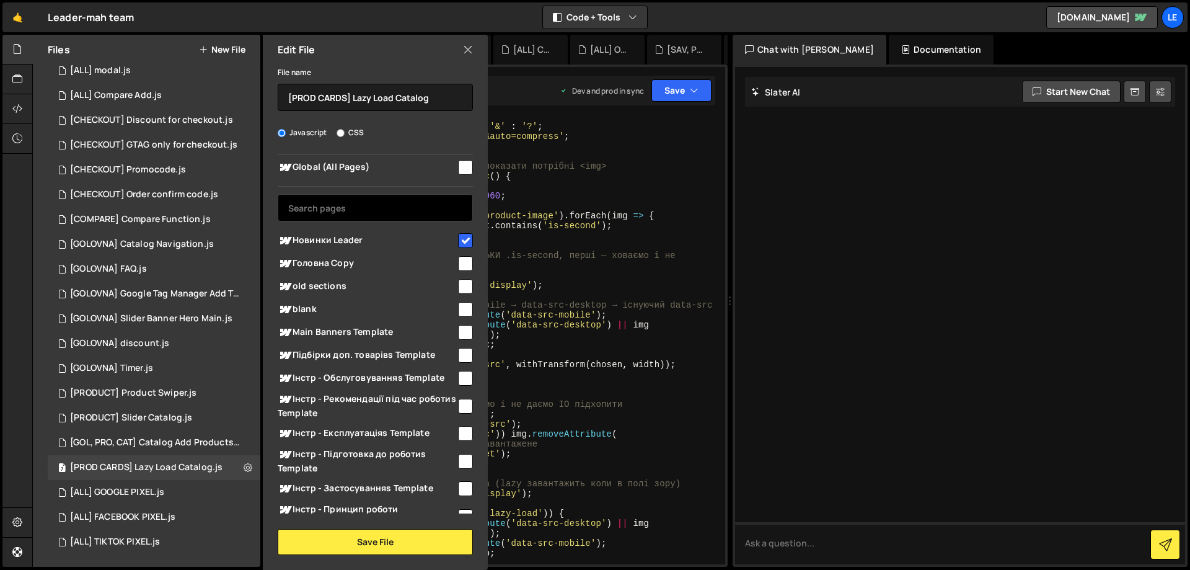
scroll to position [0, 0]
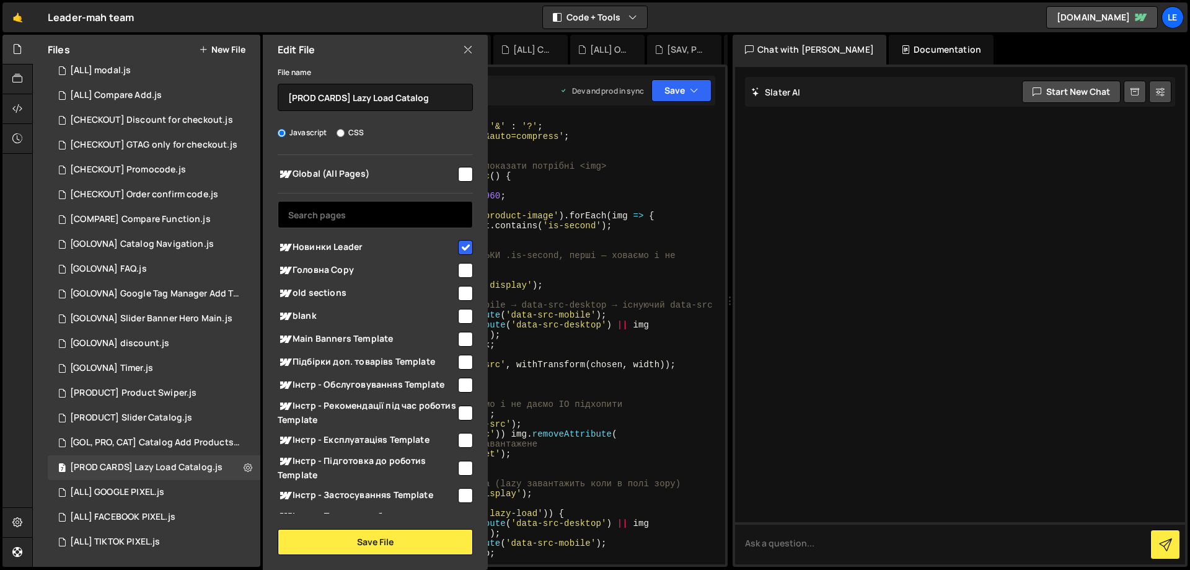
click at [366, 205] on input "text" at bounding box center [375, 214] width 195 height 27
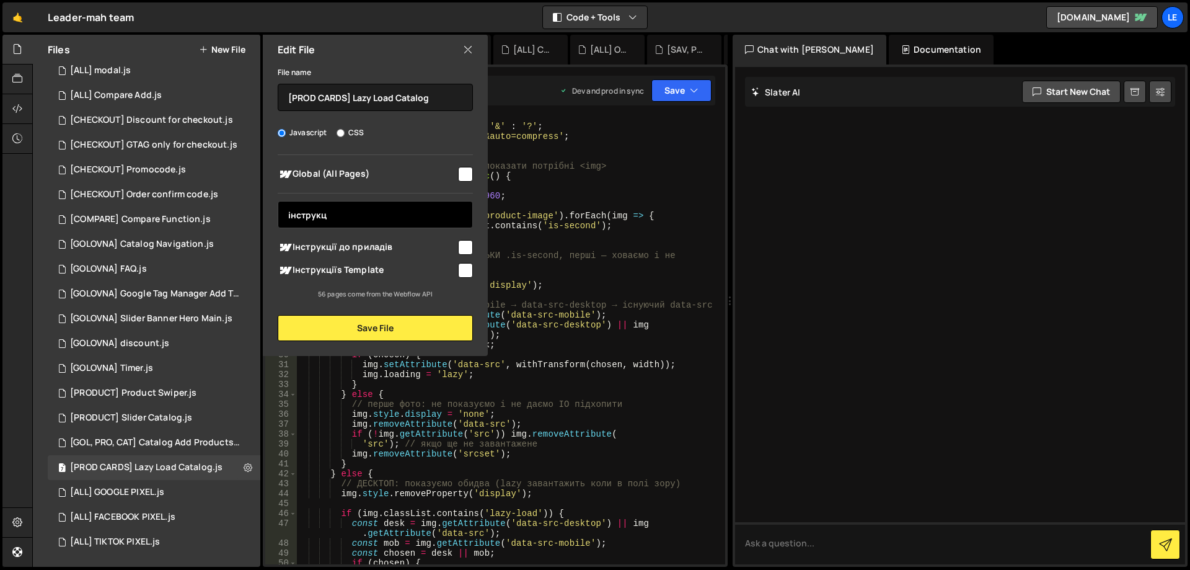
type input "інструкц"
click at [464, 266] on input "checkbox" at bounding box center [465, 270] width 15 height 15
checkbox input "true"
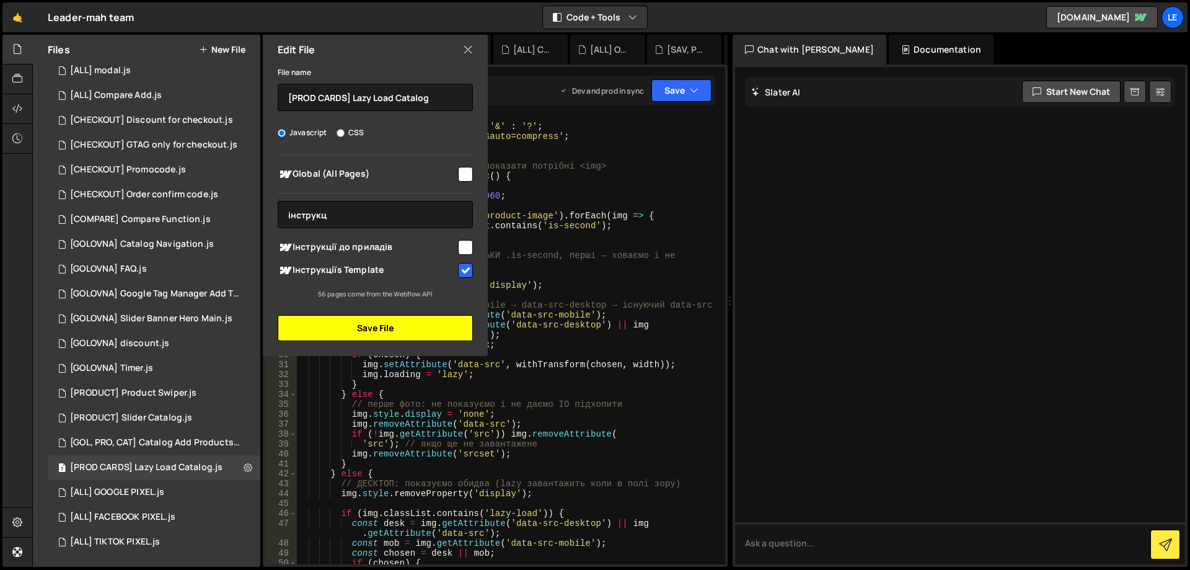
click at [396, 327] on button "Save File" at bounding box center [375, 328] width 195 height 26
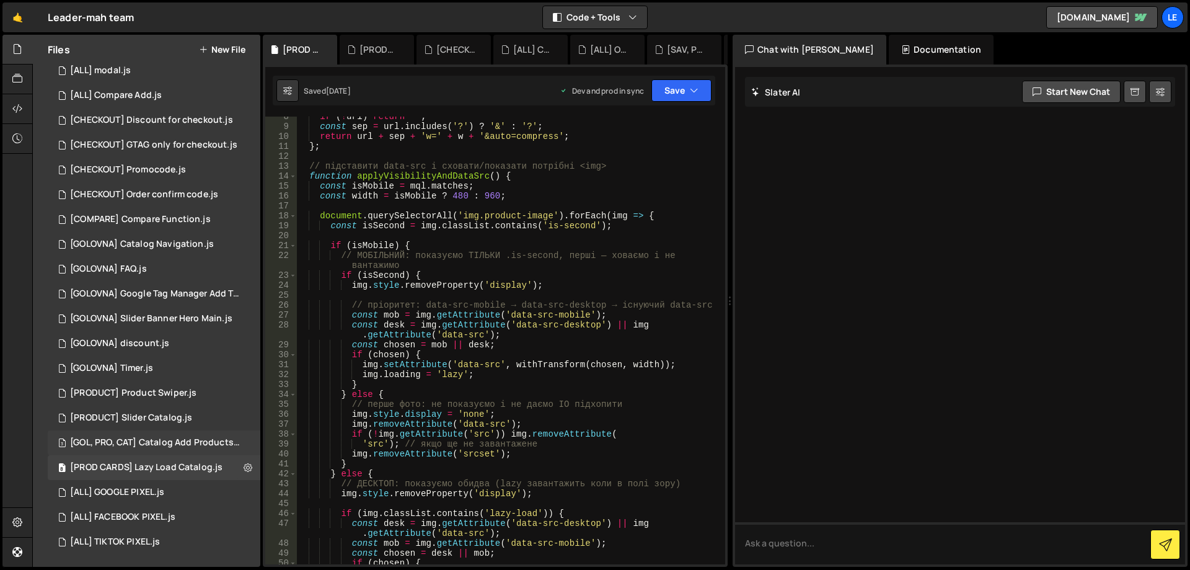
click at [205, 436] on div "3 [GOL, PRO, CAT] Catalog Add Products.js 0" at bounding box center [156, 442] width 217 height 25
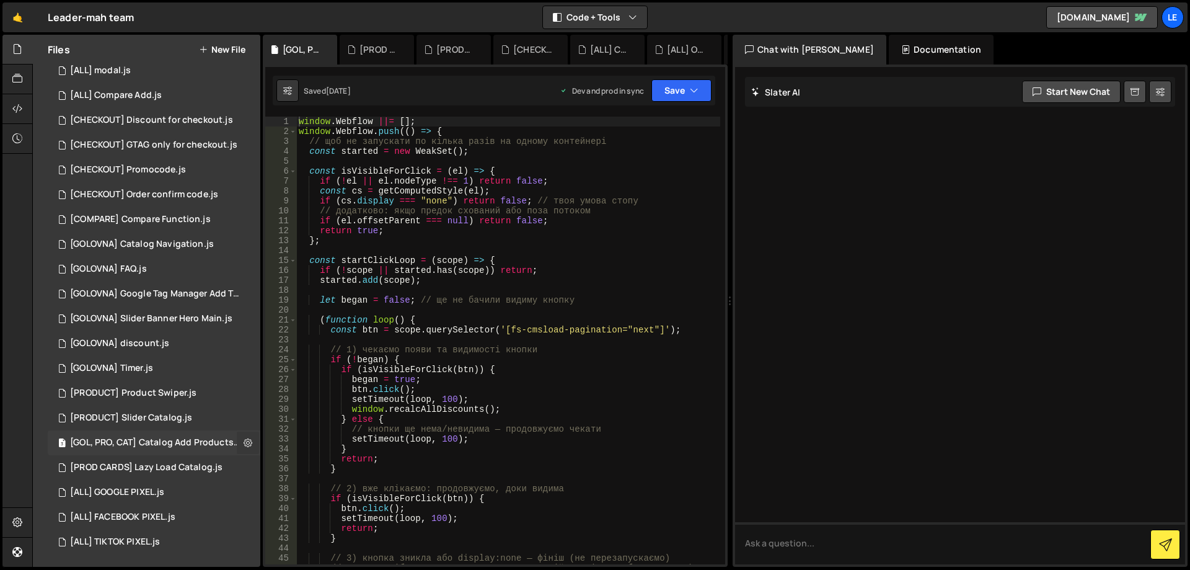
click at [244, 440] on icon at bounding box center [248, 442] width 9 height 12
type input "[GOL, PRO, CAT] Catalog Add Products"
radio input "true"
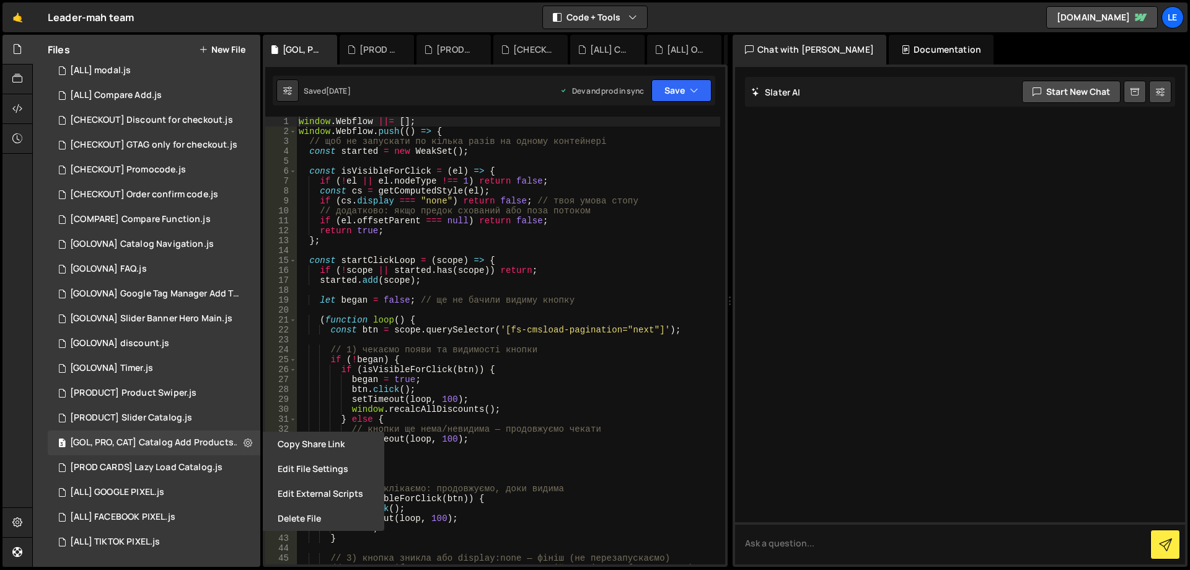
click at [307, 465] on button "Edit File Settings" at bounding box center [323, 468] width 121 height 25
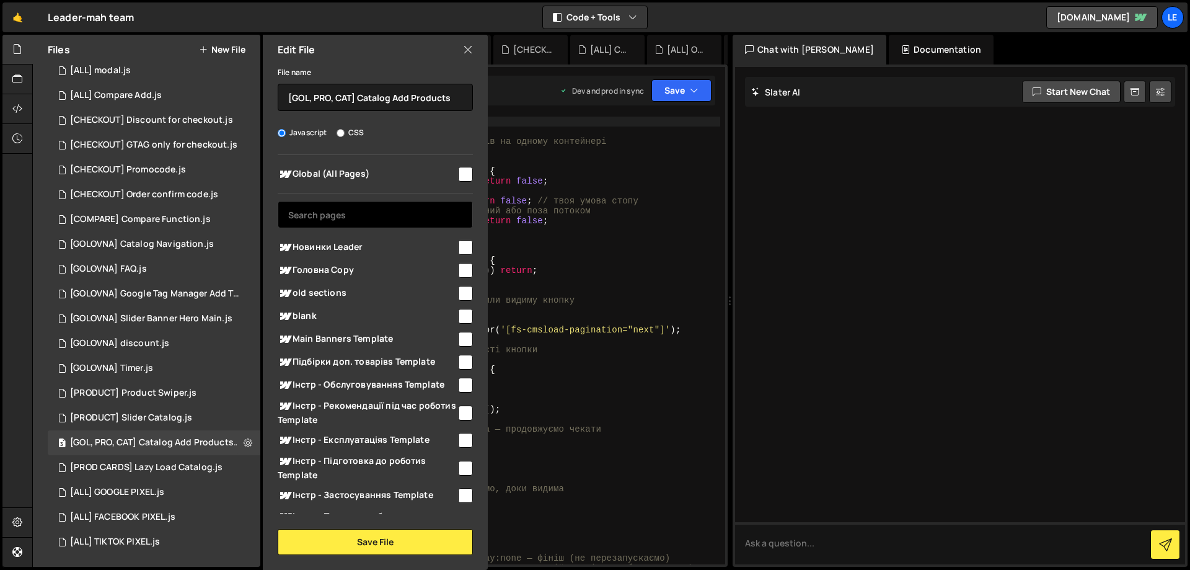
click at [387, 216] on input "text" at bounding box center [375, 214] width 195 height 27
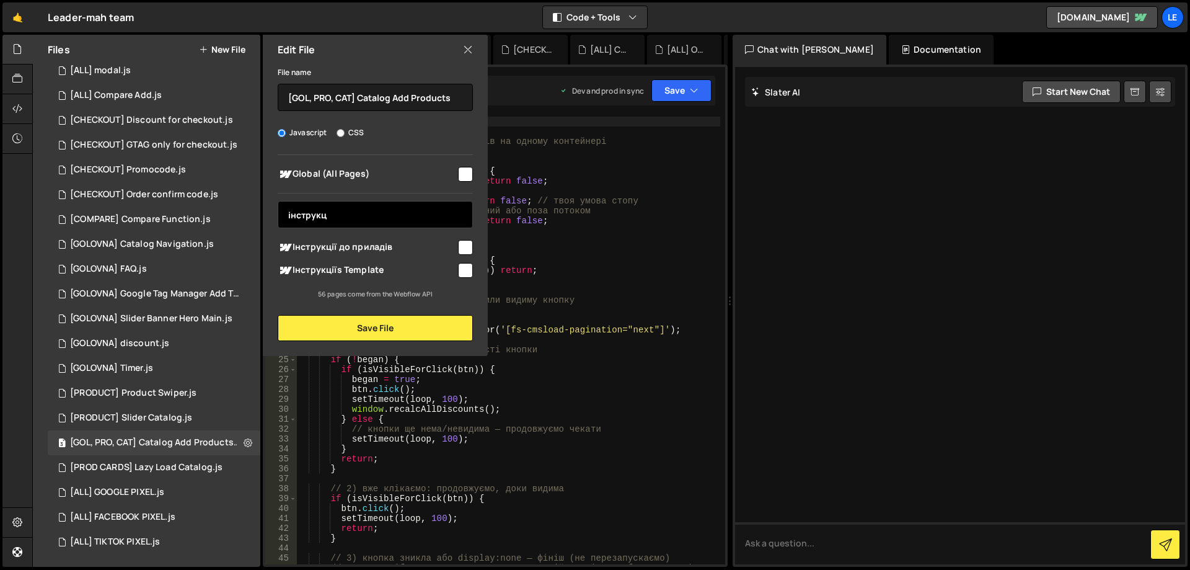
type input "інструкц"
click at [467, 245] on input "checkbox" at bounding box center [465, 247] width 15 height 15
checkbox input "true"
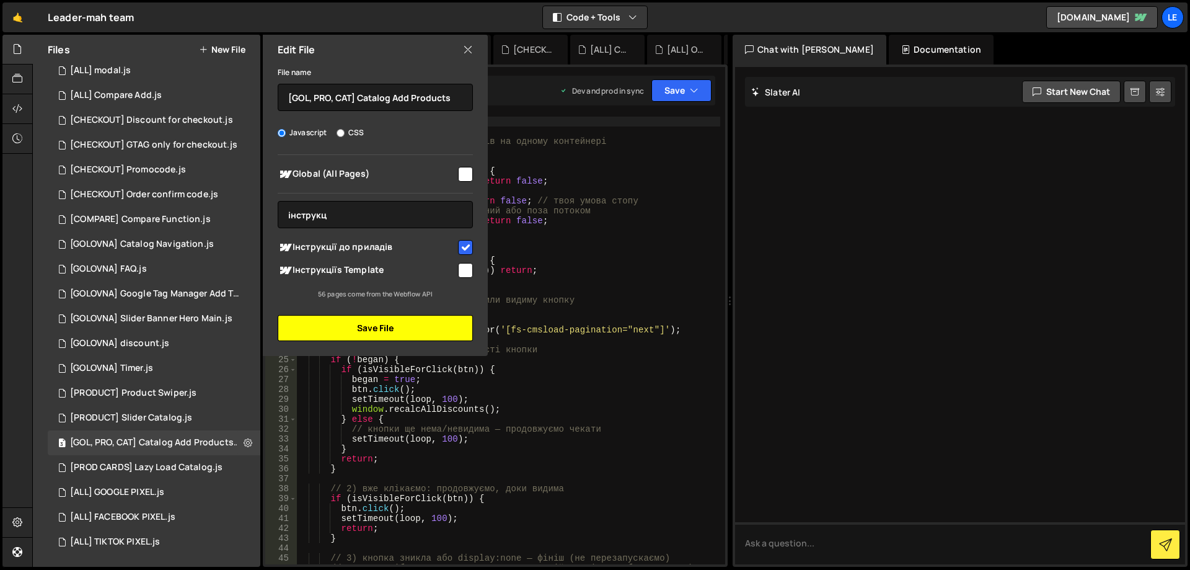
click at [408, 332] on button "Save File" at bounding box center [375, 328] width 195 height 26
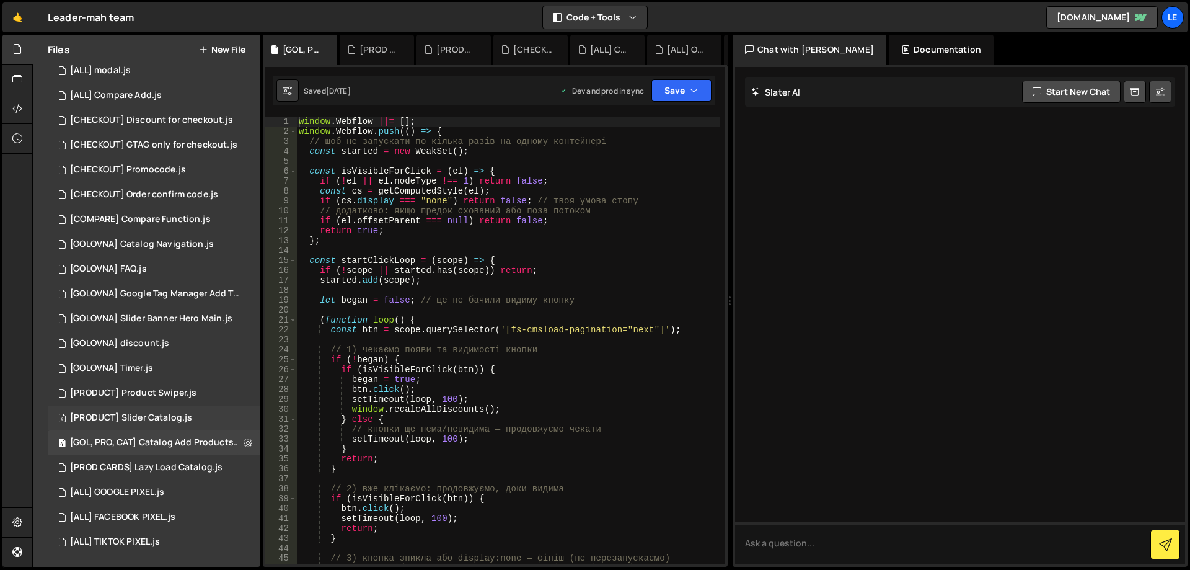
click at [222, 414] on div "4 [PRODUCT] Slider Catalog.js 0" at bounding box center [154, 417] width 213 height 25
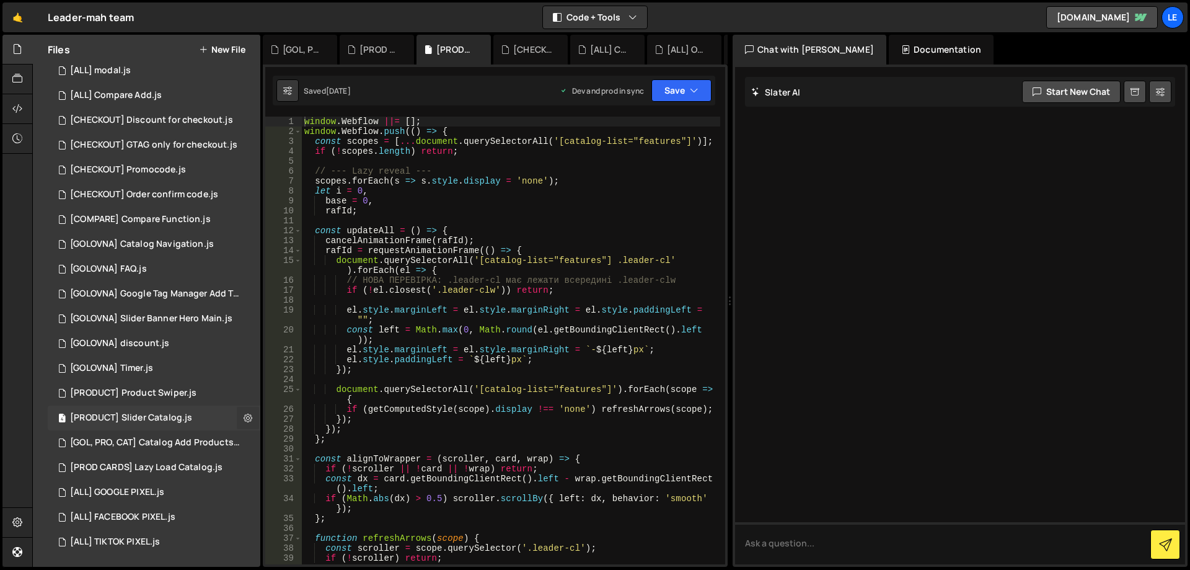
click at [244, 416] on icon at bounding box center [248, 418] width 9 height 12
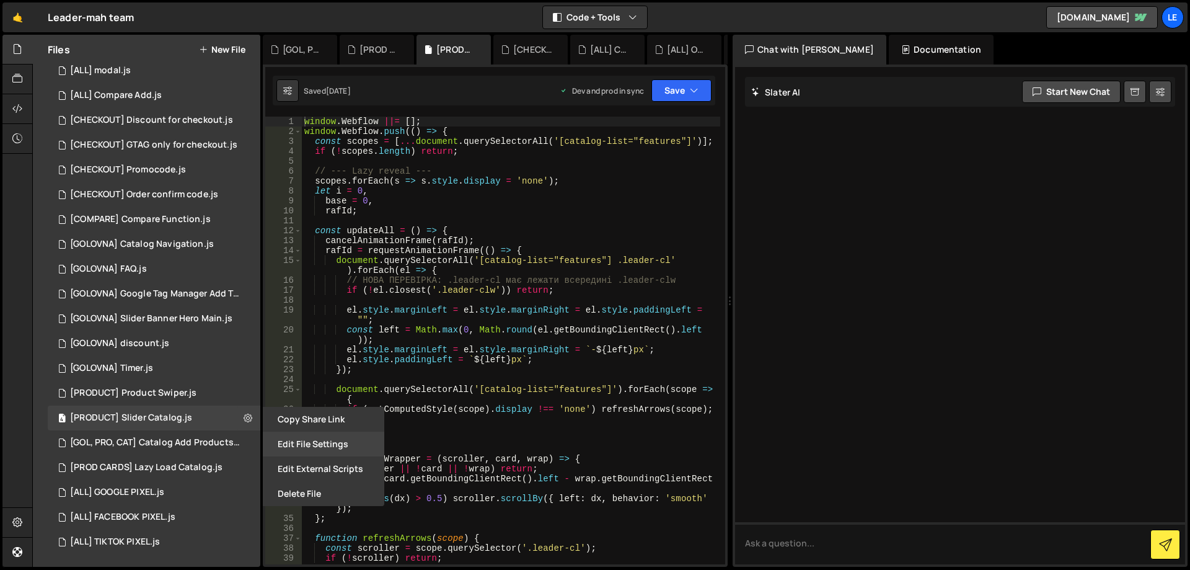
click at [307, 436] on button "Edit File Settings" at bounding box center [323, 443] width 121 height 25
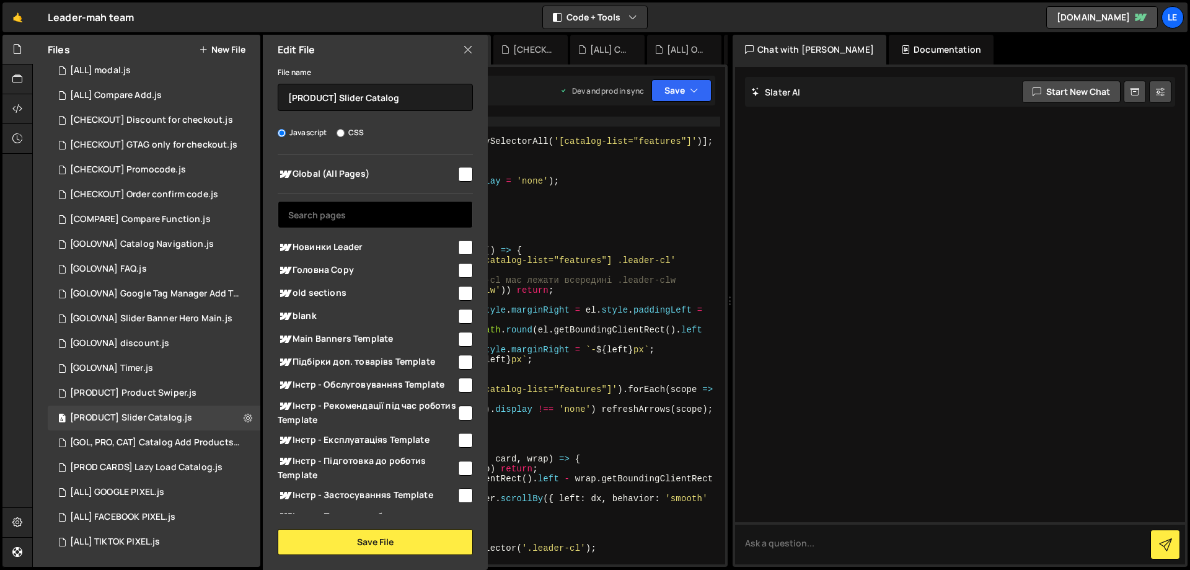
click at [389, 211] on input "text" at bounding box center [375, 214] width 195 height 27
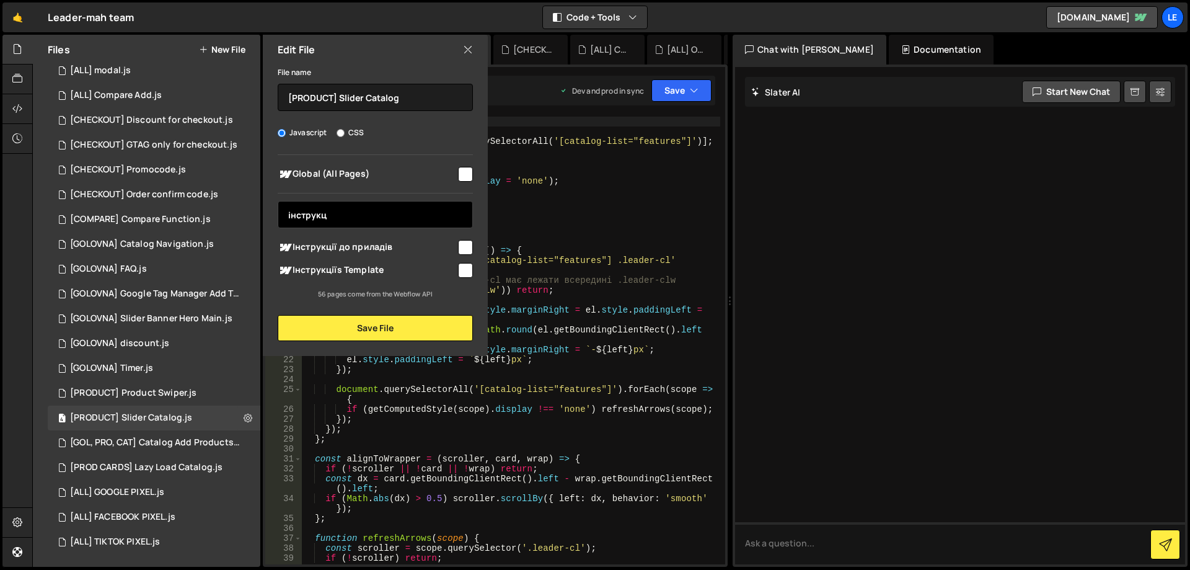
type input "інструкц"
click at [372, 268] on span "Інструкціїs Template" at bounding box center [367, 270] width 178 height 15
checkbox input "true"
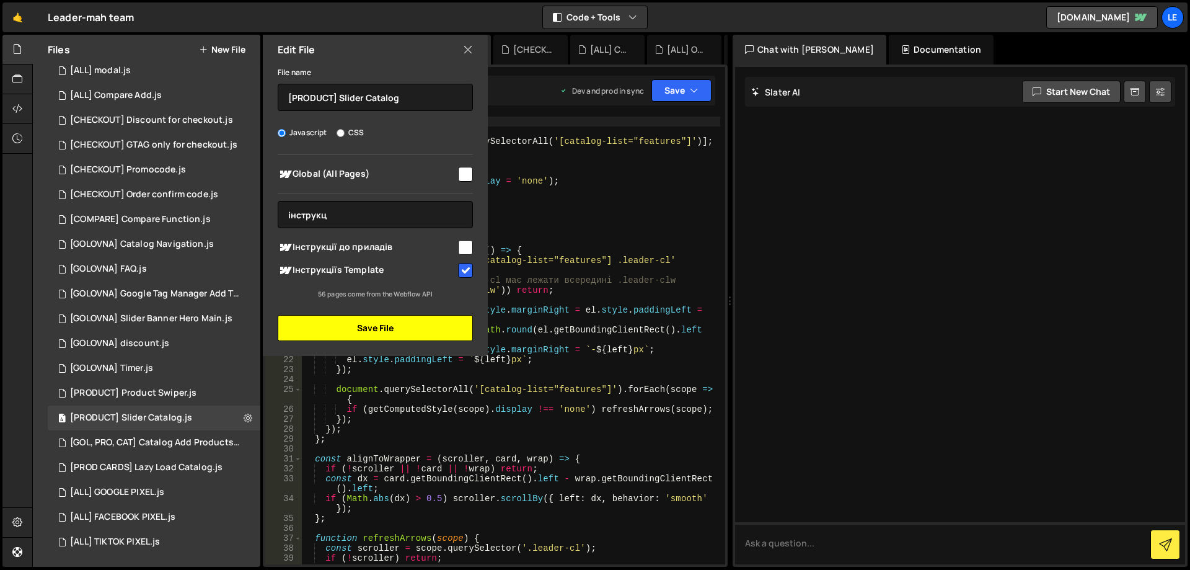
click at [386, 320] on button "Save File" at bounding box center [375, 328] width 195 height 26
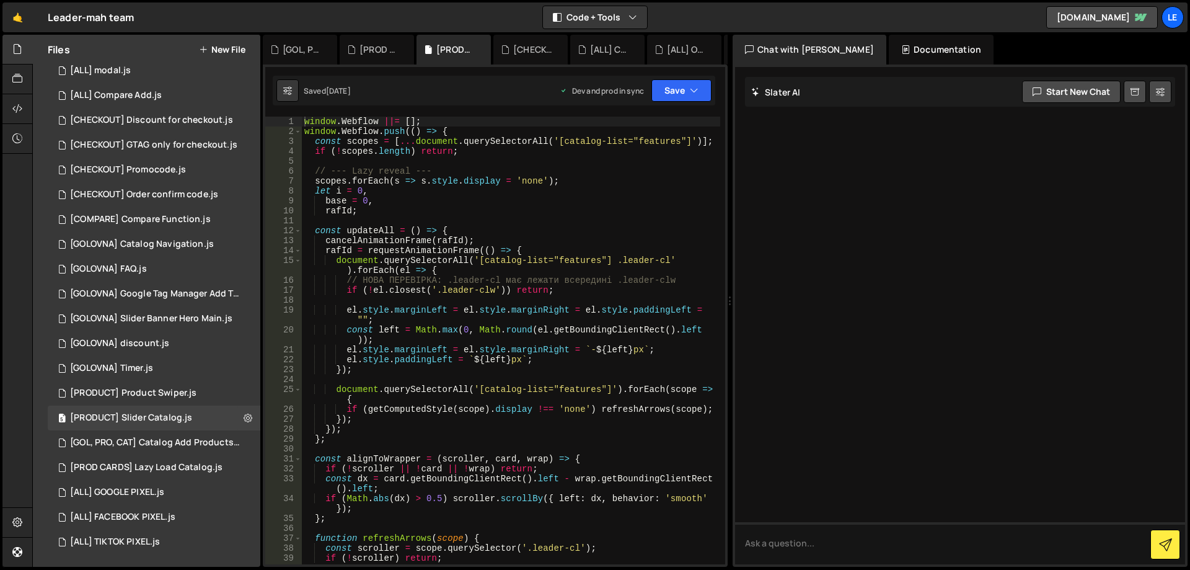
click at [686, 102] on div "Saved [DATE] Dev and prod in sync Upgrade to Edit Save Save to Staging S Saved …" at bounding box center [494, 91] width 443 height 30
click at [679, 93] on button "Save" at bounding box center [681, 90] width 60 height 22
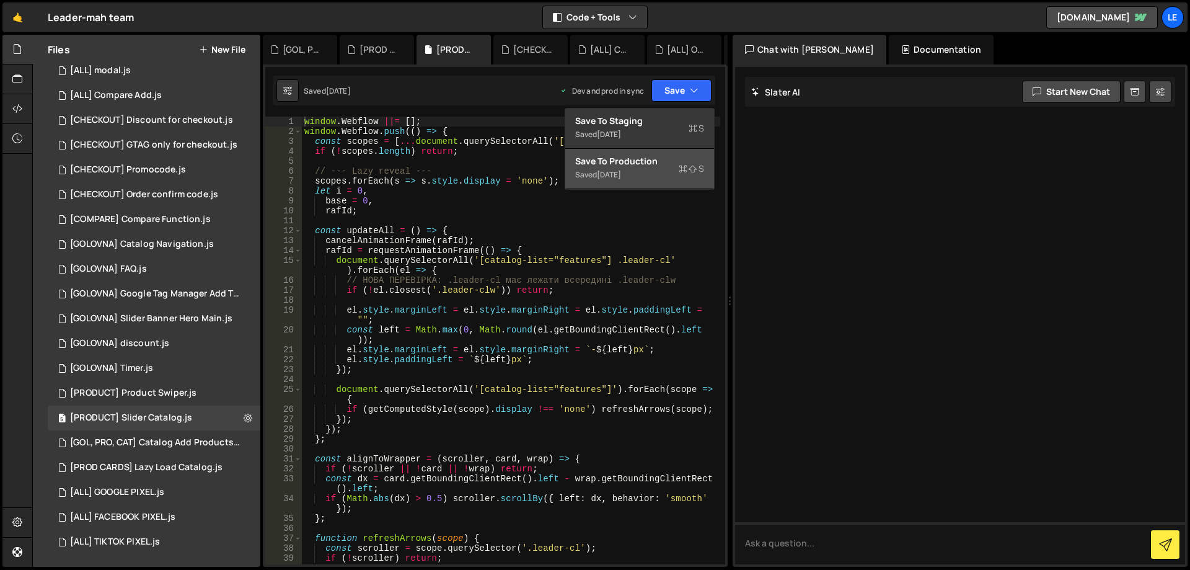
click at [630, 157] on div "Save to Production S" at bounding box center [639, 161] width 129 height 12
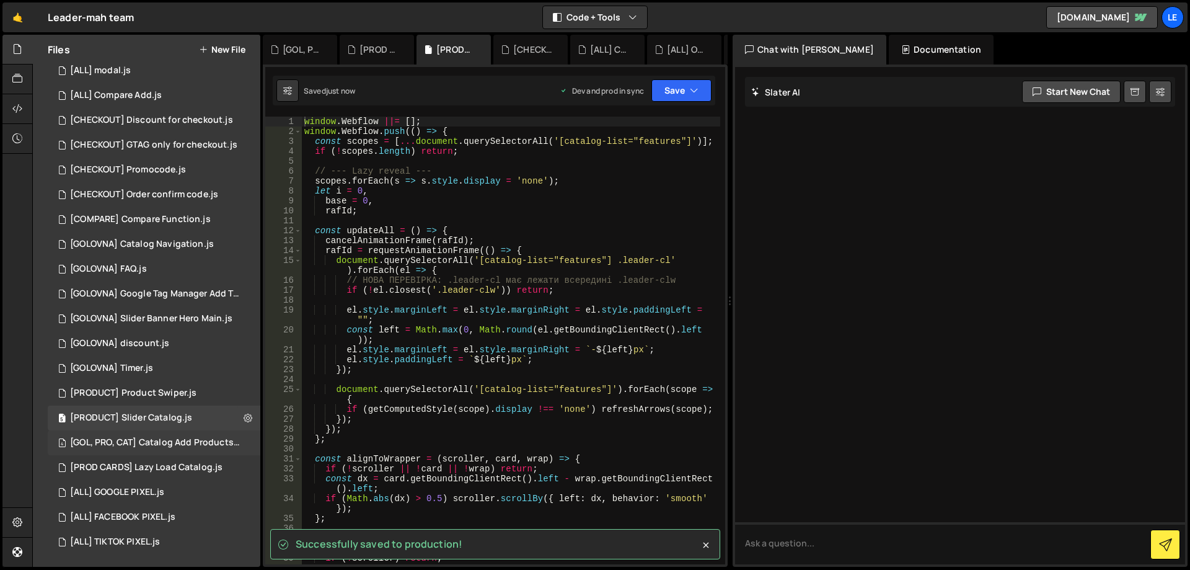
click at [186, 441] on div "[GOL, PRO, CAT] Catalog Add Products.js" at bounding box center [155, 442] width 171 height 11
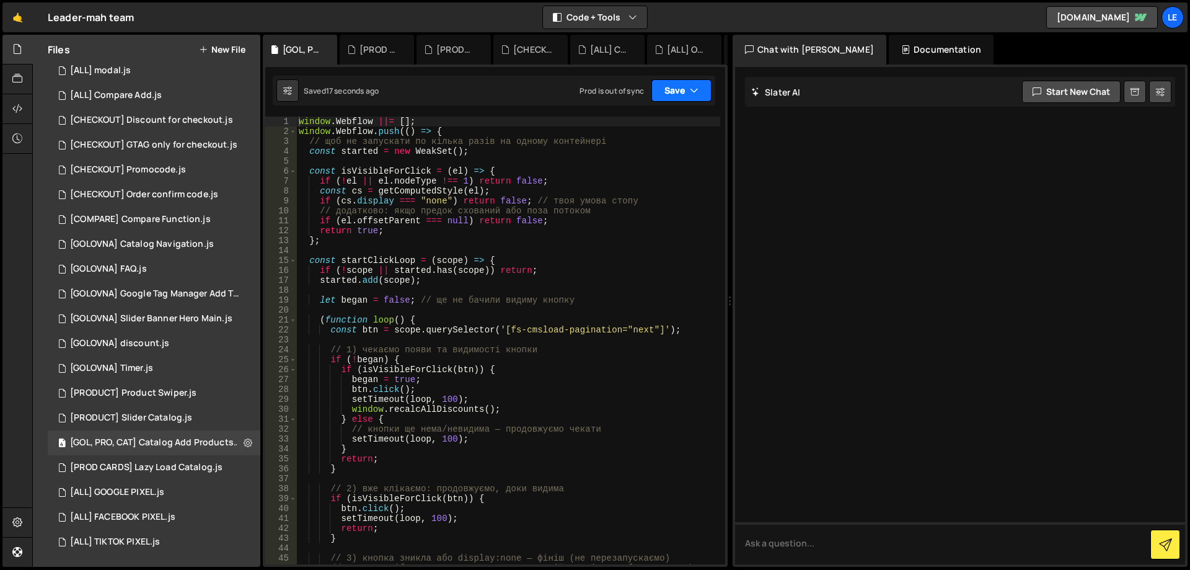
click at [674, 92] on button "Save" at bounding box center [681, 90] width 60 height 22
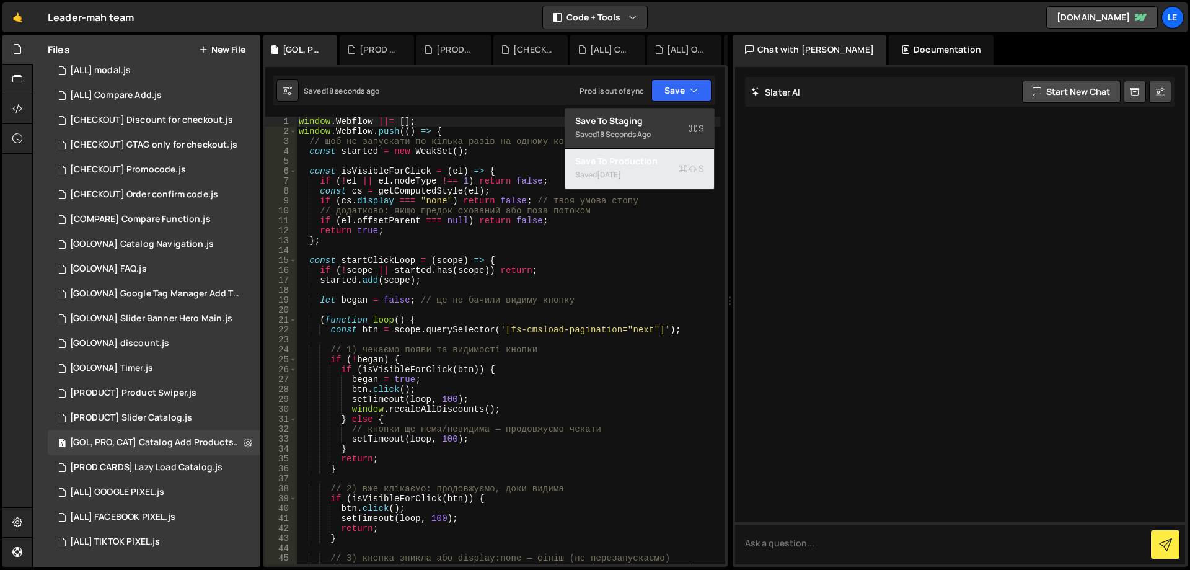
click at [662, 168] on div "Saved [DATE]" at bounding box center [639, 174] width 129 height 15
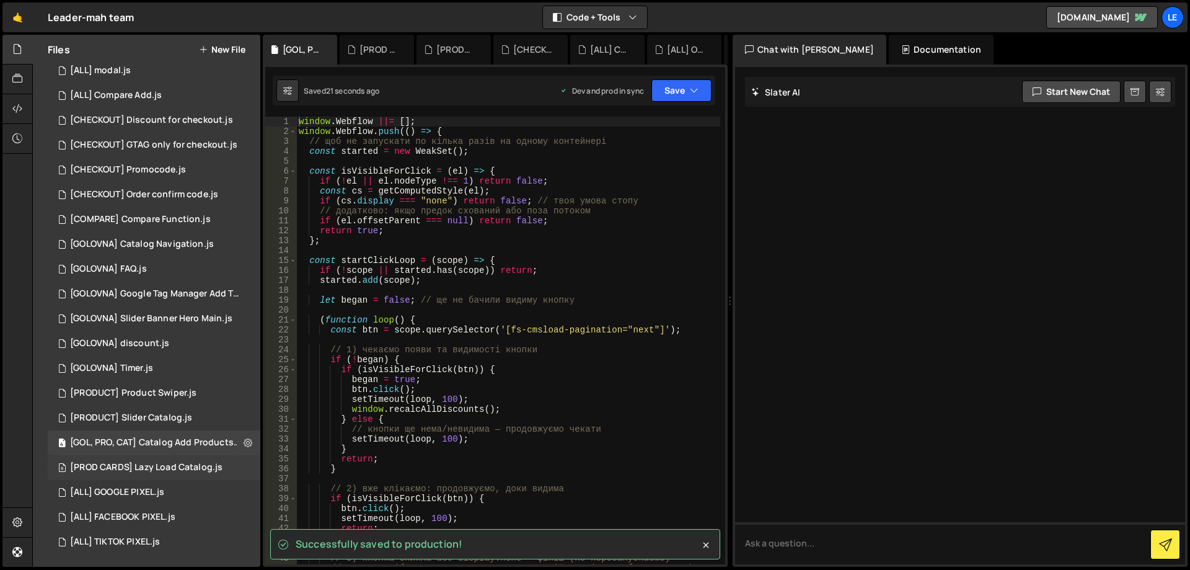
click at [151, 464] on div "[PROD CARDS] Lazy Load Catalog.js" at bounding box center [146, 467] width 152 height 11
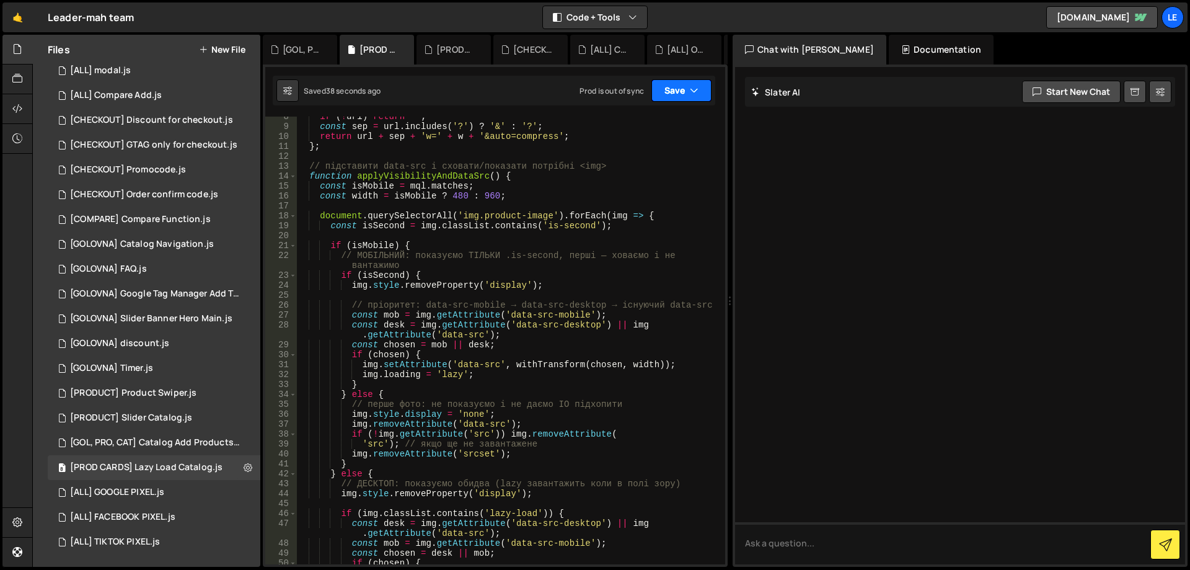
click at [670, 93] on button "Save" at bounding box center [681, 90] width 60 height 22
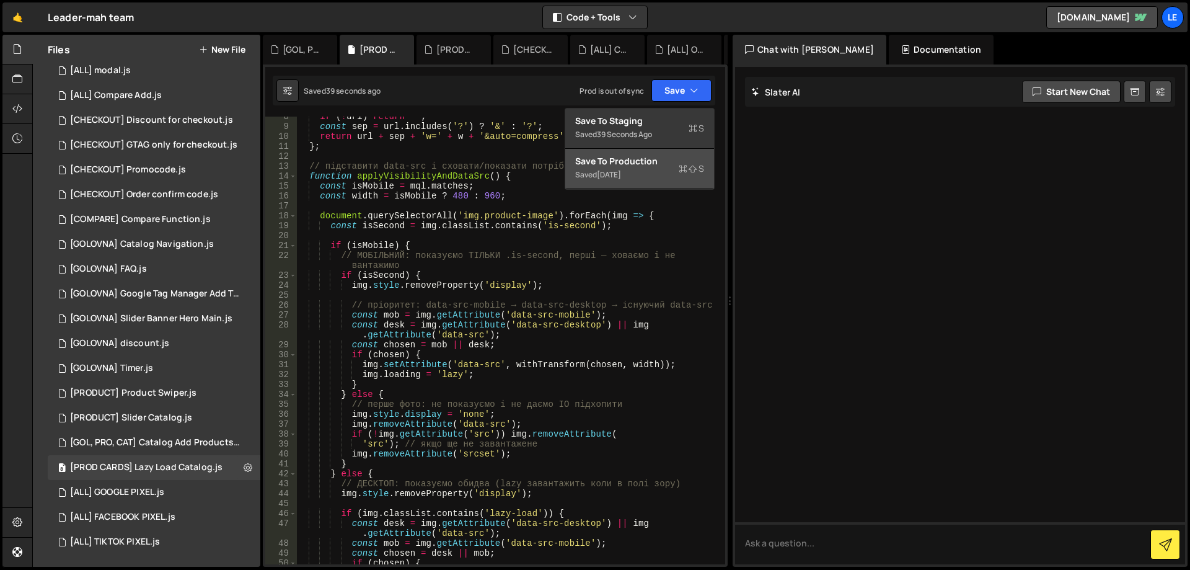
click at [641, 174] on div "Saved [DATE]" at bounding box center [639, 174] width 129 height 15
